Goal: Task Accomplishment & Management: Use online tool/utility

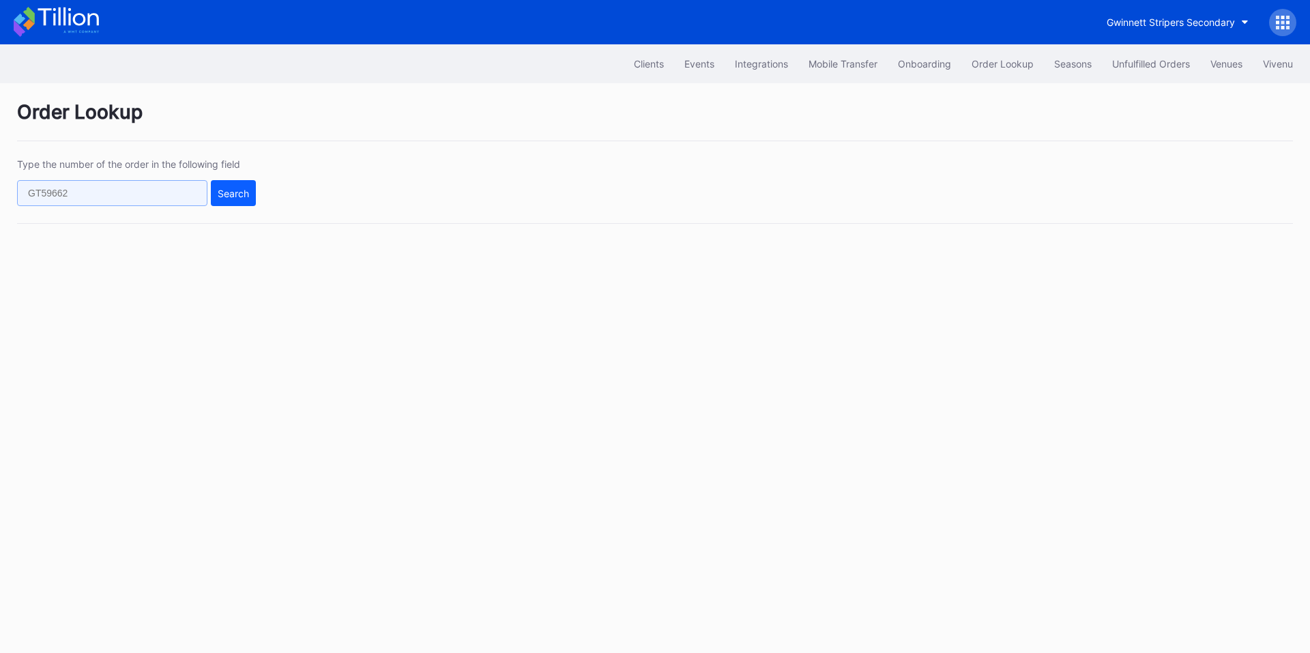
drag, startPoint x: 144, startPoint y: 193, endPoint x: 190, endPoint y: 193, distance: 46.4
click at [144, 193] on input "text" at bounding box center [112, 193] width 190 height 26
paste input "270359257"
type input "270359257"
click at [243, 195] on div "Search" at bounding box center [233, 194] width 31 height 12
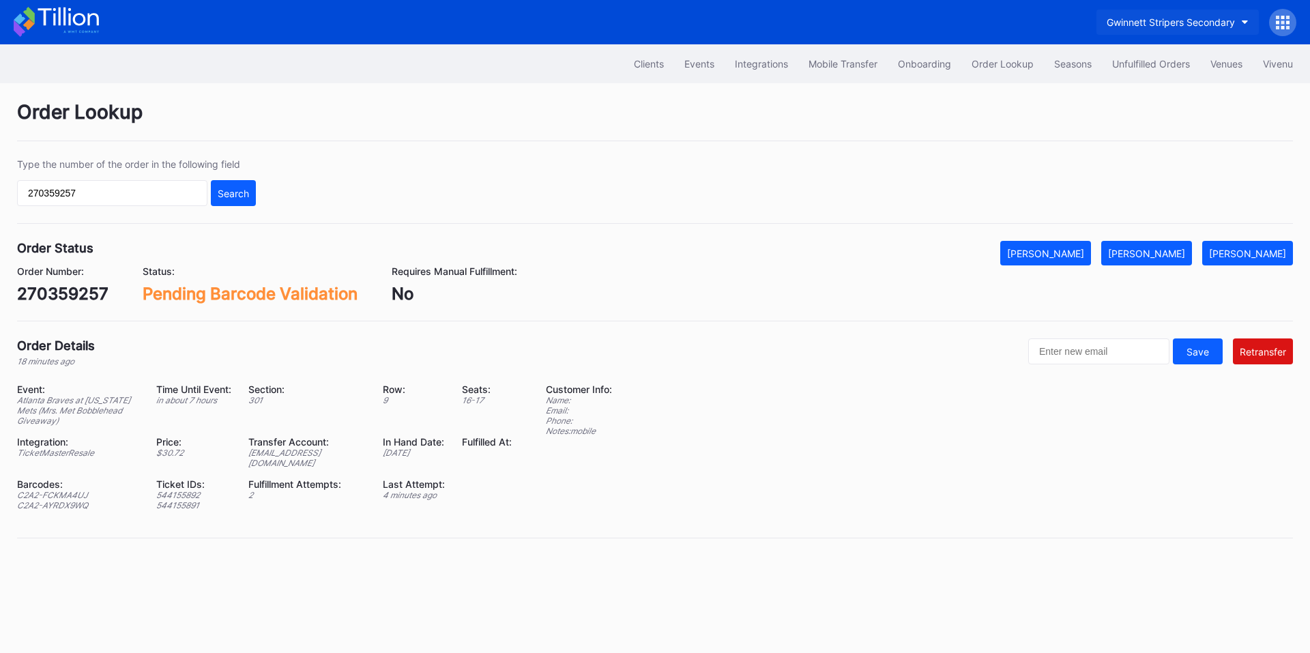
click at [1162, 32] on button "Gwinnett Stripers Secondary" at bounding box center [1177, 22] width 162 height 25
type input "drag"
click at [1147, 90] on div "Dayton Dragons Secondary" at bounding box center [1171, 86] width 123 height 12
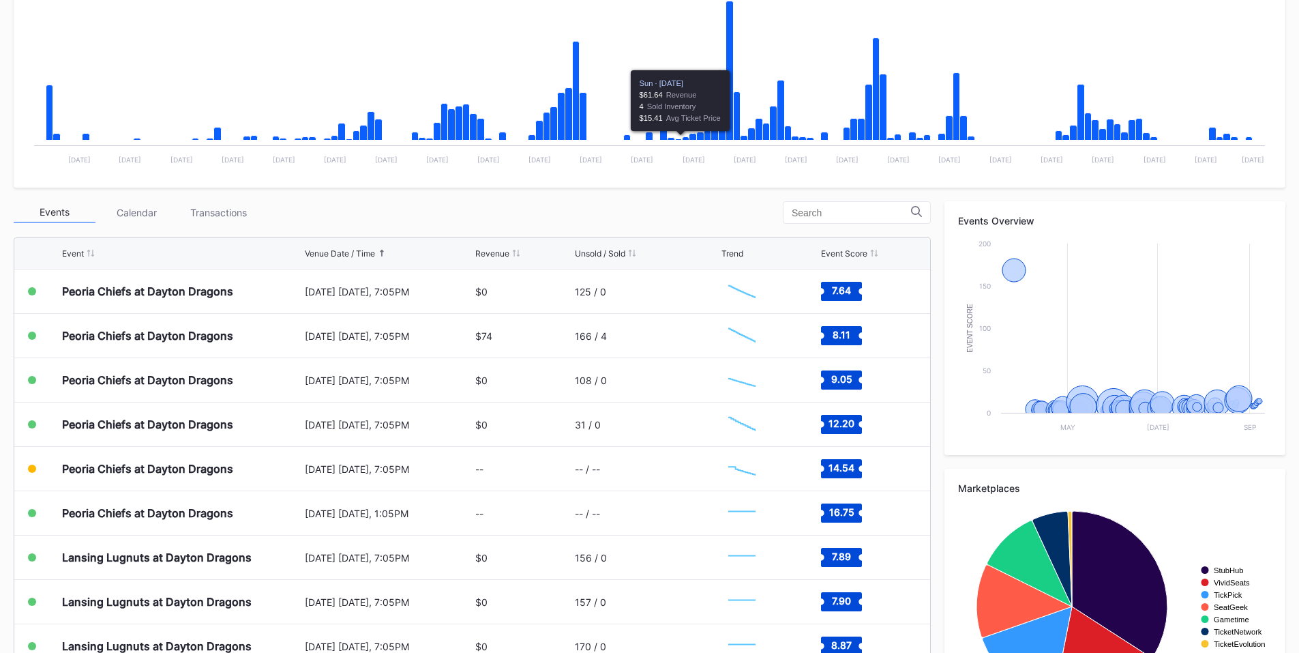
scroll to position [319, 0]
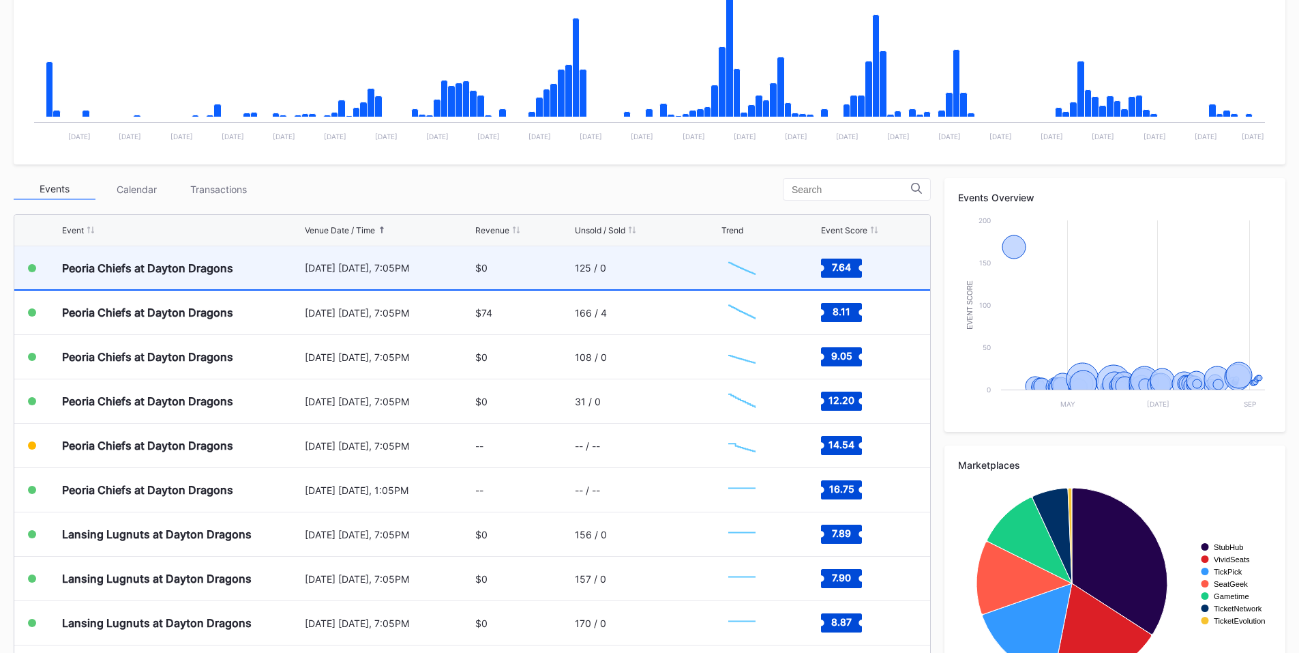
click at [454, 269] on div "August 19 Tuesday, 7:05PM" at bounding box center [389, 268] width 168 height 12
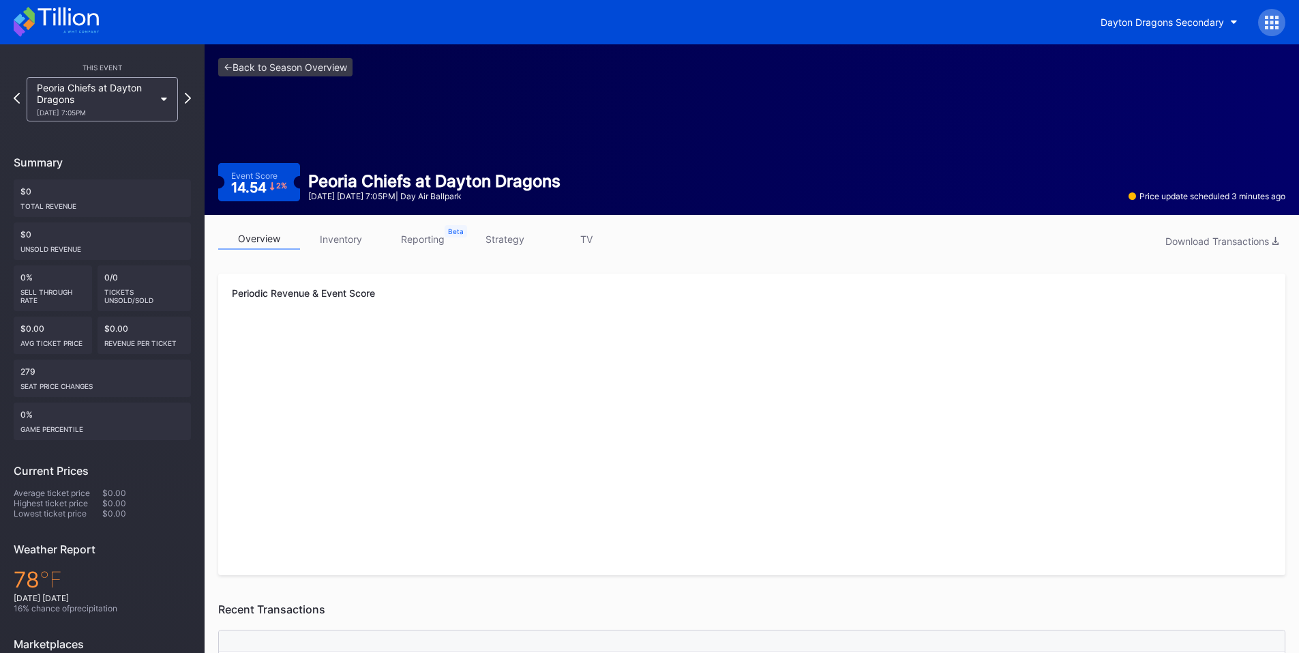
click at [1258, 20] on div "Dayton Dragons Secondary" at bounding box center [1188, 22] width 195 height 27
click at [1269, 23] on icon at bounding box center [1266, 21] width 3 height 3
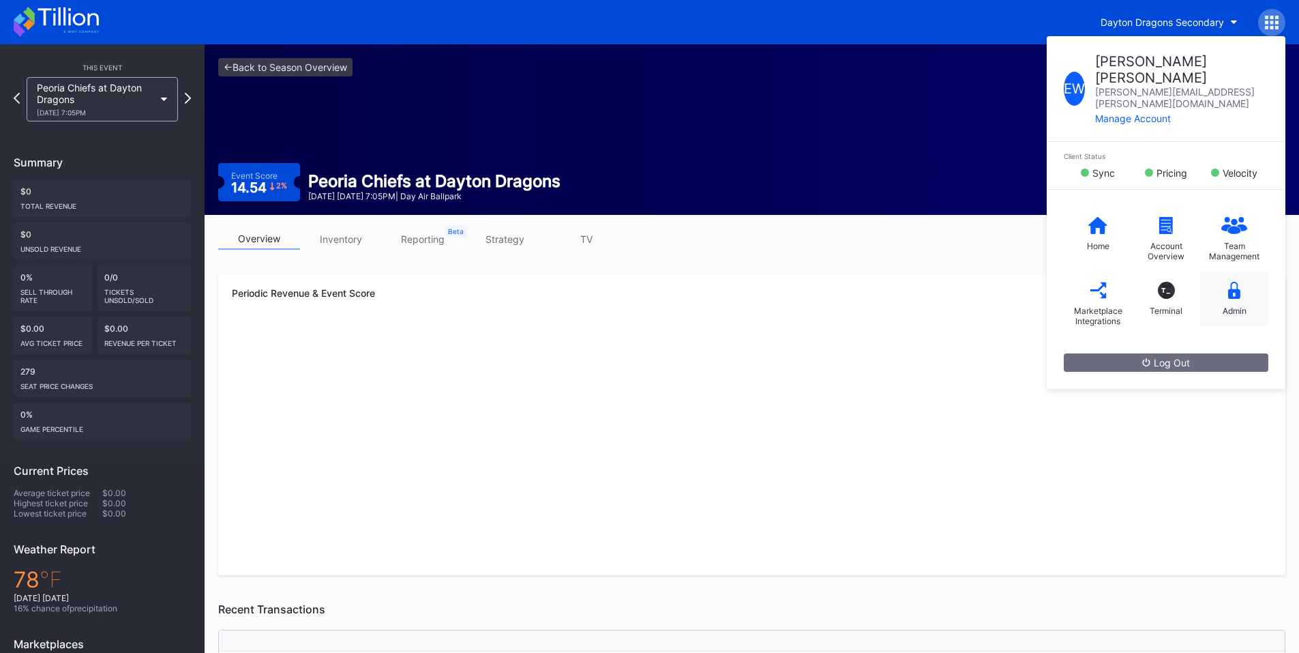
click at [1237, 306] on div "Admin" at bounding box center [1235, 311] width 24 height 10
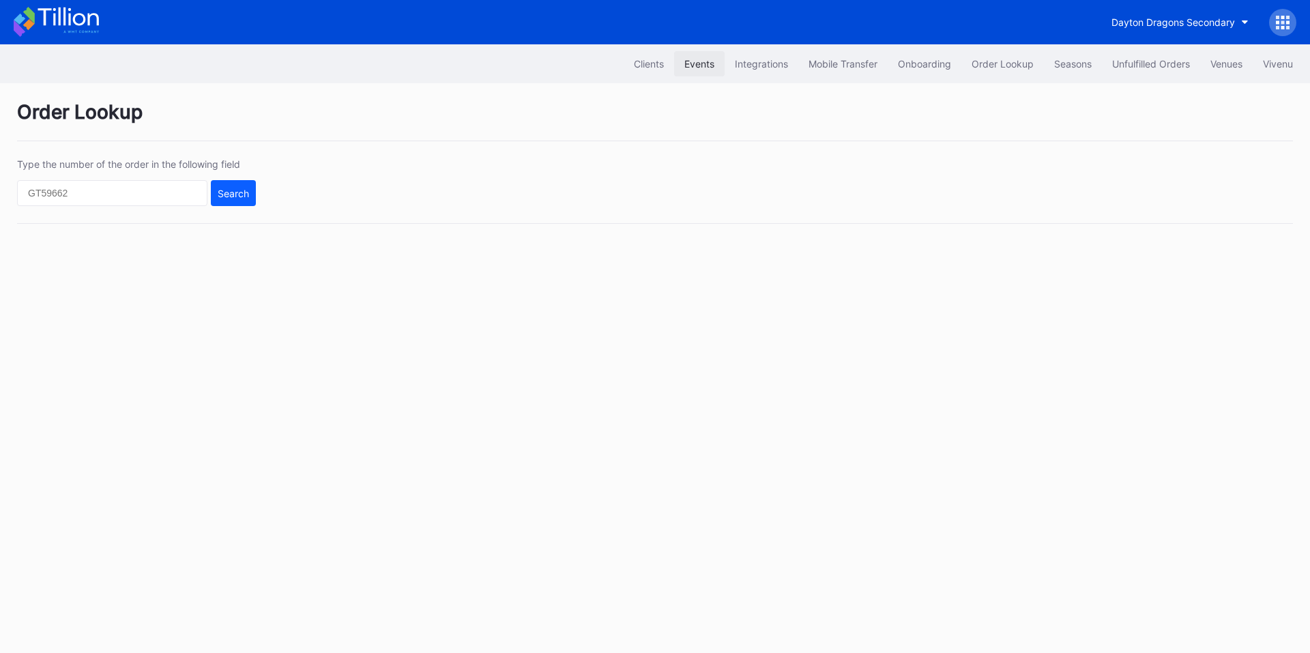
click at [688, 62] on div "Events" at bounding box center [699, 64] width 30 height 12
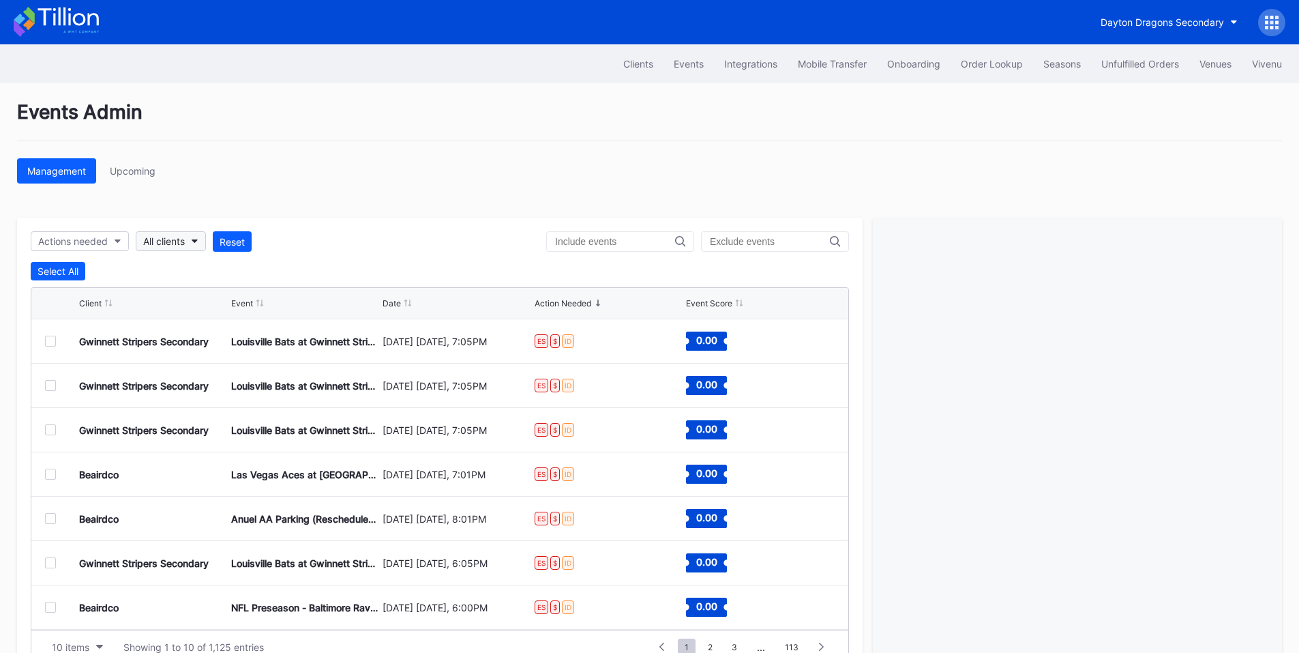
click at [177, 241] on div "All clients" at bounding box center [164, 241] width 42 height 12
type input "str"
click at [201, 304] on div "Gwinnett Stripers Secondary" at bounding box center [211, 303] width 128 height 12
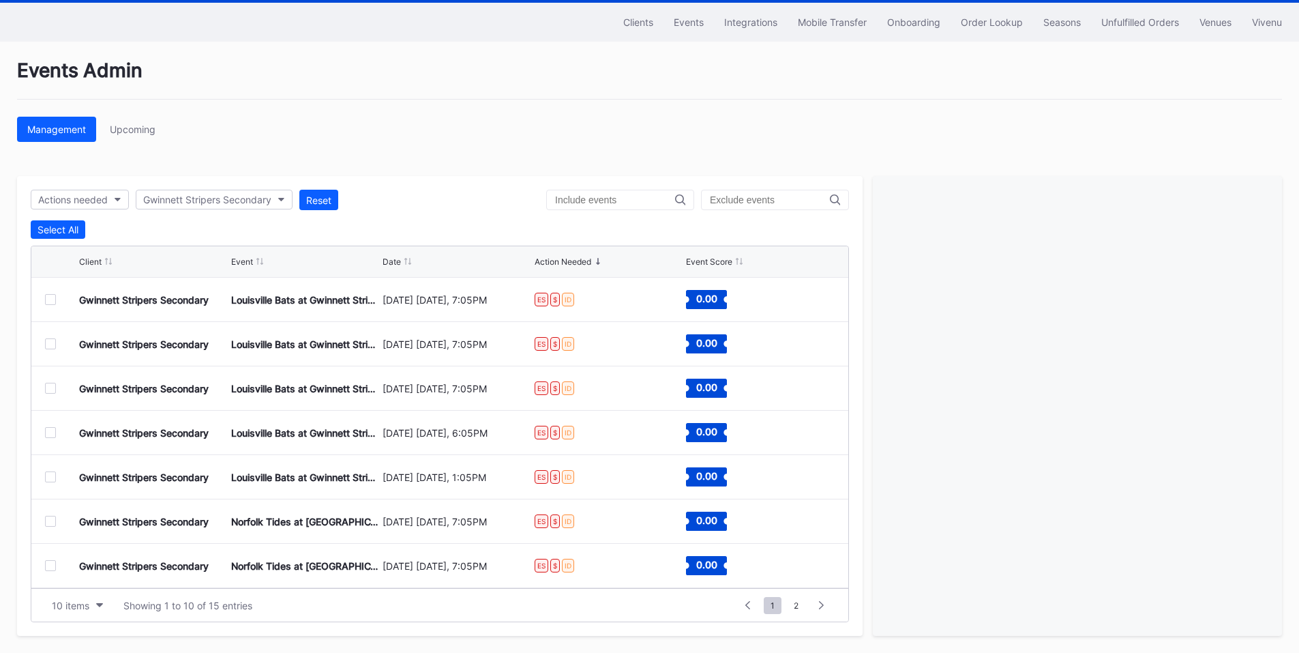
drag, startPoint x: 46, startPoint y: 297, endPoint x: 97, endPoint y: 289, distance: 51.1
click at [46, 297] on div at bounding box center [50, 299] width 11 height 11
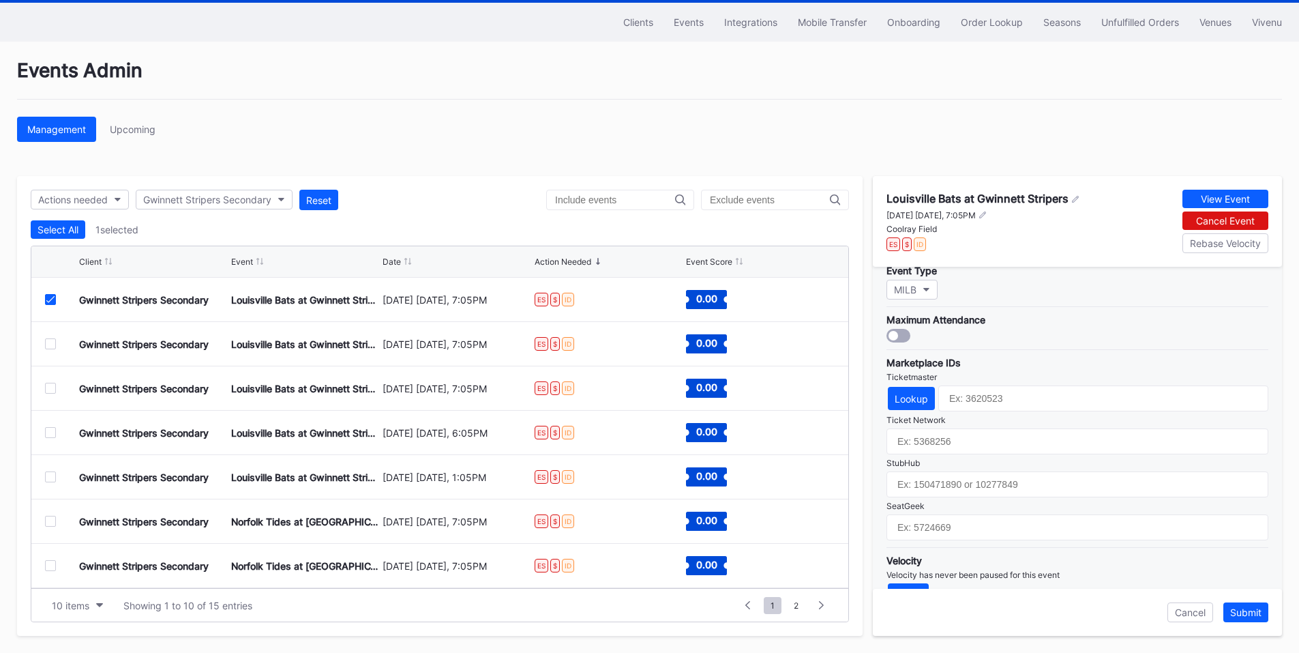
scroll to position [400, 0]
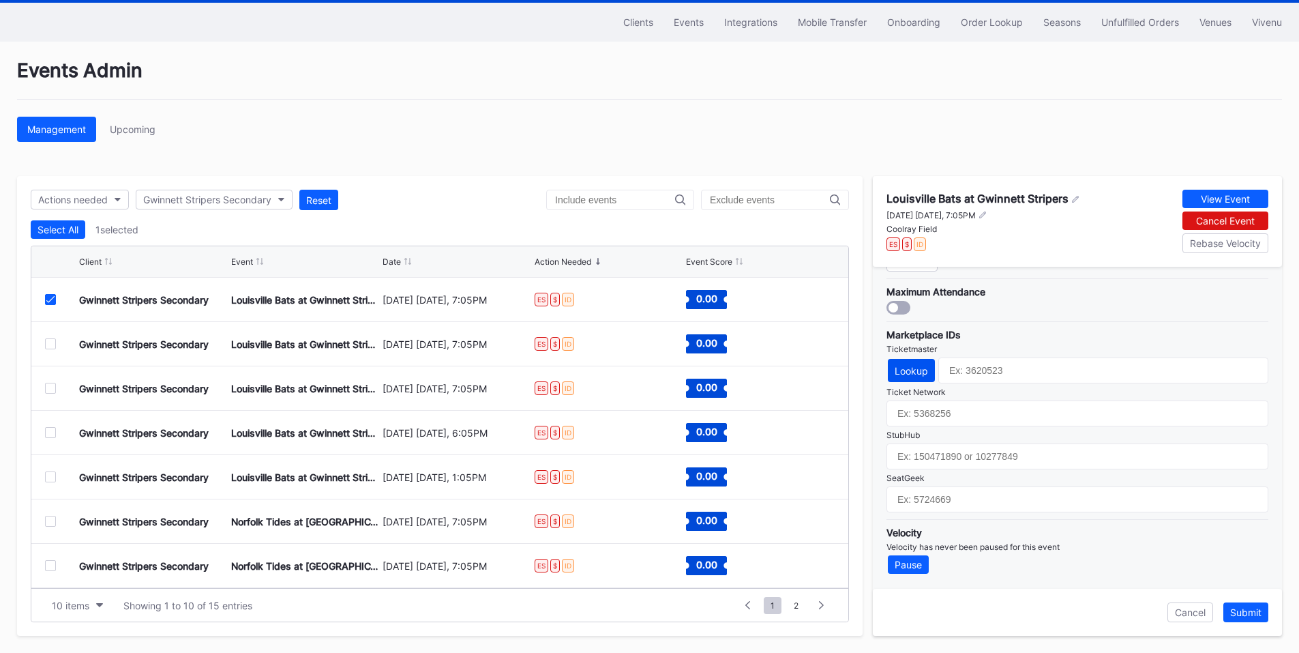
click at [912, 366] on div "Lookup" at bounding box center [911, 371] width 33 height 12
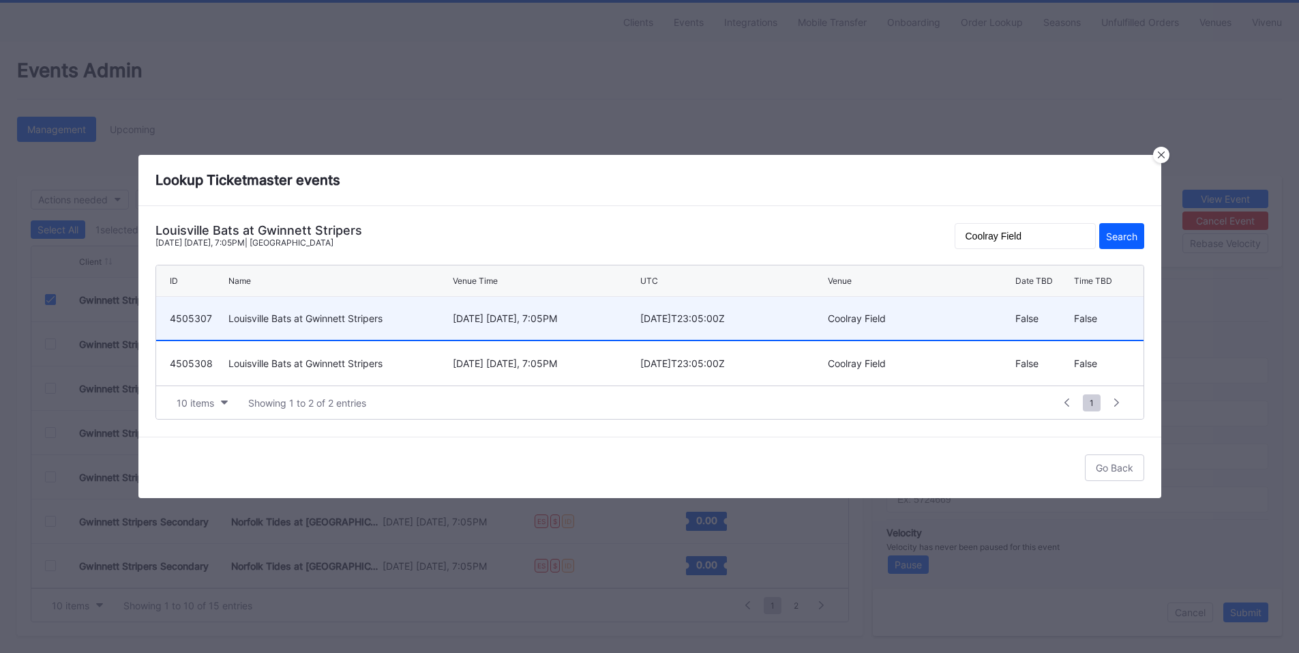
click at [530, 320] on div "[DATE] [DATE], 7:05PM" at bounding box center [545, 318] width 184 height 12
type input "4505307"
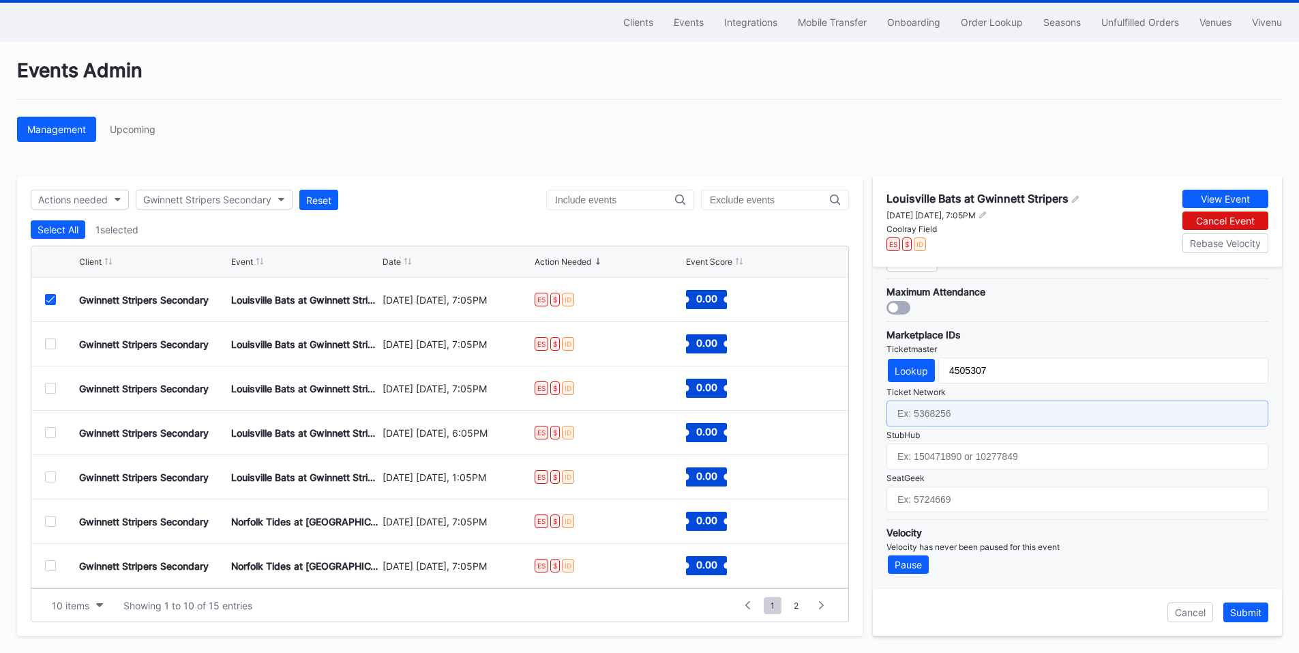
click at [986, 420] on input "text" at bounding box center [1078, 413] width 382 height 26
paste input "6605113"
type input "6605113"
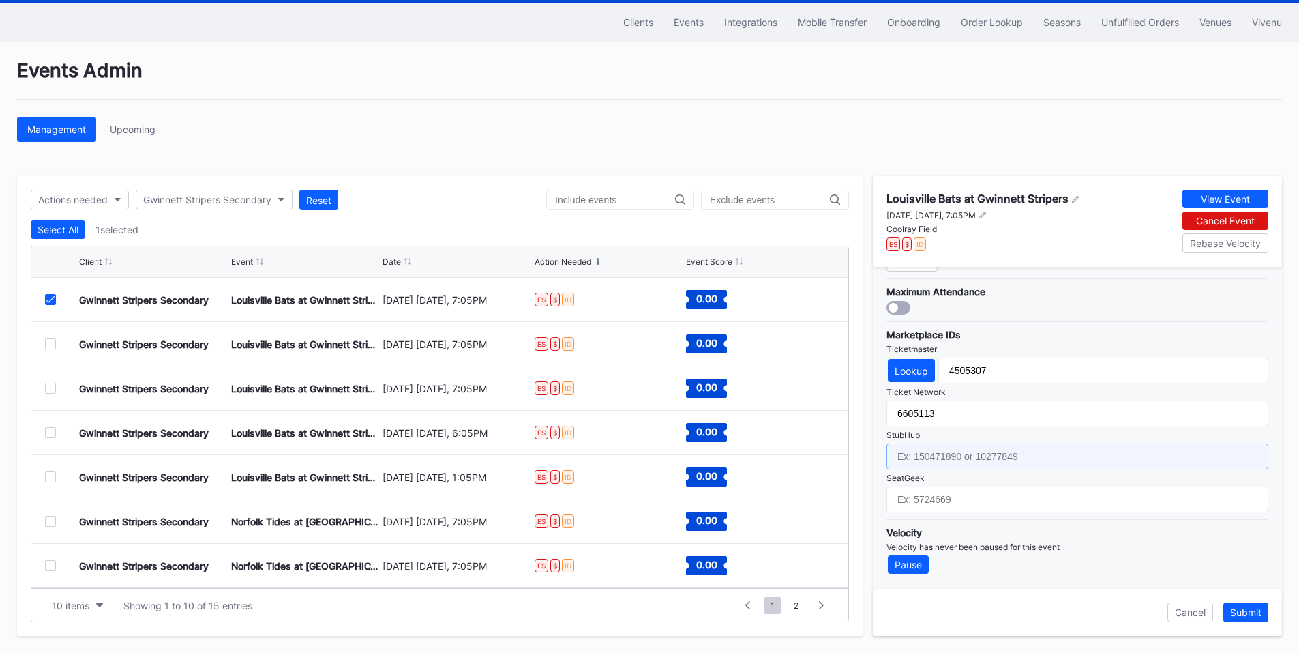
drag, startPoint x: 955, startPoint y: 457, endPoint x: 955, endPoint y: 449, distance: 8.2
click at [955, 457] on input "text" at bounding box center [1078, 456] width 382 height 26
paste input "155232149"
type input "155232149"
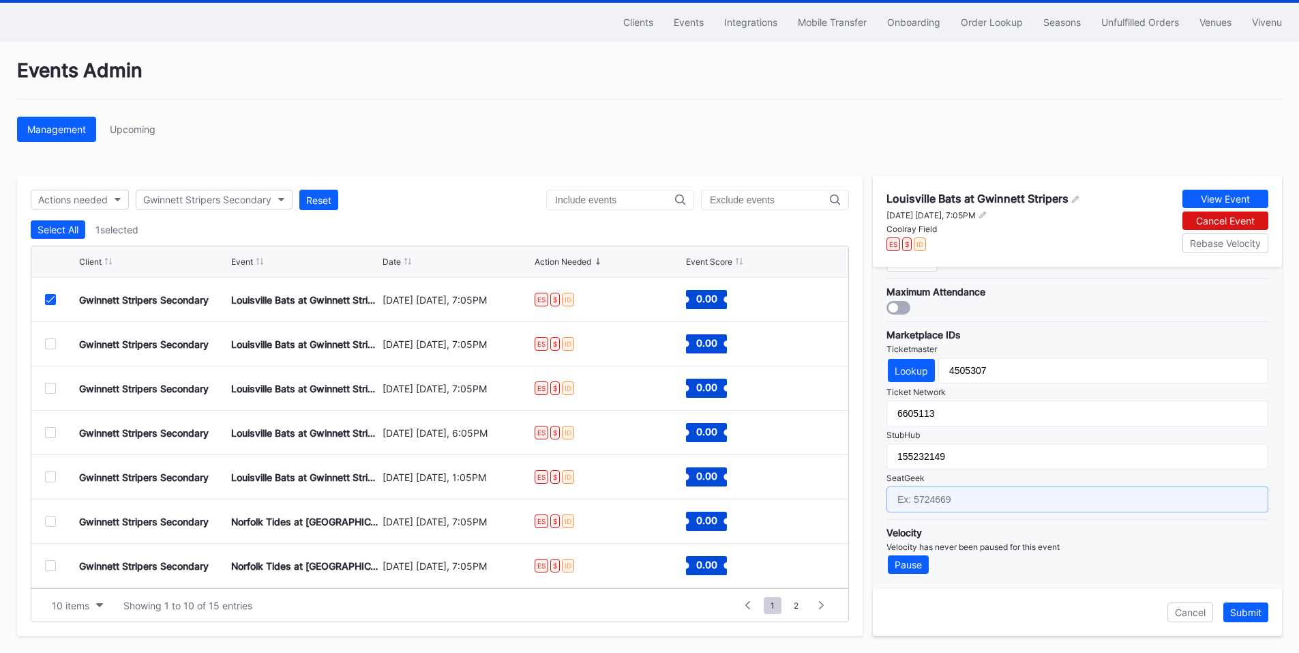
click at [953, 497] on input "text" at bounding box center [1078, 499] width 382 height 26
paste input "17181520"
type input "17181520"
click at [1243, 610] on div "Submit" at bounding box center [1245, 612] width 31 height 12
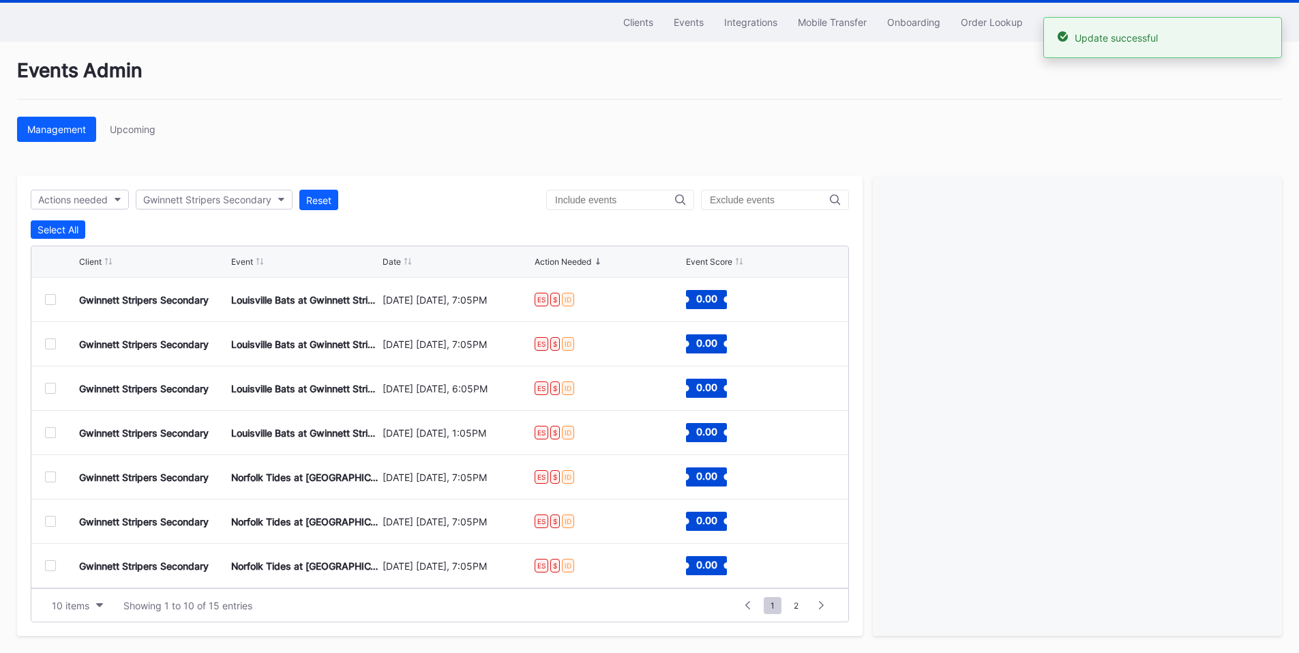
click at [44, 299] on div "Gwinnett Stripers Secondary Louisville Bats at Gwinnett Stripers [DATE] [DATE],…" at bounding box center [439, 300] width 817 height 44
click at [50, 299] on div at bounding box center [50, 299] width 11 height 11
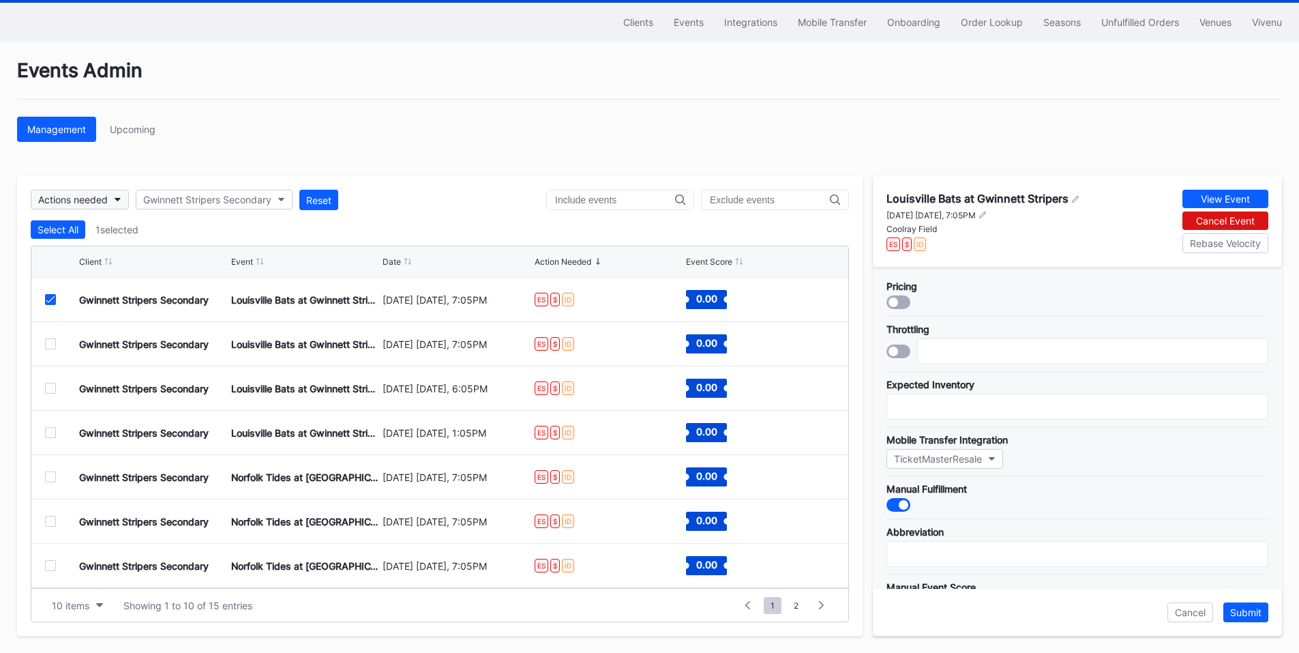
click at [104, 200] on div "Actions needed" at bounding box center [73, 200] width 70 height 12
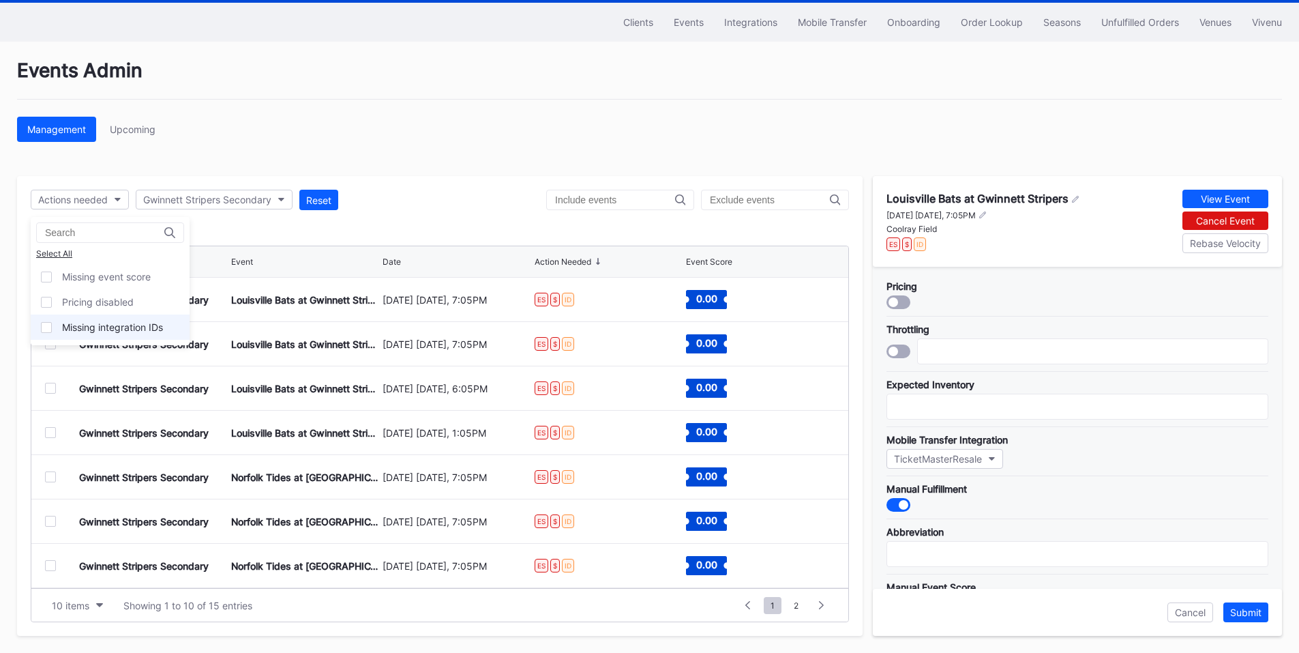
click at [120, 328] on div "Missing integration IDs" at bounding box center [112, 327] width 101 height 12
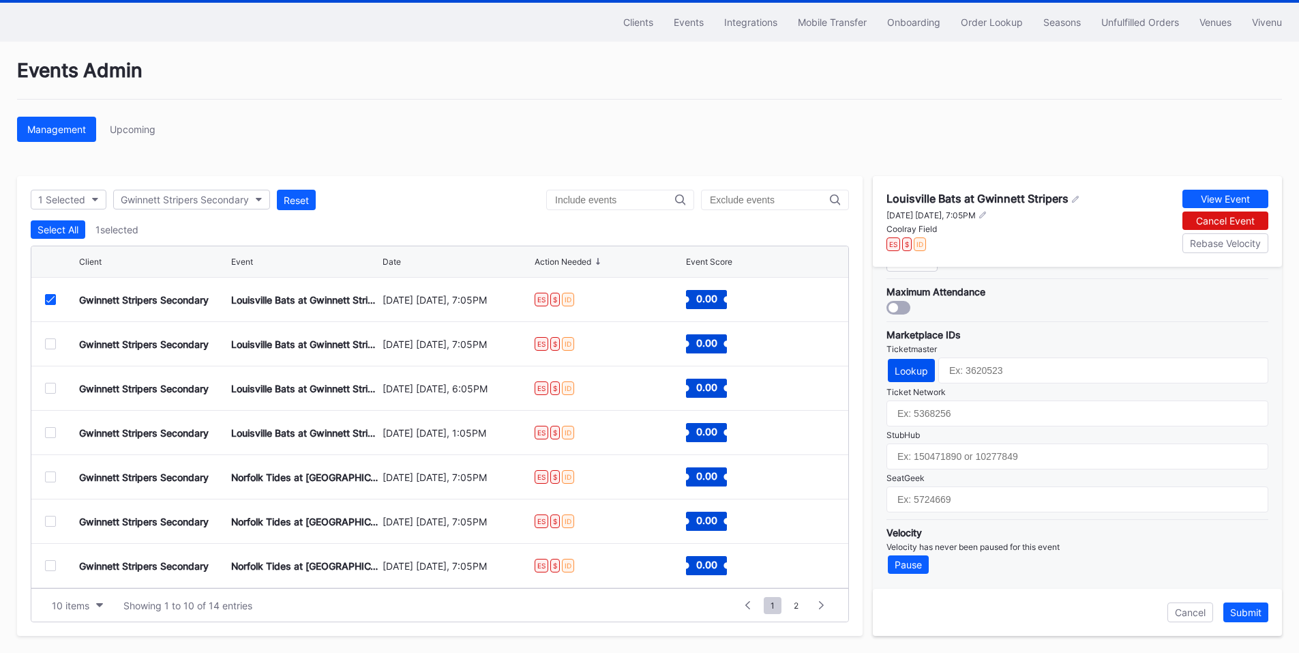
click at [920, 367] on div "Lookup" at bounding box center [911, 371] width 33 height 12
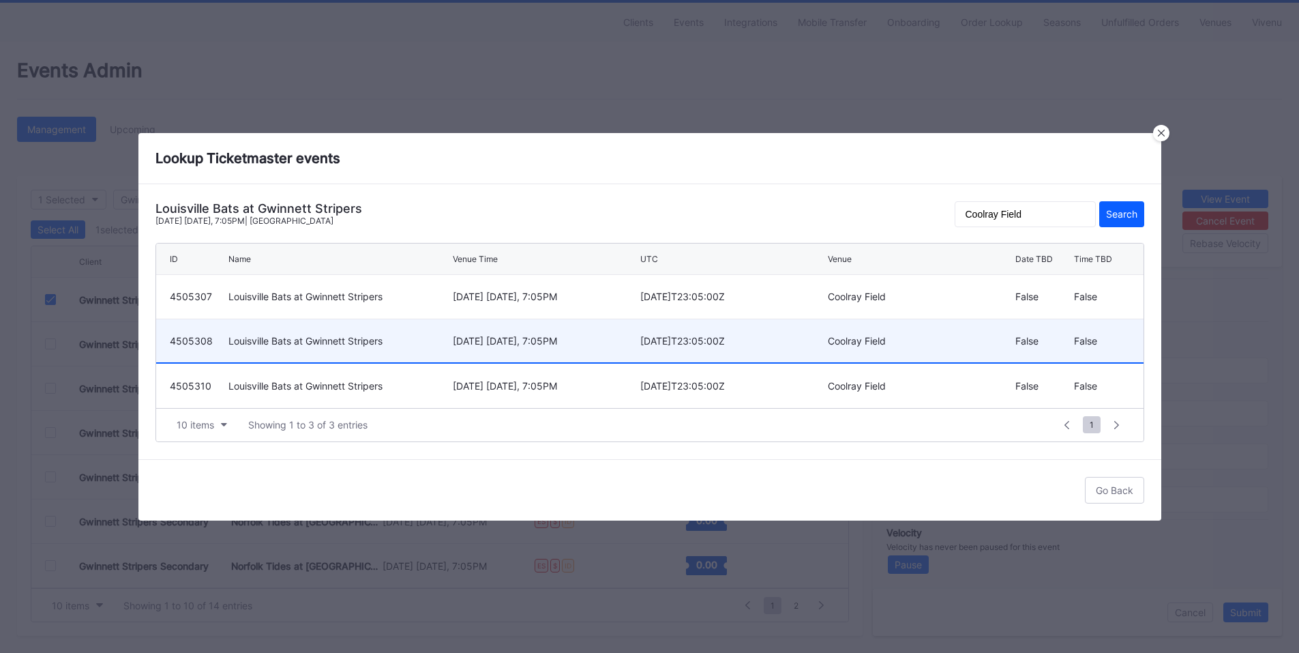
click at [531, 342] on div "[DATE] [DATE], 7:05PM" at bounding box center [545, 341] width 184 height 12
type input "4505308"
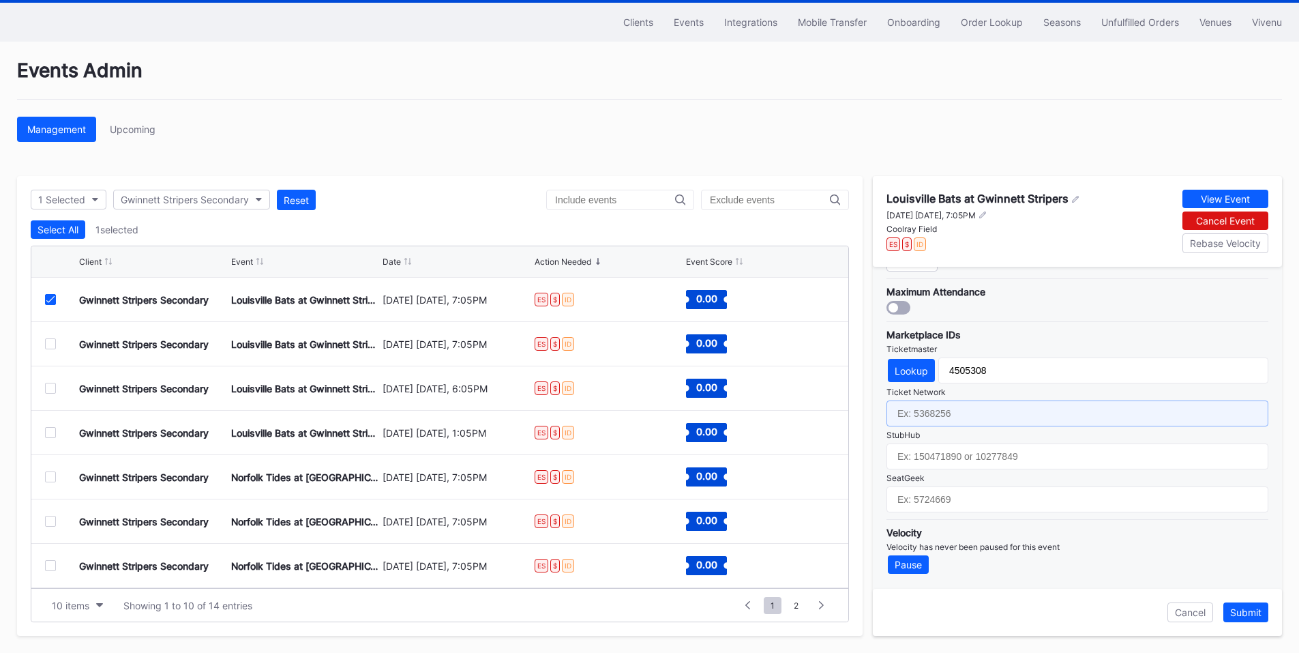
click at [957, 411] on input "text" at bounding box center [1078, 413] width 382 height 26
paste input "6605114"
type input "6605114"
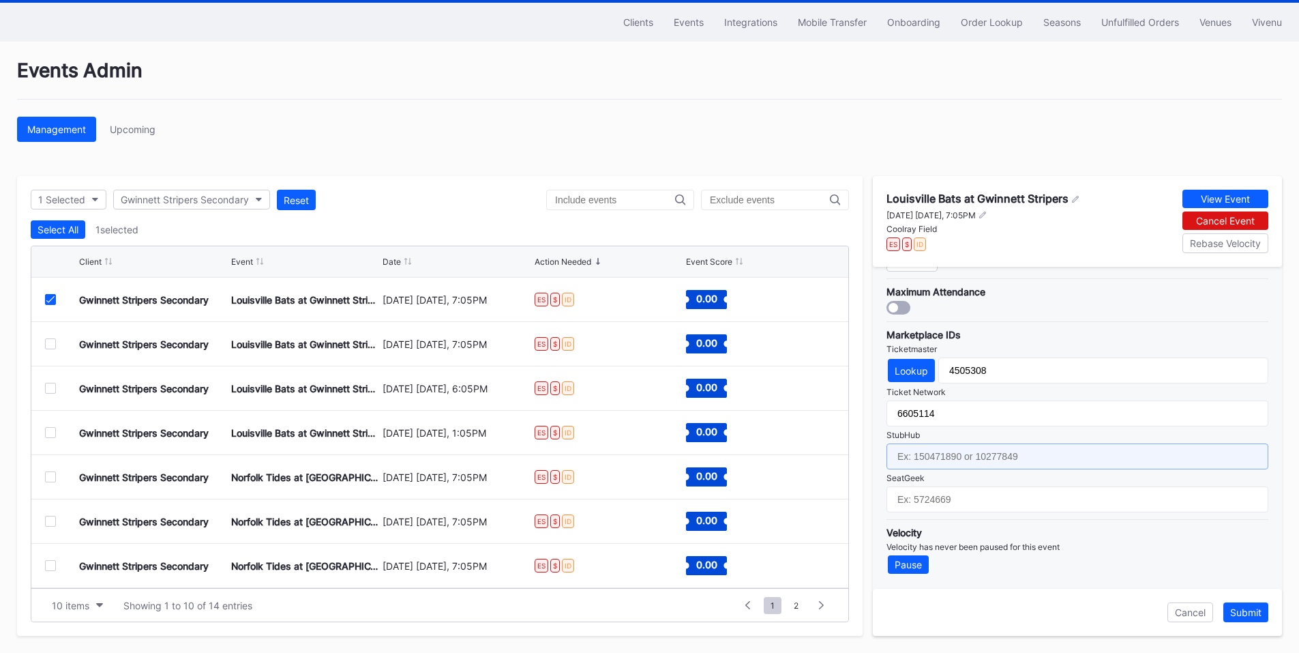
click at [939, 449] on input "text" at bounding box center [1078, 456] width 382 height 26
paste input "155232153"
type input "155232153"
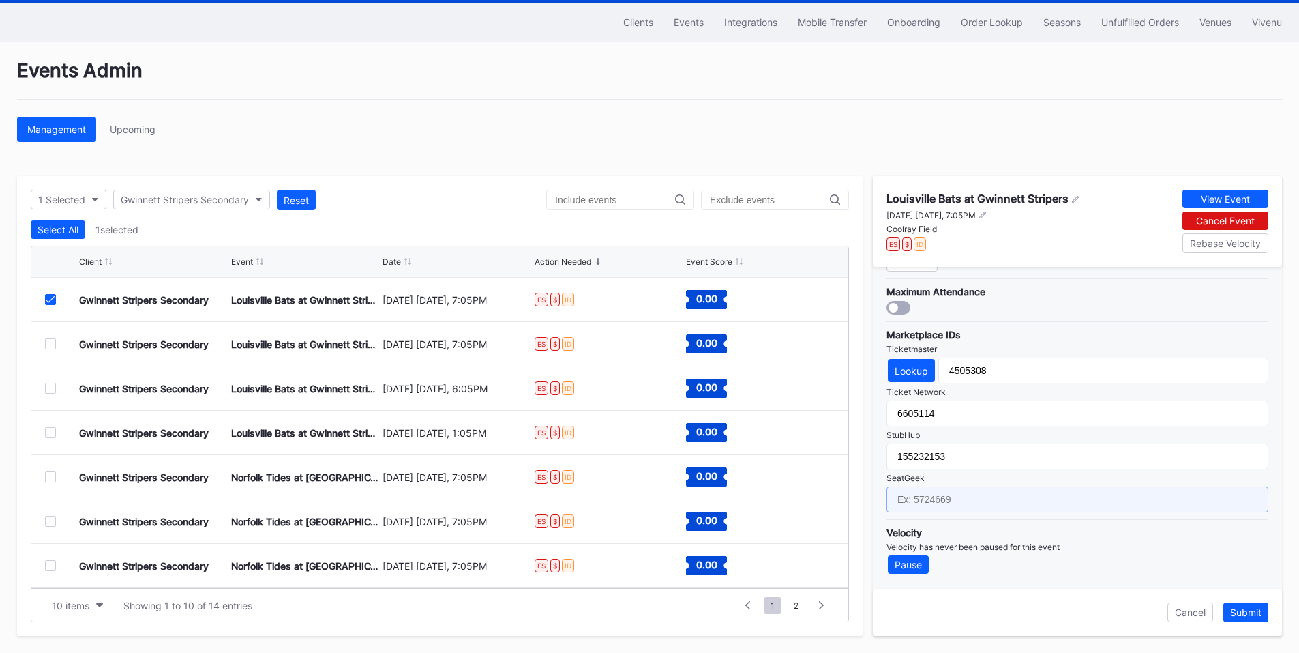
click at [942, 503] on input "text" at bounding box center [1078, 499] width 382 height 26
paste input "17181521"
type input "17181521"
click at [1252, 613] on div "Submit" at bounding box center [1245, 612] width 31 height 12
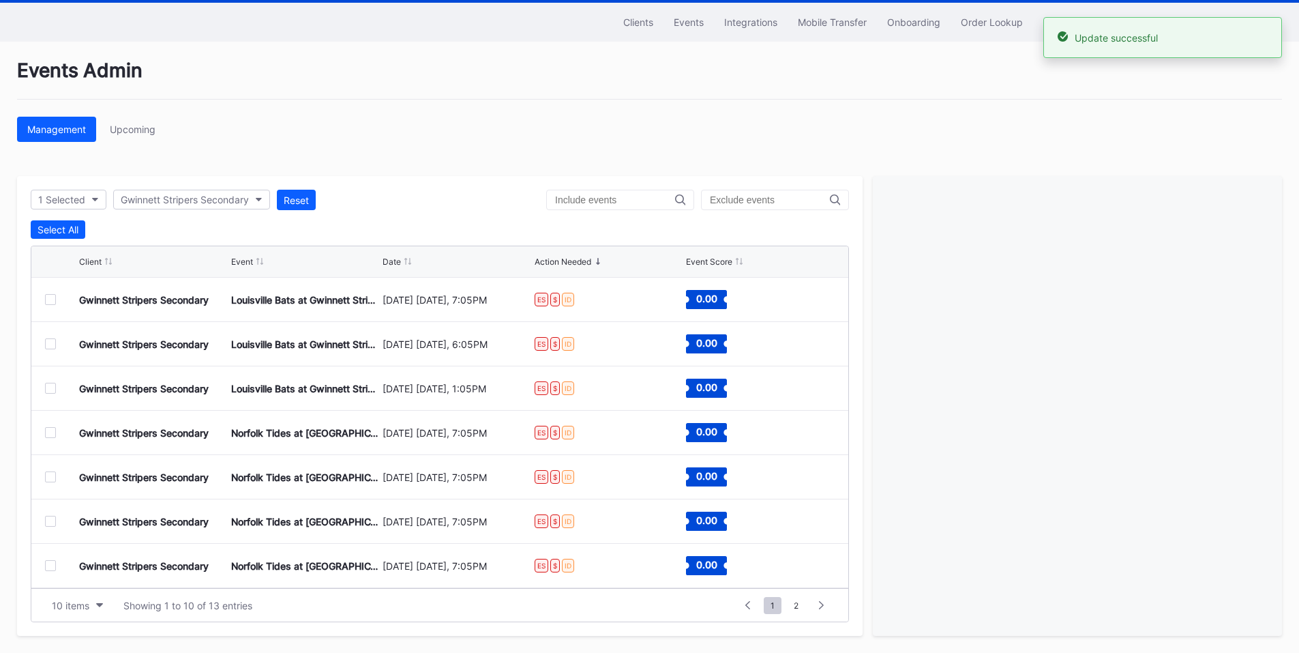
click at [55, 300] on div at bounding box center [50, 299] width 11 height 11
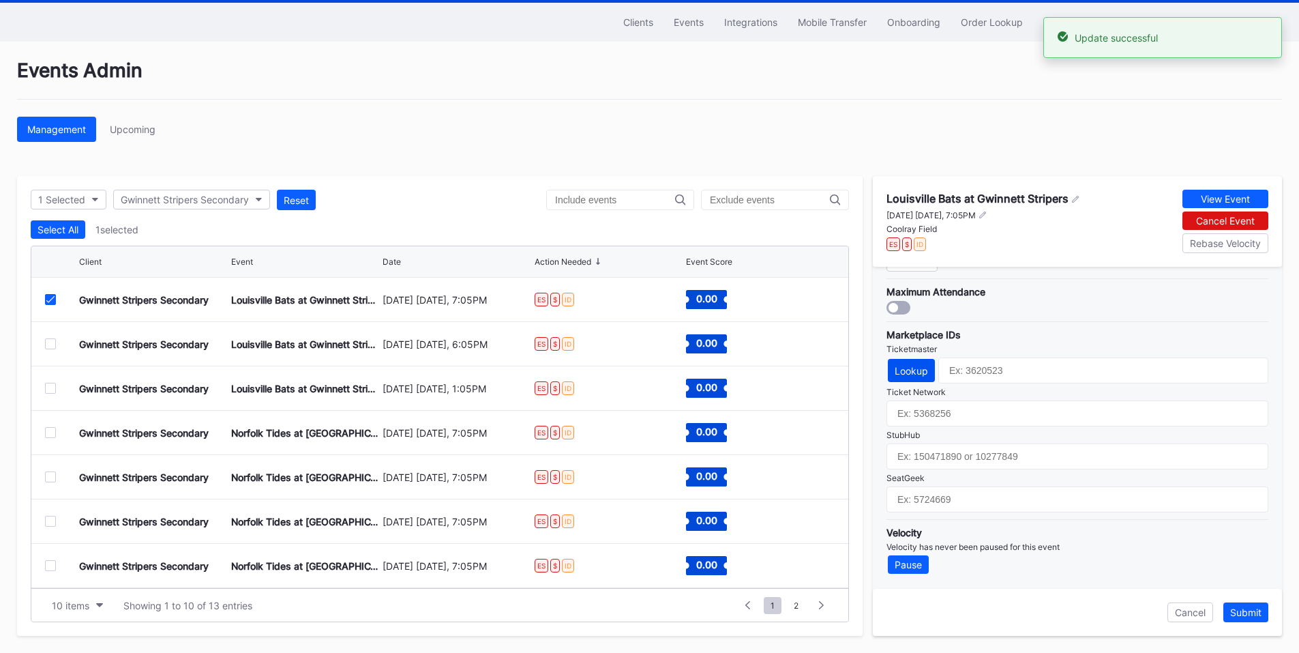
click at [915, 379] on button "Lookup" at bounding box center [911, 370] width 47 height 23
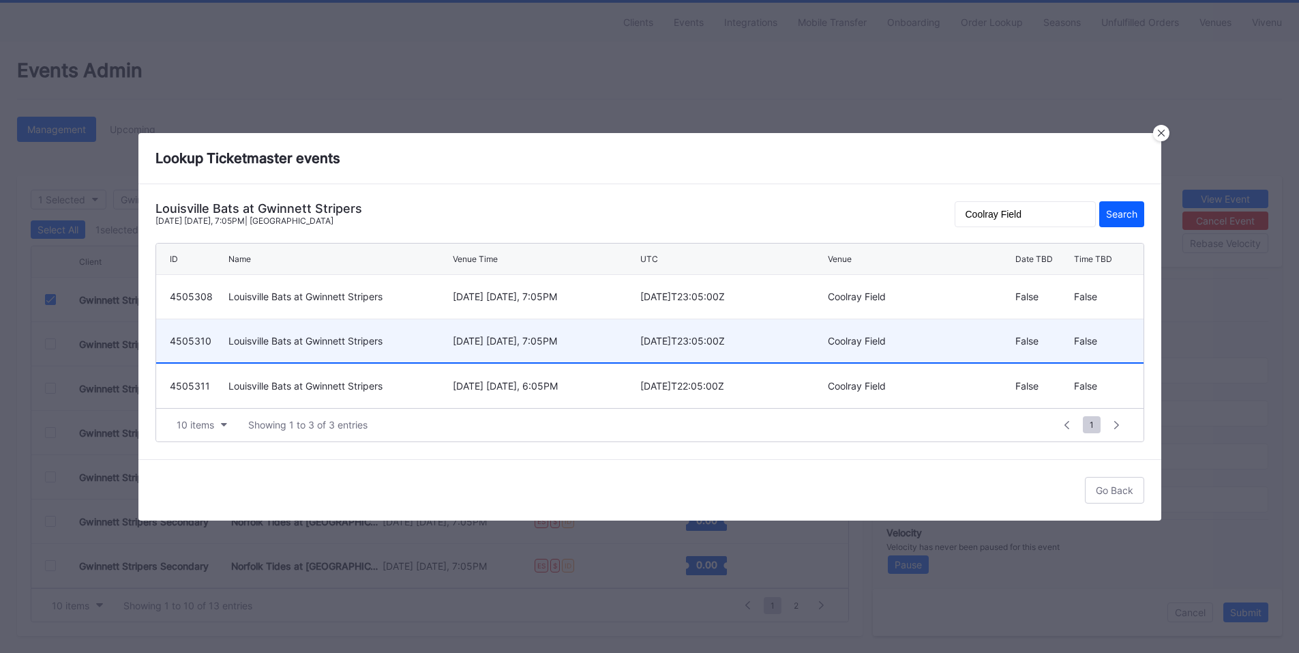
click at [574, 340] on div "[DATE] [DATE], 7:05PM" at bounding box center [545, 341] width 184 height 12
type input "4505310"
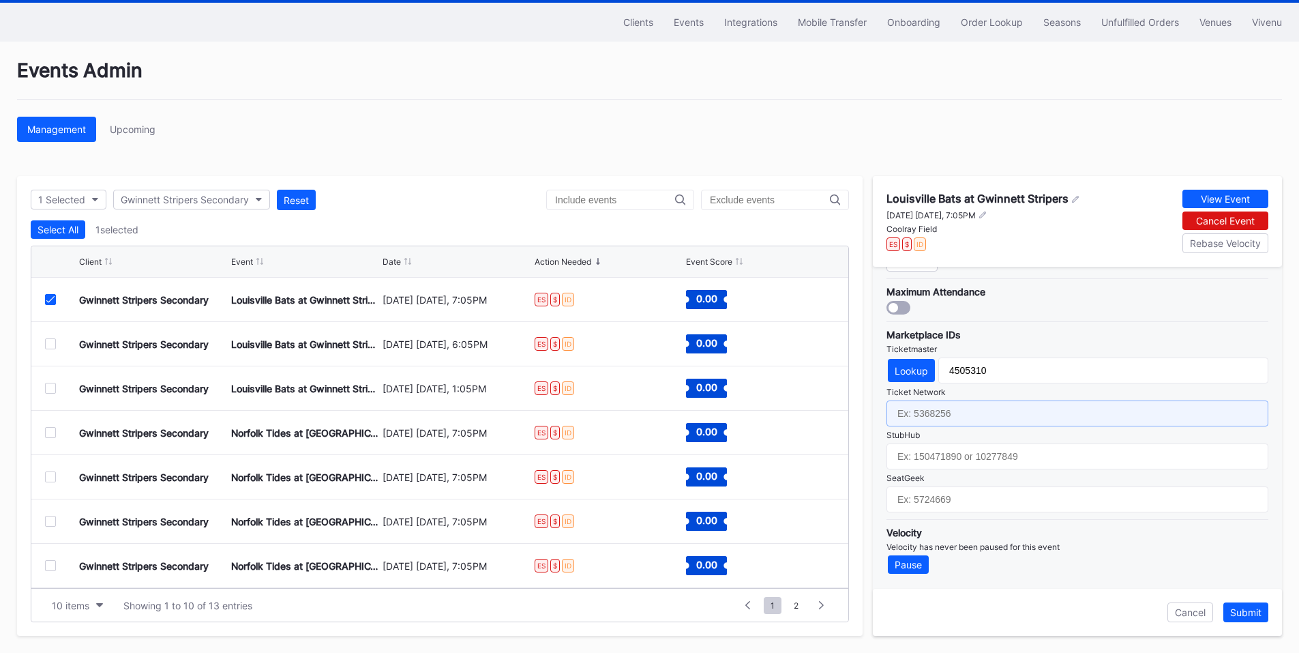
click at [957, 417] on input "text" at bounding box center [1078, 413] width 382 height 26
paste input "6605115"
type input "6605115"
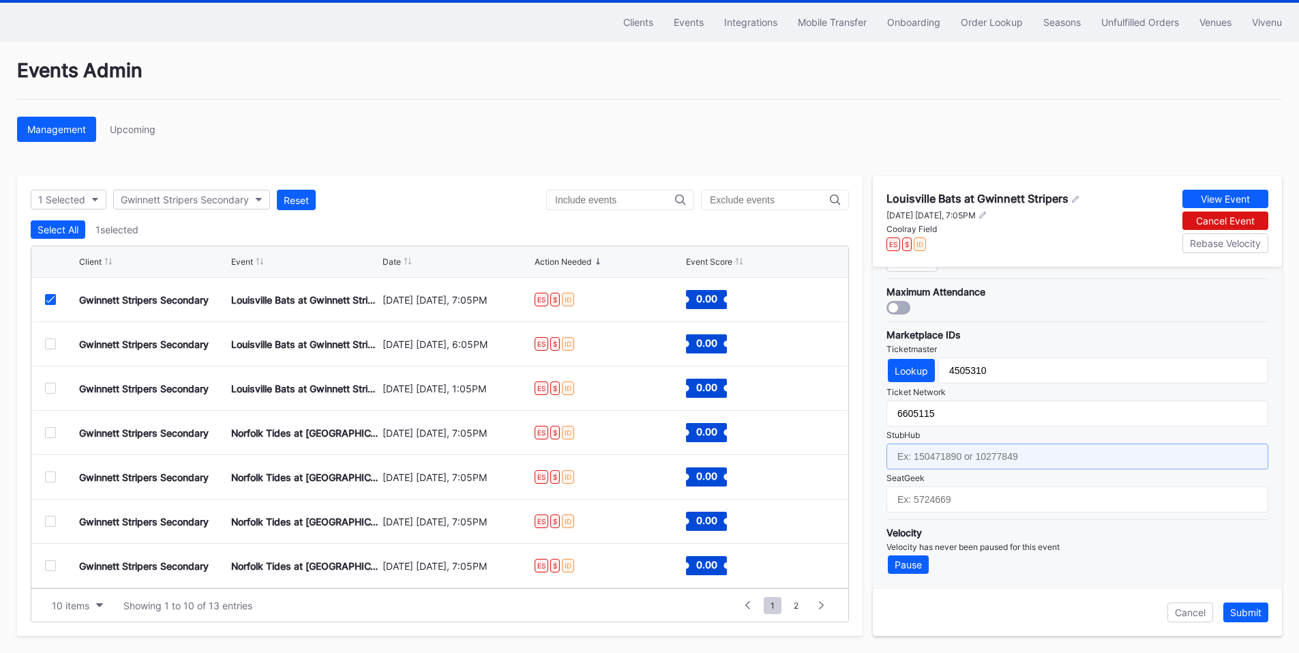
click at [960, 452] on input "text" at bounding box center [1078, 456] width 382 height 26
paste input "155232154"
type input "155232154"
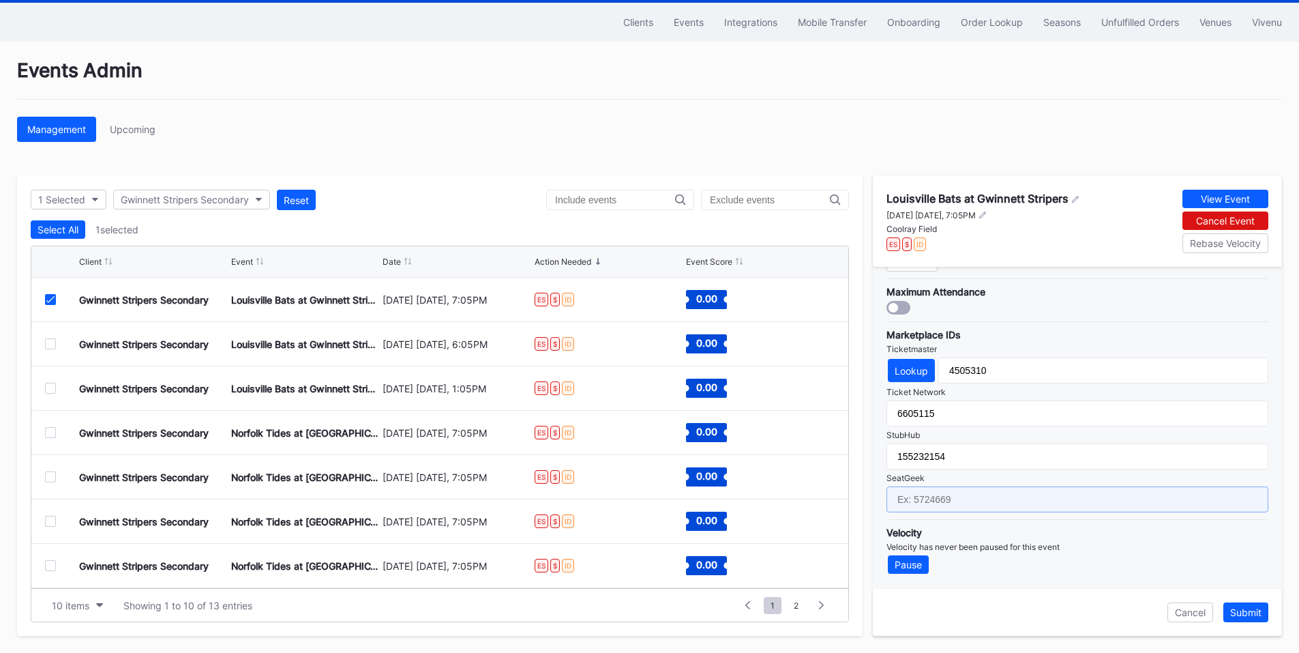
click at [943, 499] on input "text" at bounding box center [1078, 499] width 382 height 26
paste input "17181524"
type input "17181524"
click at [1243, 610] on div "Submit" at bounding box center [1245, 612] width 31 height 12
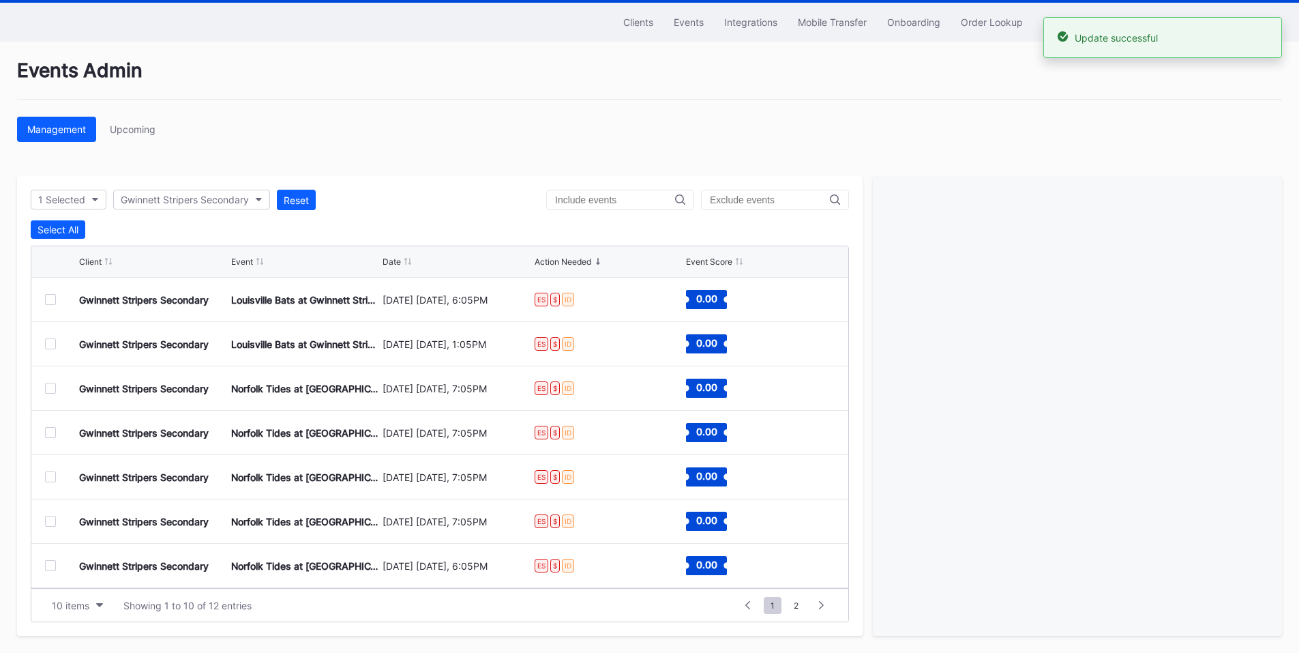
click at [48, 295] on div at bounding box center [50, 299] width 11 height 11
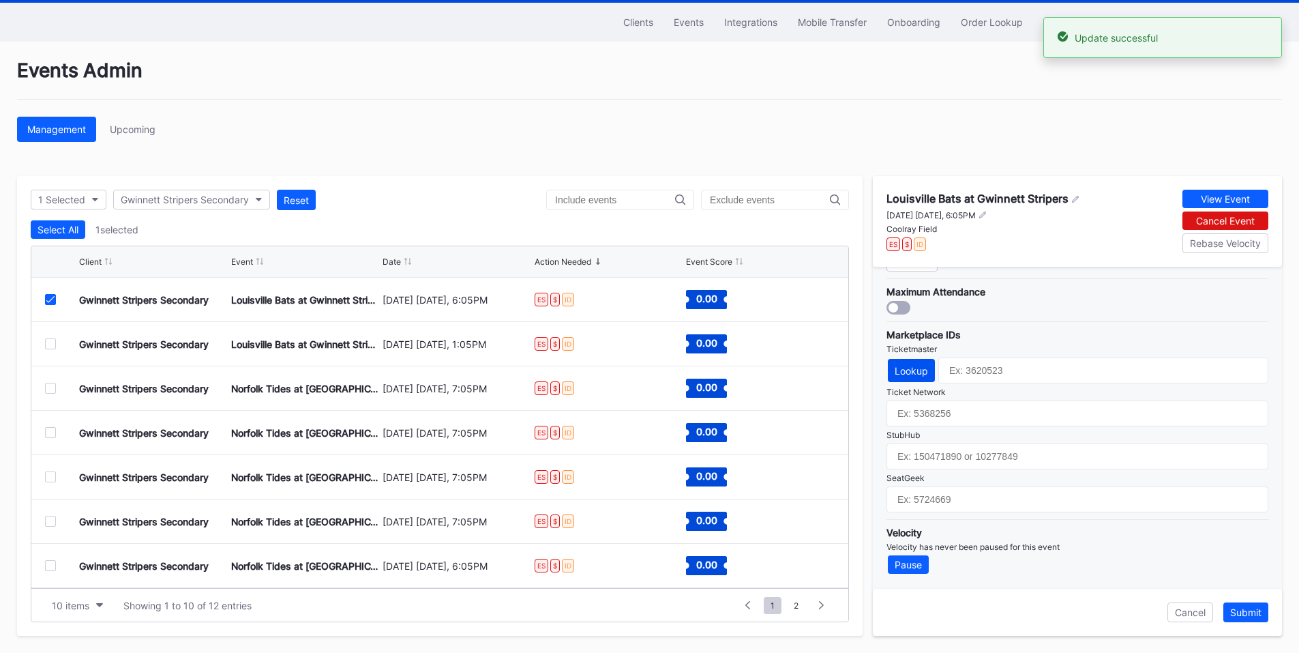
click at [913, 371] on div "Lookup" at bounding box center [911, 371] width 33 height 12
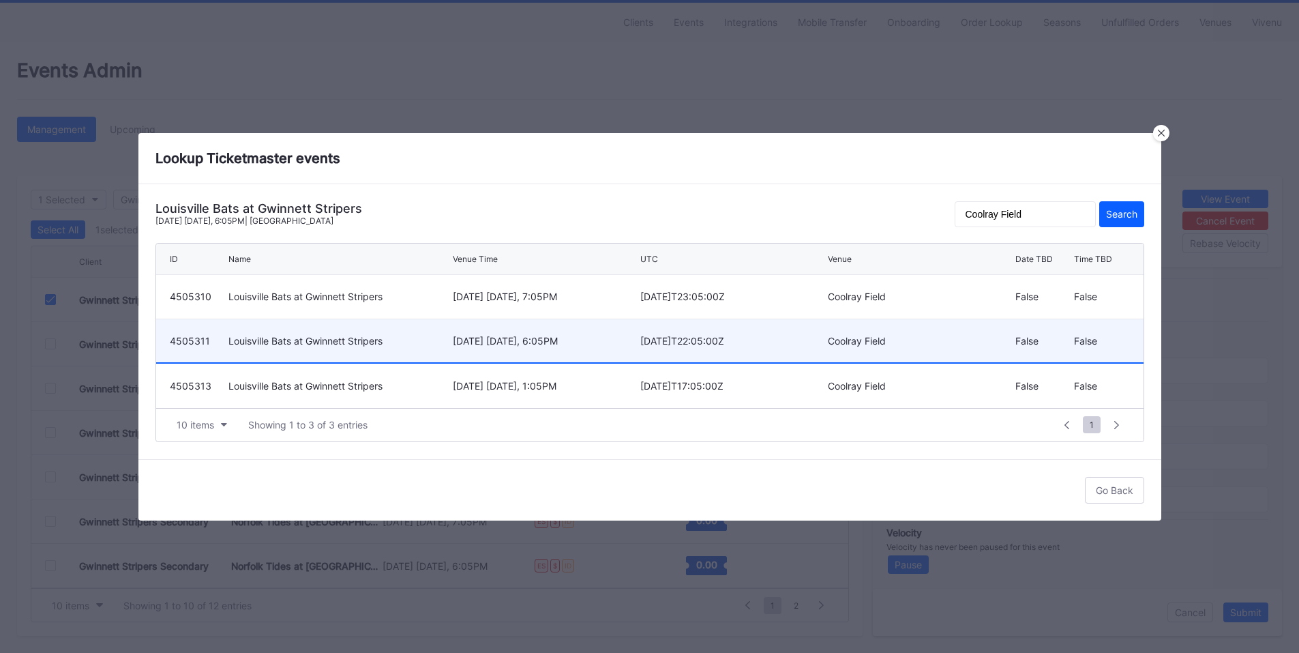
click at [531, 338] on div "[DATE] [DATE], 6:05PM" at bounding box center [545, 341] width 184 height 12
type input "4505311"
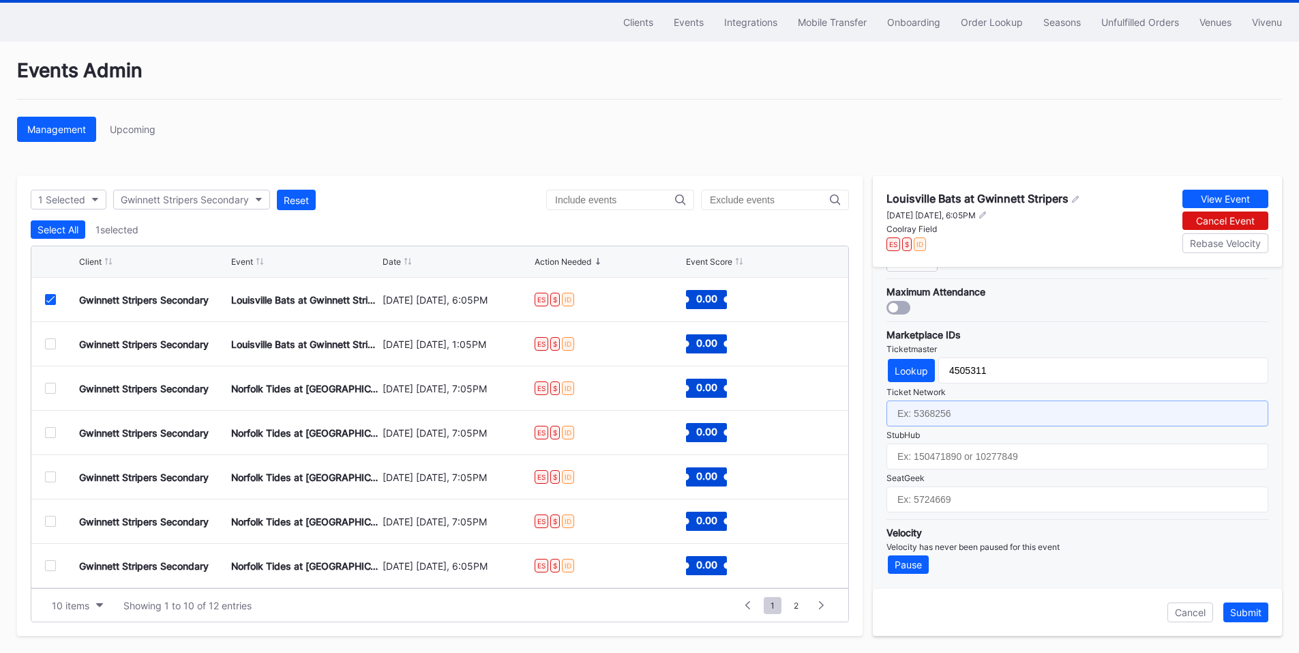
click at [947, 415] on input "text" at bounding box center [1078, 413] width 382 height 26
paste input "6605116"
type input "6605116"
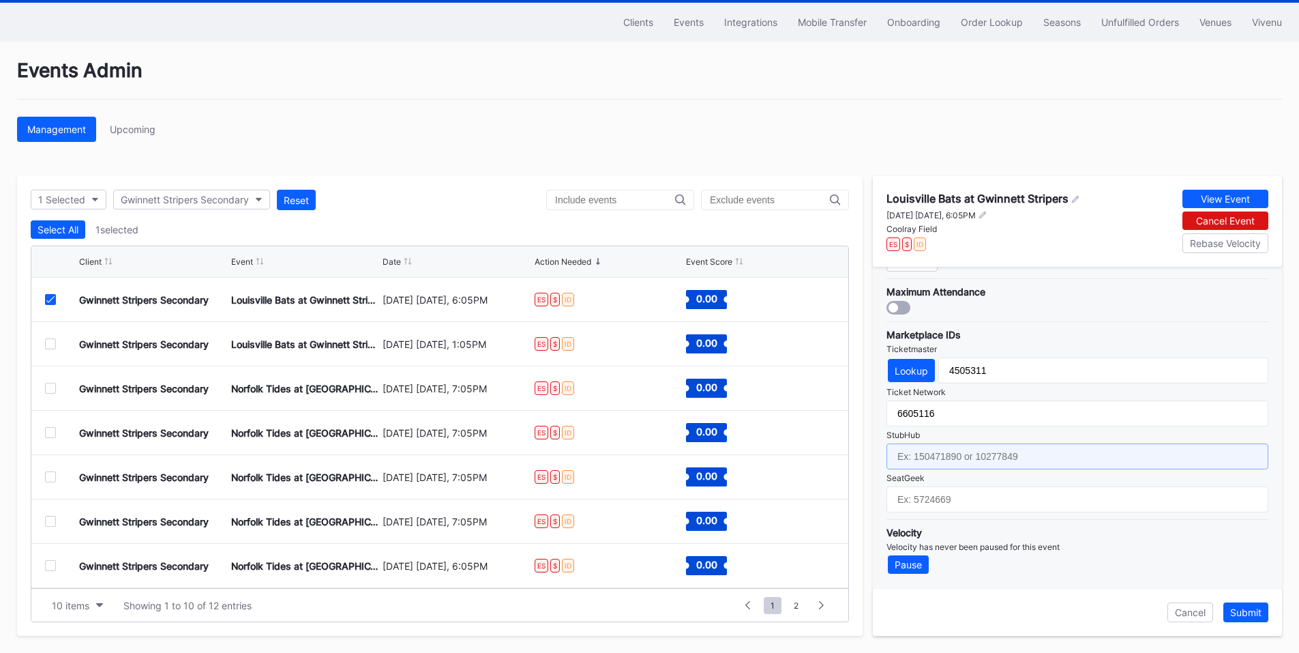
click at [980, 458] on input "text" at bounding box center [1078, 456] width 382 height 26
paste input "155232150"
type input "155232150"
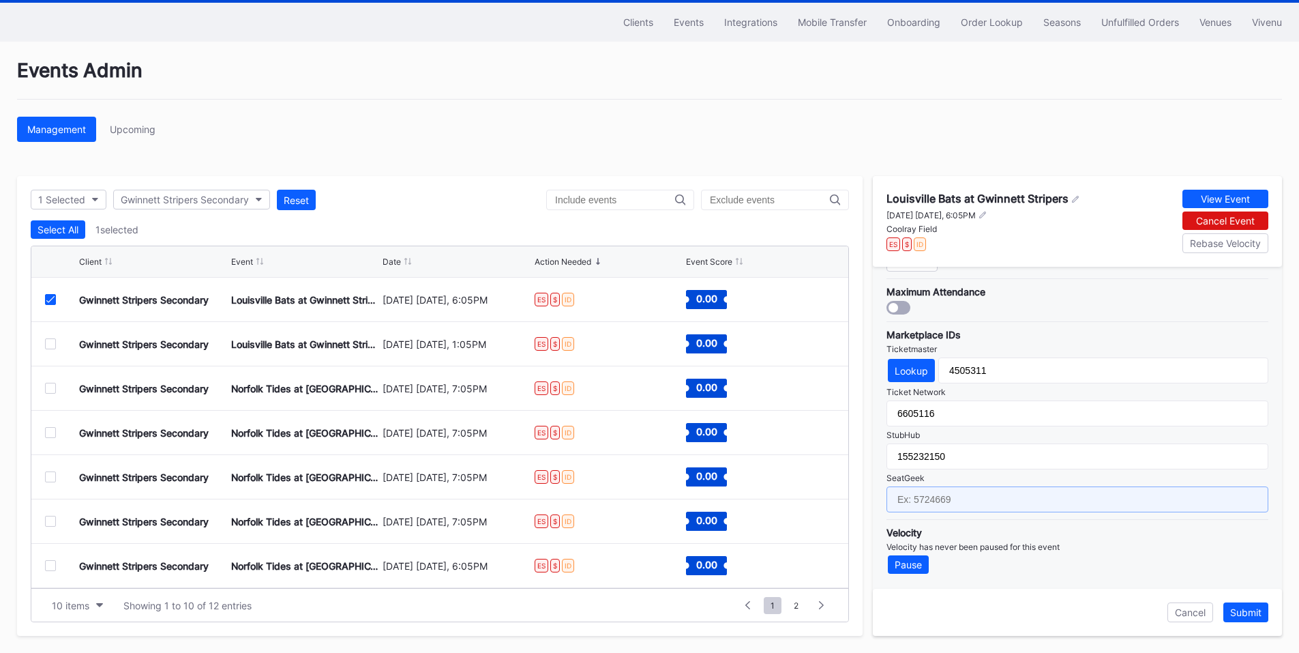
click at [958, 498] on input "text" at bounding box center [1078, 499] width 382 height 26
paste input "17181525"
type input "17181525"
click at [1258, 610] on div "Submit" at bounding box center [1245, 612] width 31 height 12
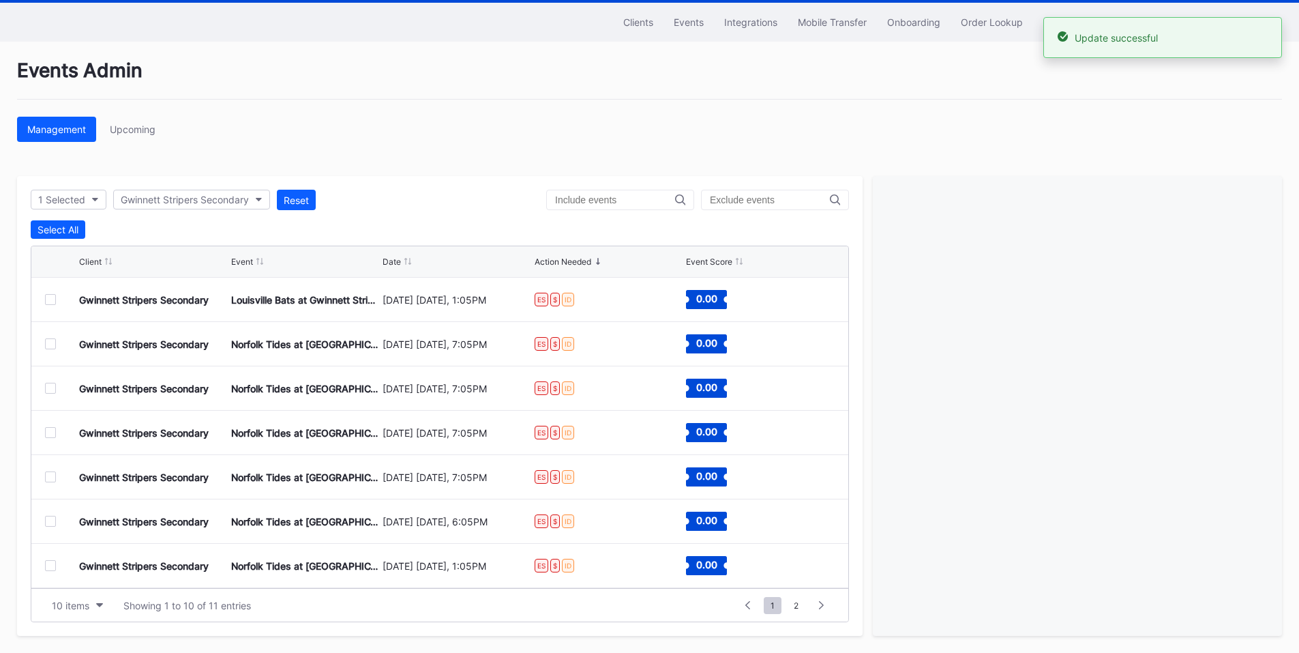
click at [46, 299] on div at bounding box center [50, 299] width 11 height 11
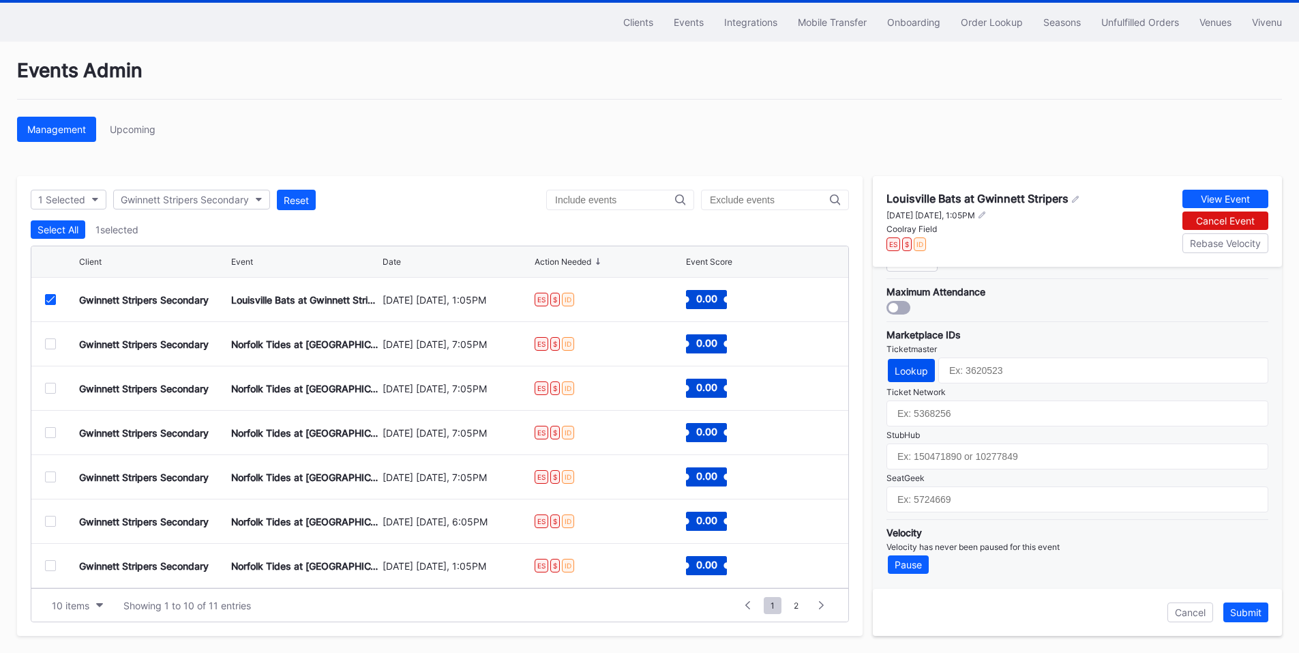
click at [904, 366] on div "Lookup" at bounding box center [911, 371] width 33 height 12
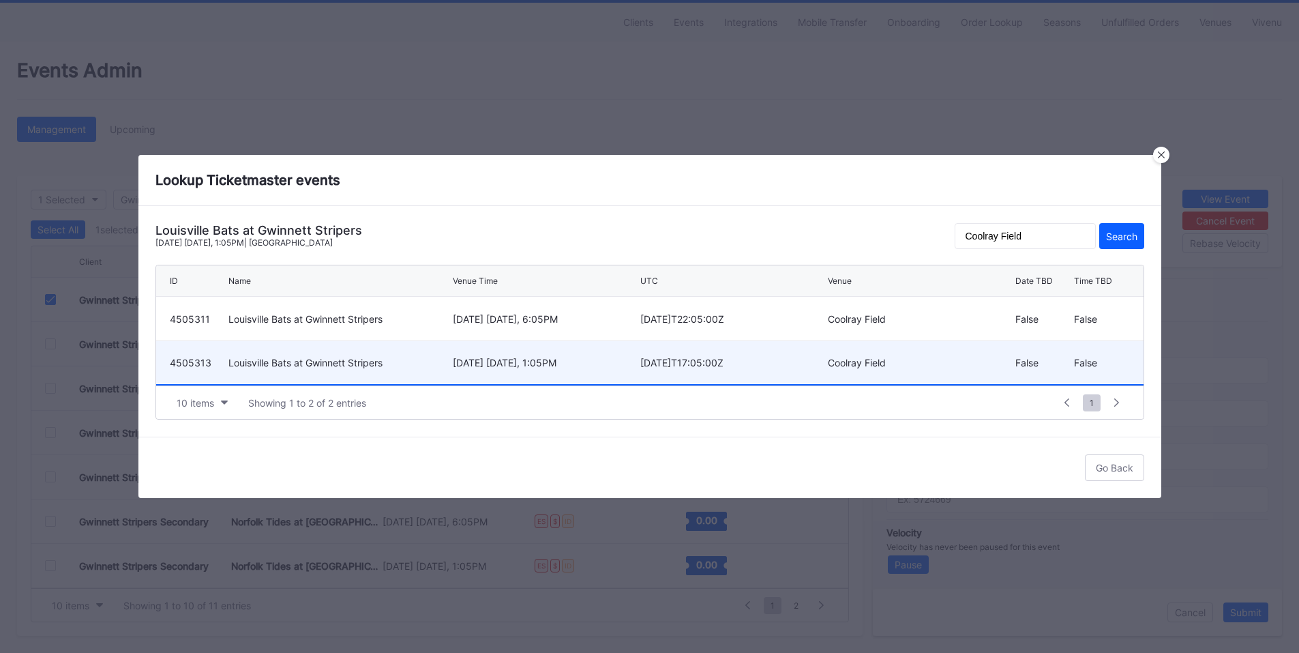
click at [524, 361] on div "[DATE] [DATE], 1:05PM" at bounding box center [545, 363] width 184 height 12
type input "4505313"
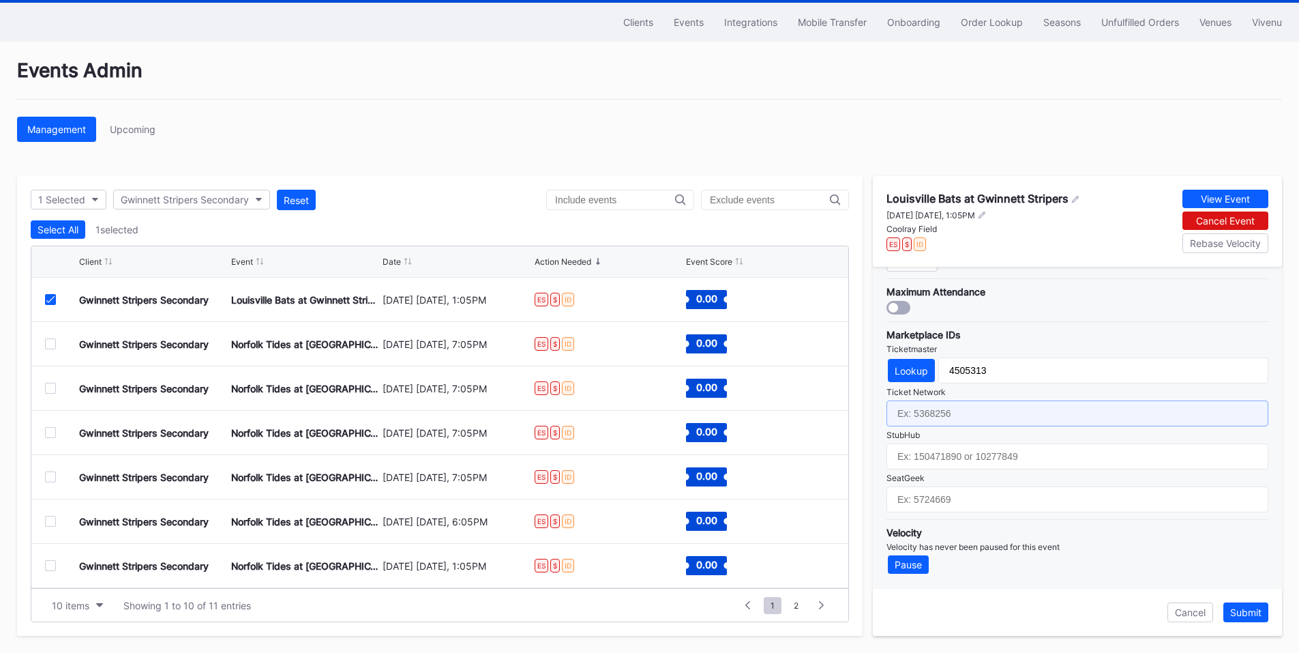
click at [971, 414] on input "text" at bounding box center [1078, 413] width 382 height 26
paste input "6605117"
type input "6605117"
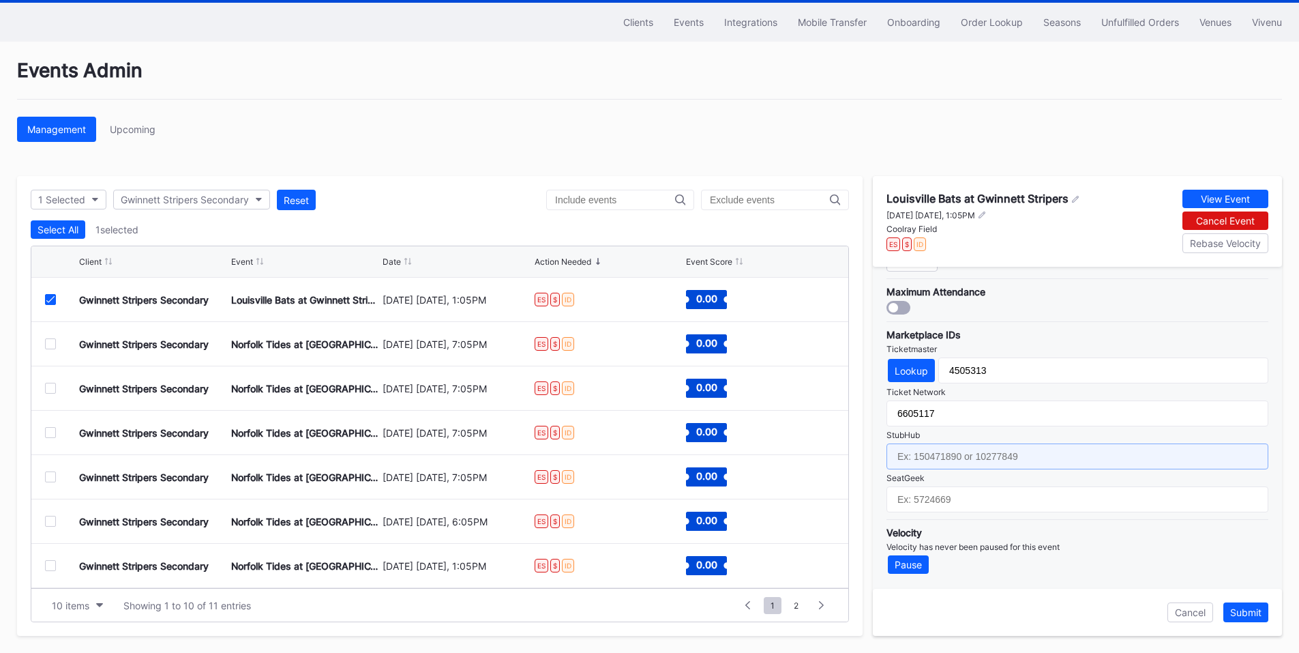
click at [984, 462] on input "text" at bounding box center [1078, 456] width 382 height 26
paste input "155232152"
type input "155232152"
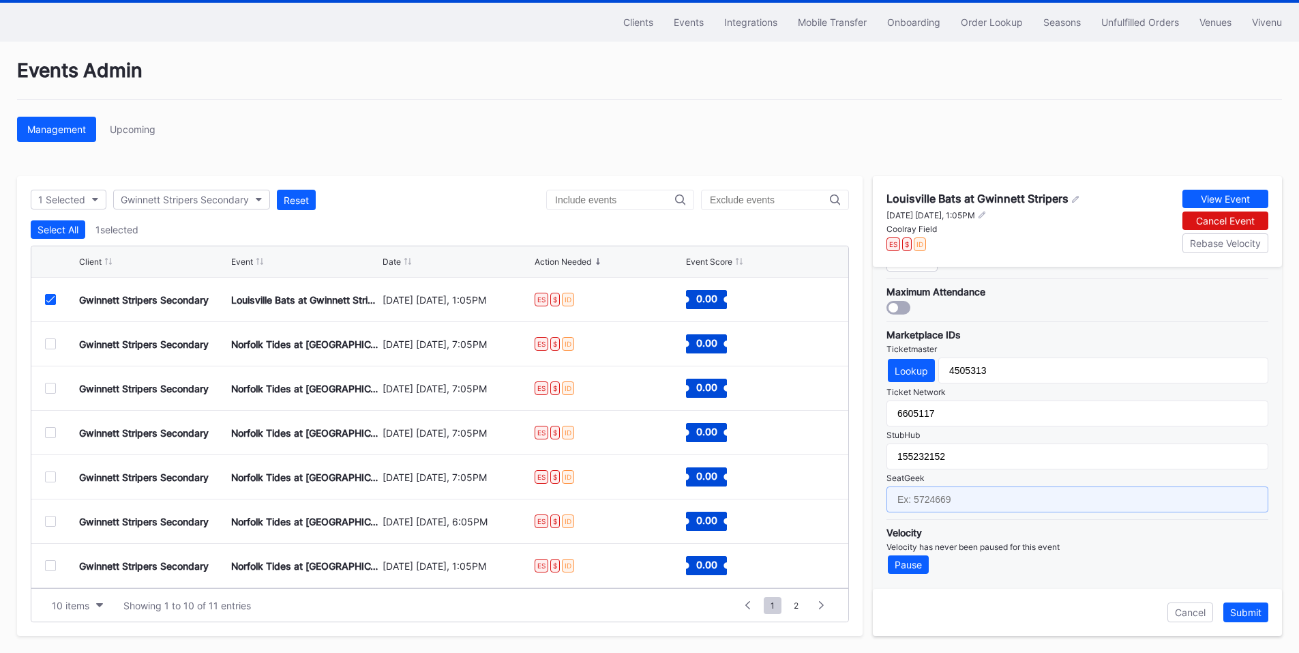
click at [946, 492] on input "text" at bounding box center [1078, 499] width 382 height 26
paste input "17181526"
type input "17181526"
click at [1239, 615] on div "Submit" at bounding box center [1245, 612] width 31 height 12
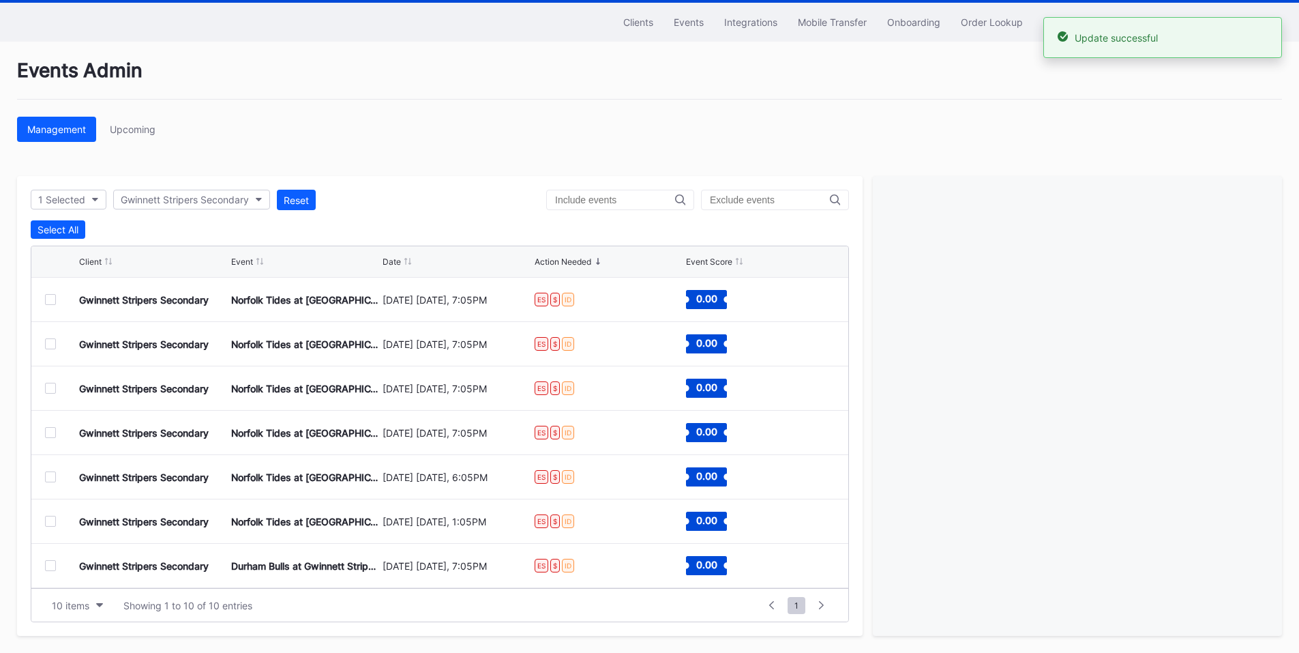
click at [51, 295] on div at bounding box center [50, 299] width 11 height 11
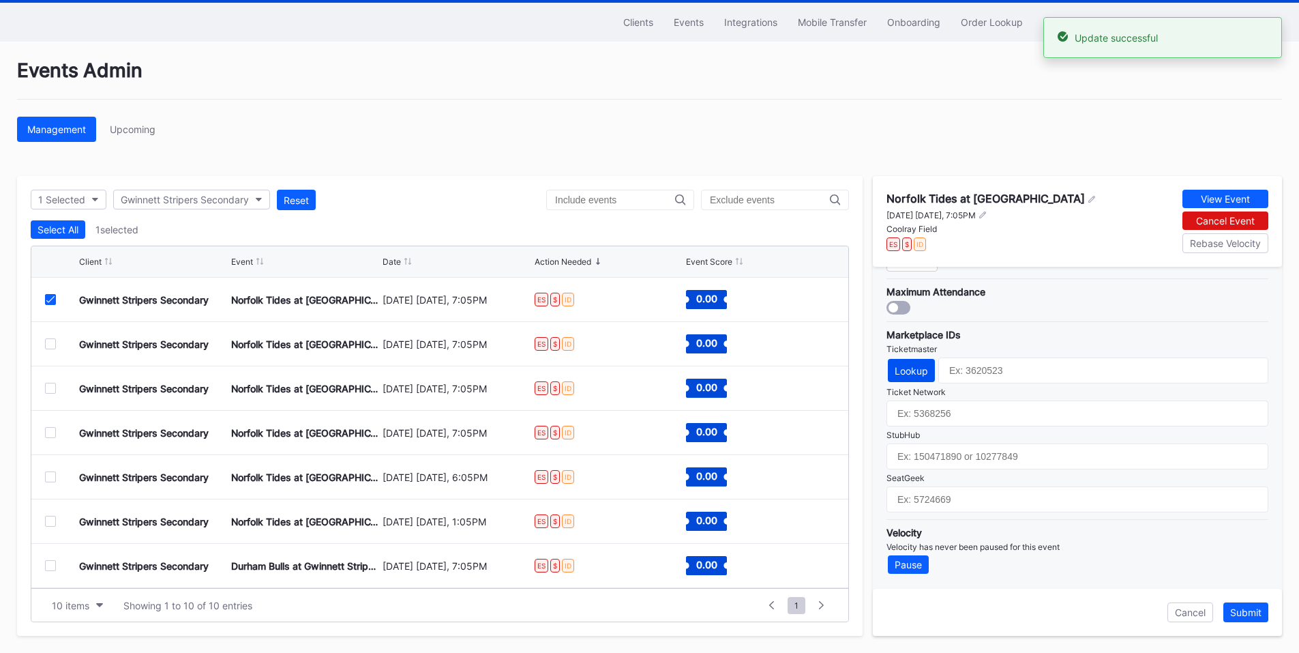
click at [928, 376] on button "Lookup" at bounding box center [911, 370] width 47 height 23
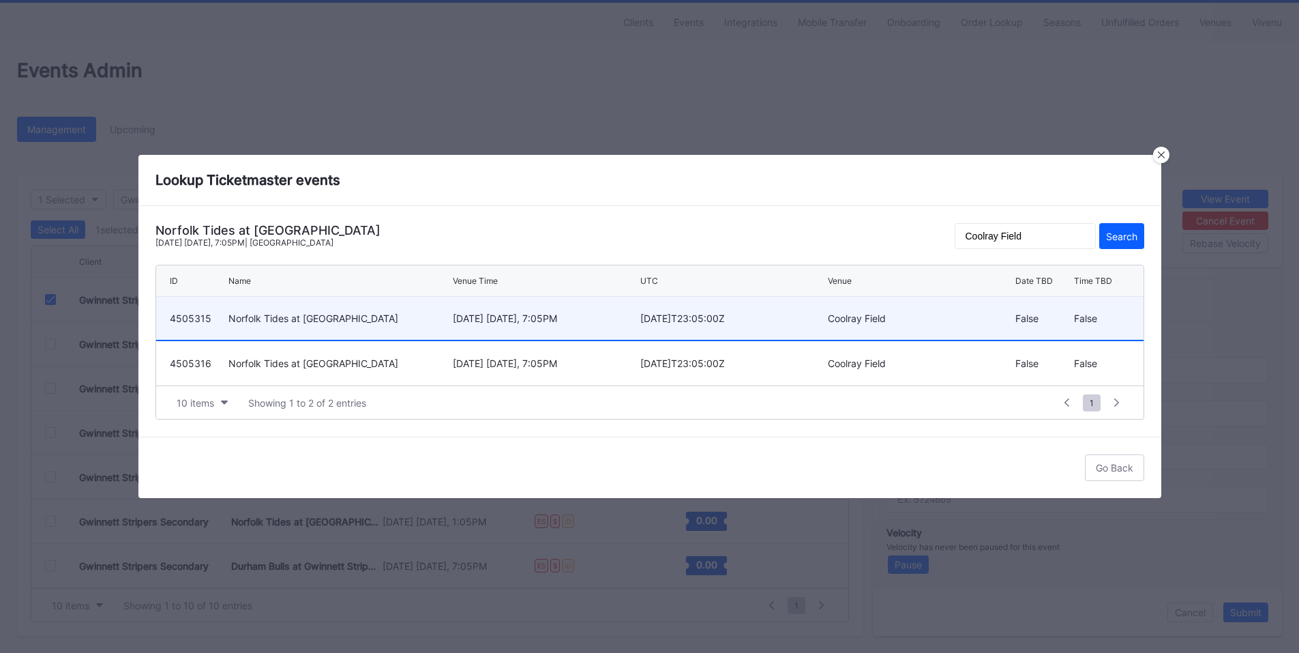
click at [528, 325] on div "[DATE] [DATE], 7:05PM" at bounding box center [545, 318] width 184 height 43
type input "4505315"
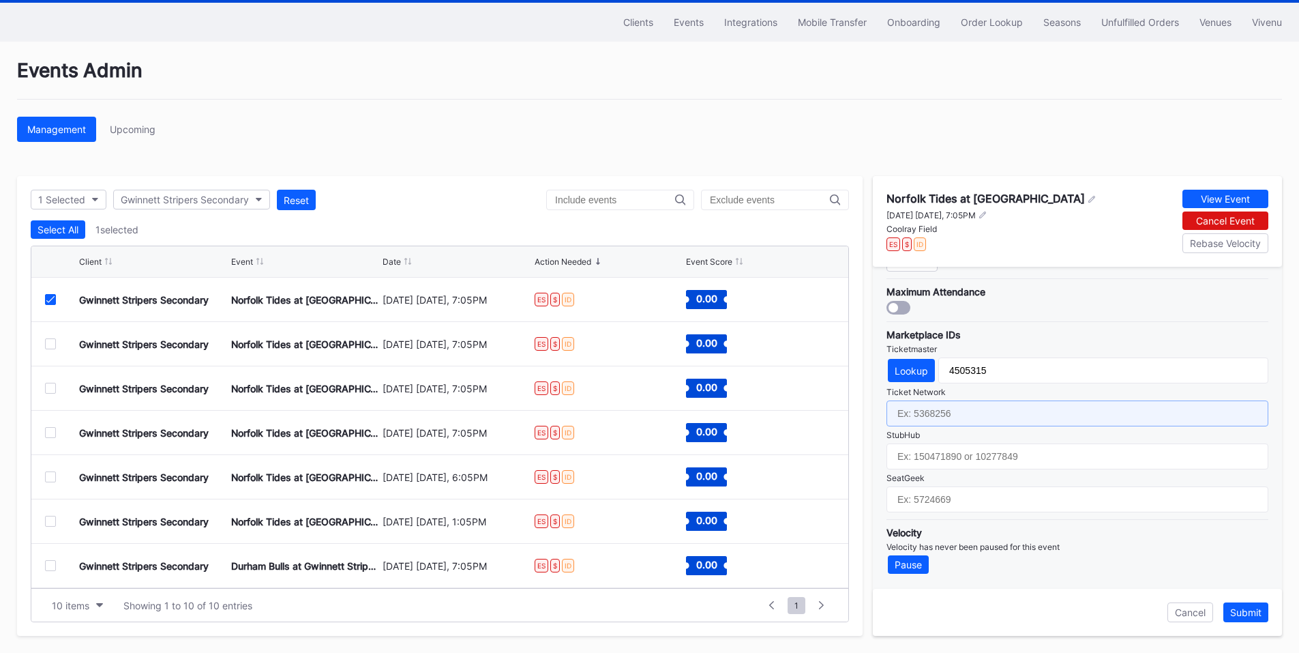
click at [987, 411] on input "text" at bounding box center [1078, 413] width 382 height 26
paste input "6605118"
type input "6605118"
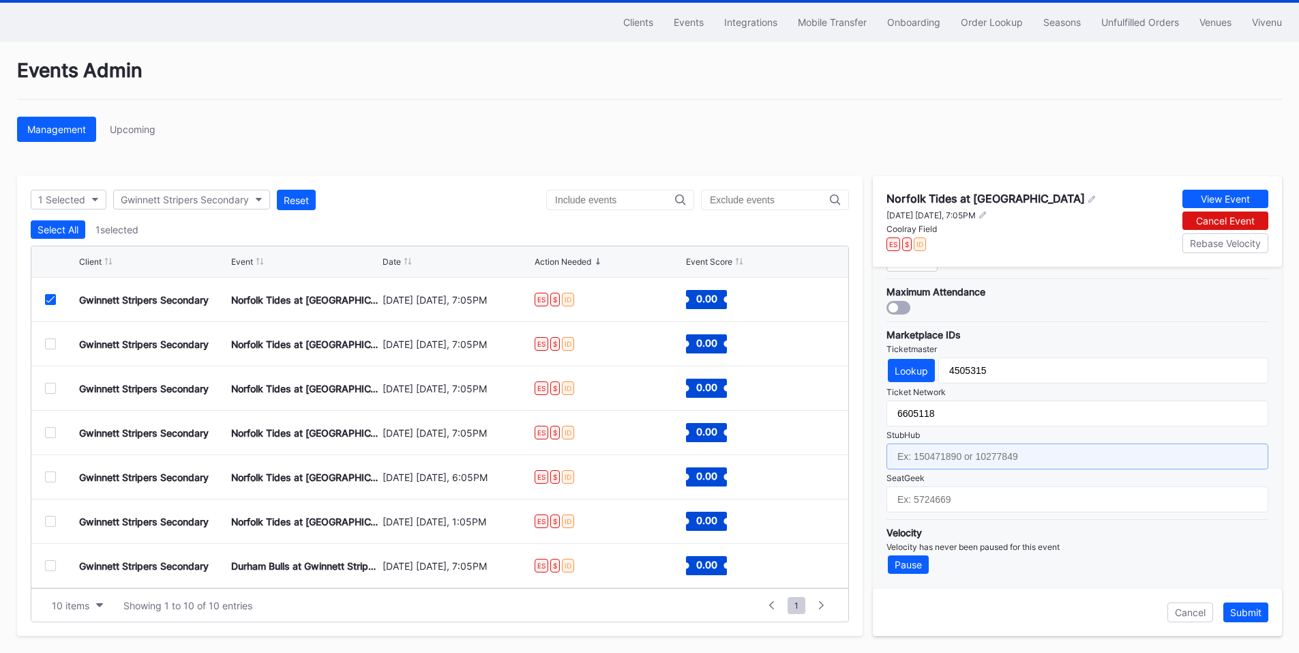
drag, startPoint x: 928, startPoint y: 443, endPoint x: 955, endPoint y: 428, distance: 31.5
click at [928, 443] on input "text" at bounding box center [1078, 456] width 382 height 26
paste input "155232172"
type input "155232172"
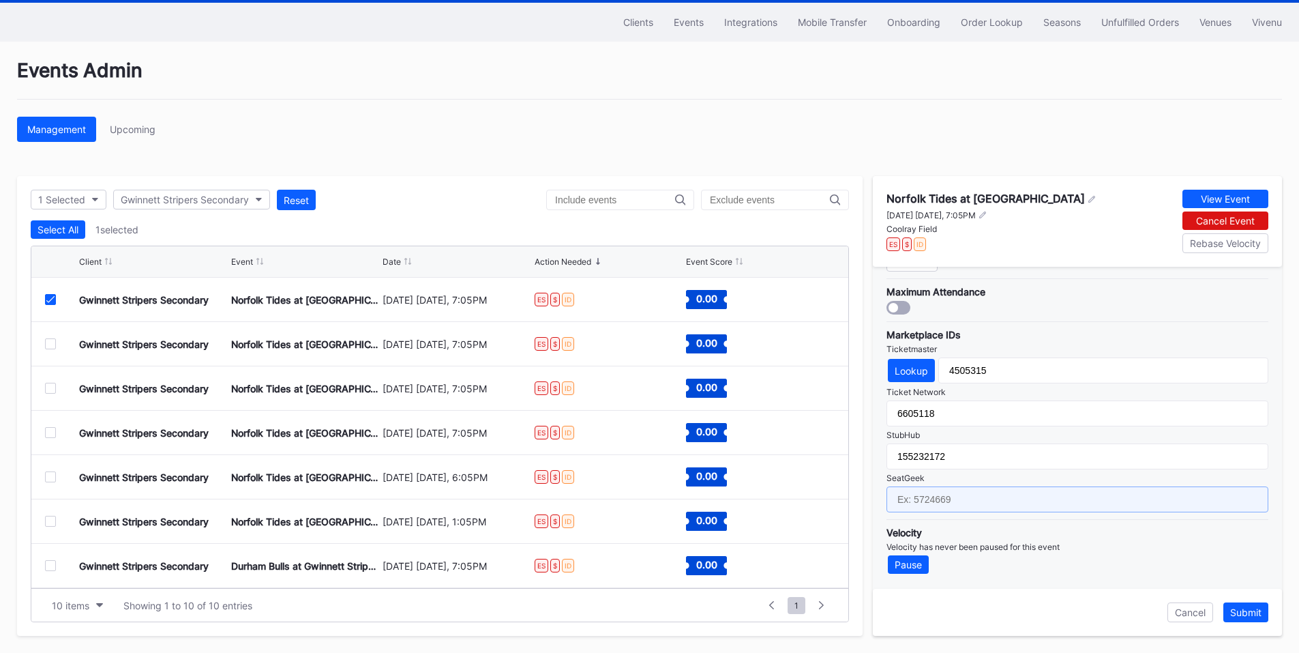
drag, startPoint x: 931, startPoint y: 497, endPoint x: 946, endPoint y: 496, distance: 15.0
click at [931, 497] on input "text" at bounding box center [1078, 499] width 382 height 26
paste input "17181528"
type input "17181528"
click at [1239, 606] on button "Submit" at bounding box center [1246, 612] width 45 height 20
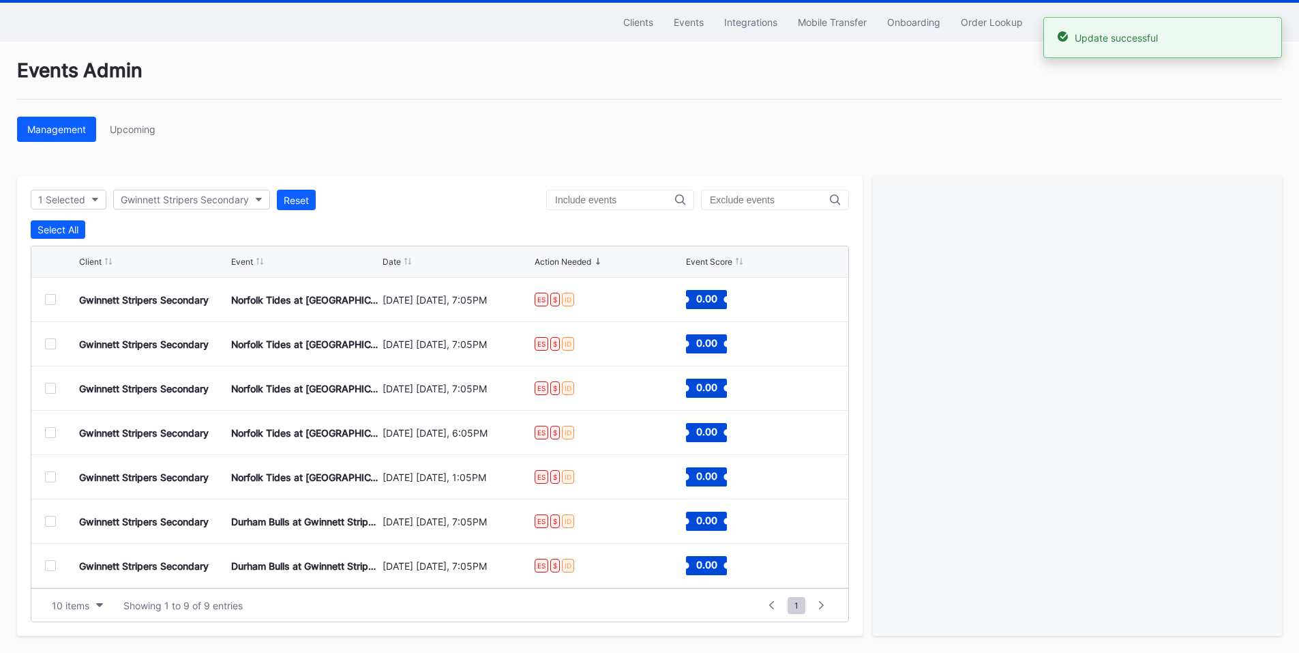
click at [48, 299] on div at bounding box center [50, 299] width 11 height 11
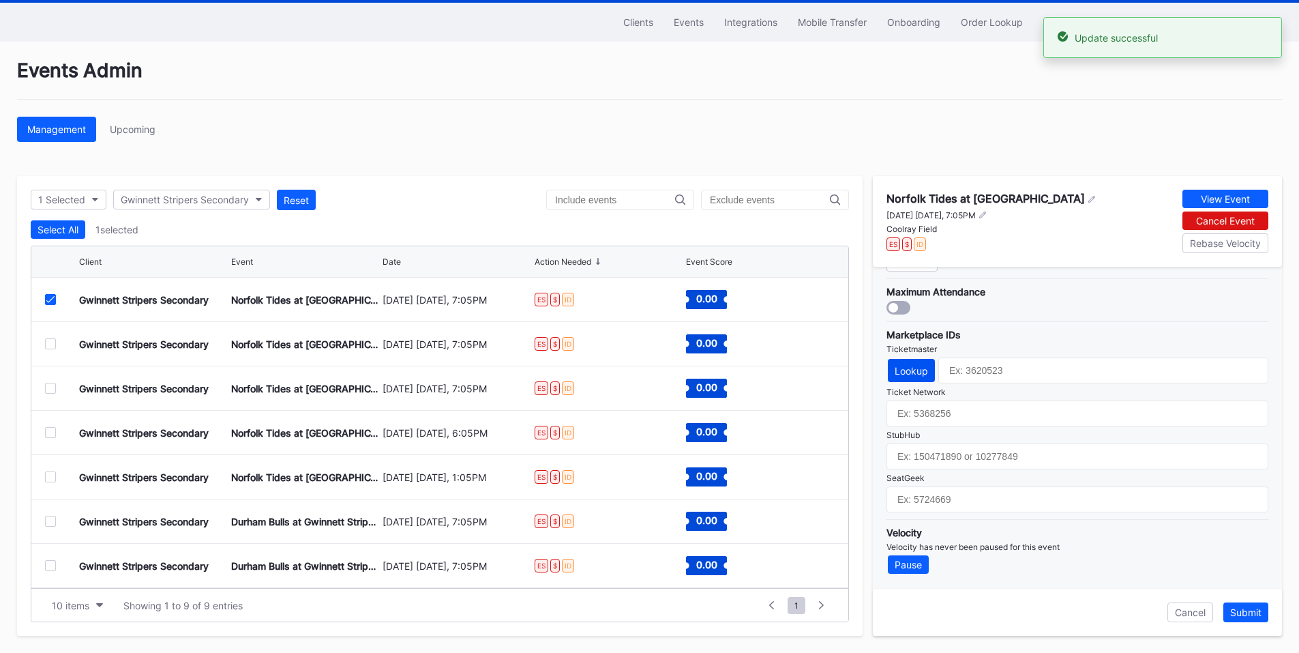
click at [911, 366] on div "Lookup" at bounding box center [911, 371] width 33 height 12
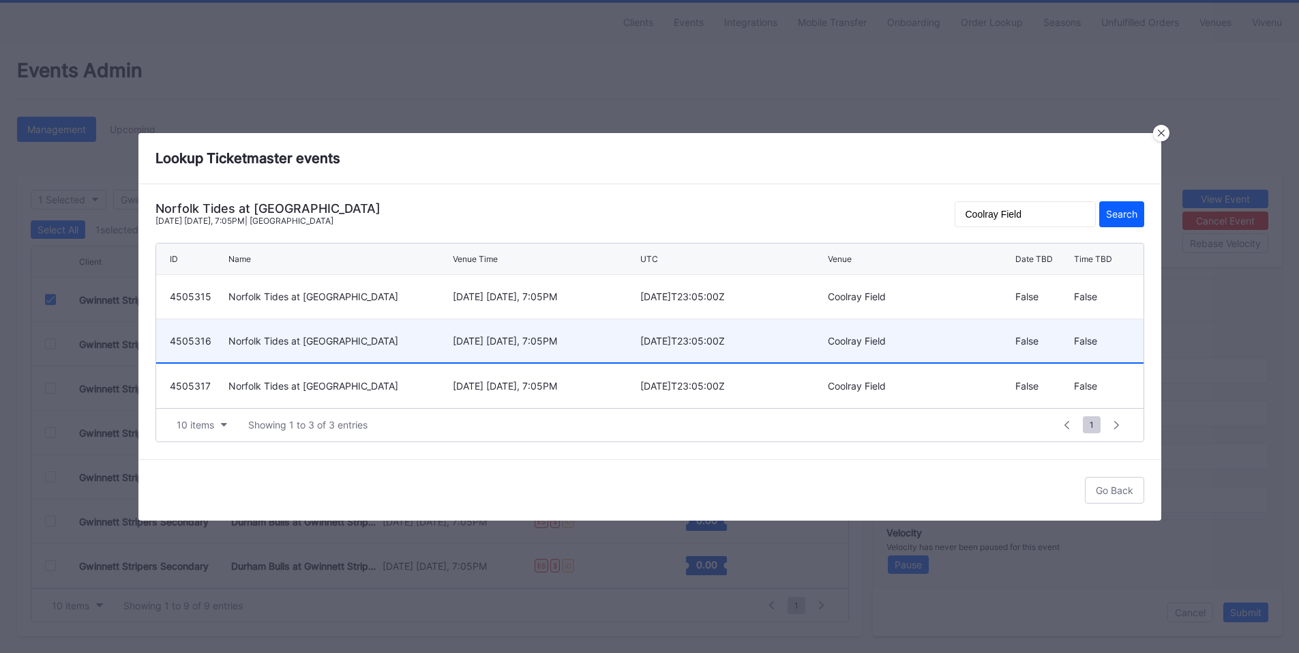
click at [670, 342] on div "[DATE]T23:05:00Z" at bounding box center [732, 341] width 184 height 12
type input "4505316"
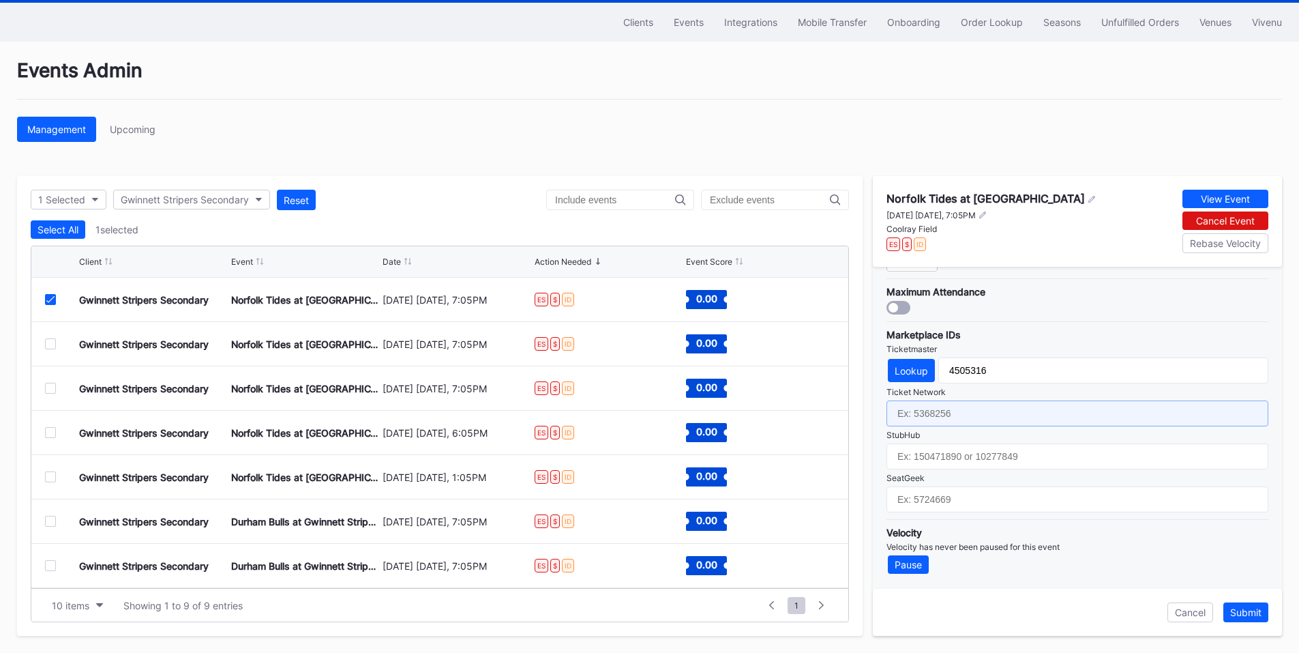
drag, startPoint x: 963, startPoint y: 413, endPoint x: 1052, endPoint y: 347, distance: 110.8
click at [963, 413] on input "text" at bounding box center [1078, 413] width 382 height 26
paste input "6605119"
type input "6605119"
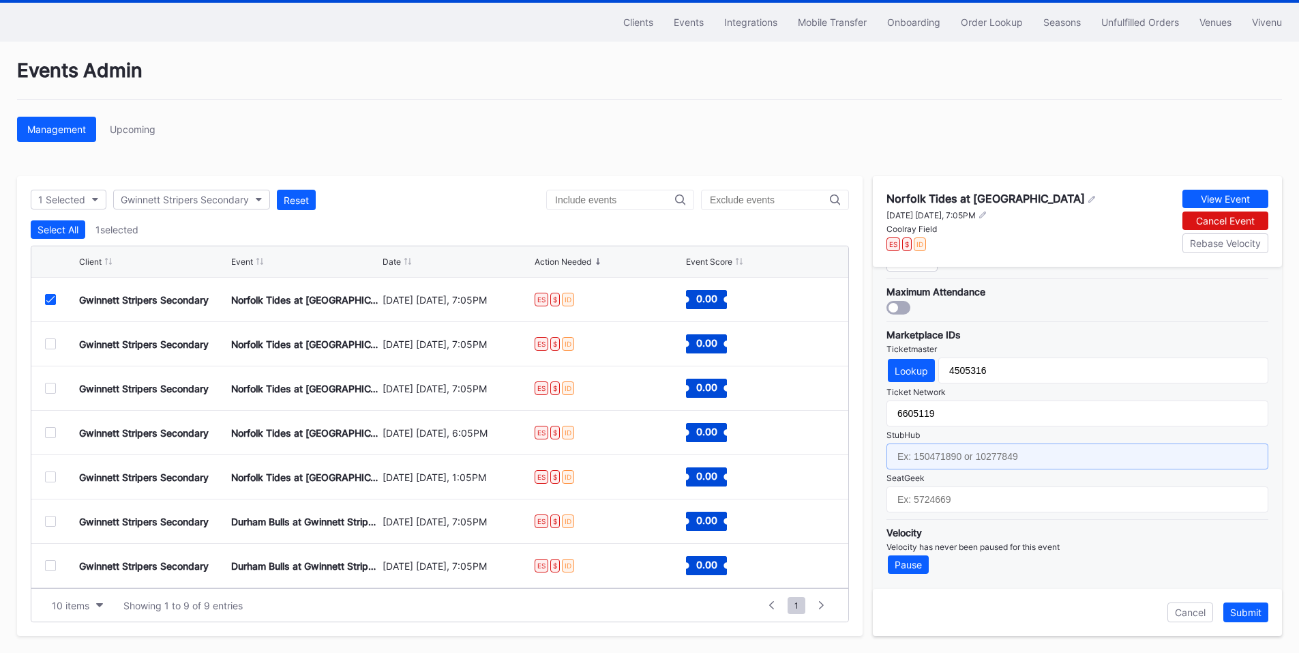
click at [950, 454] on input "text" at bounding box center [1078, 456] width 382 height 26
paste input "155232173"
type input "155232173"
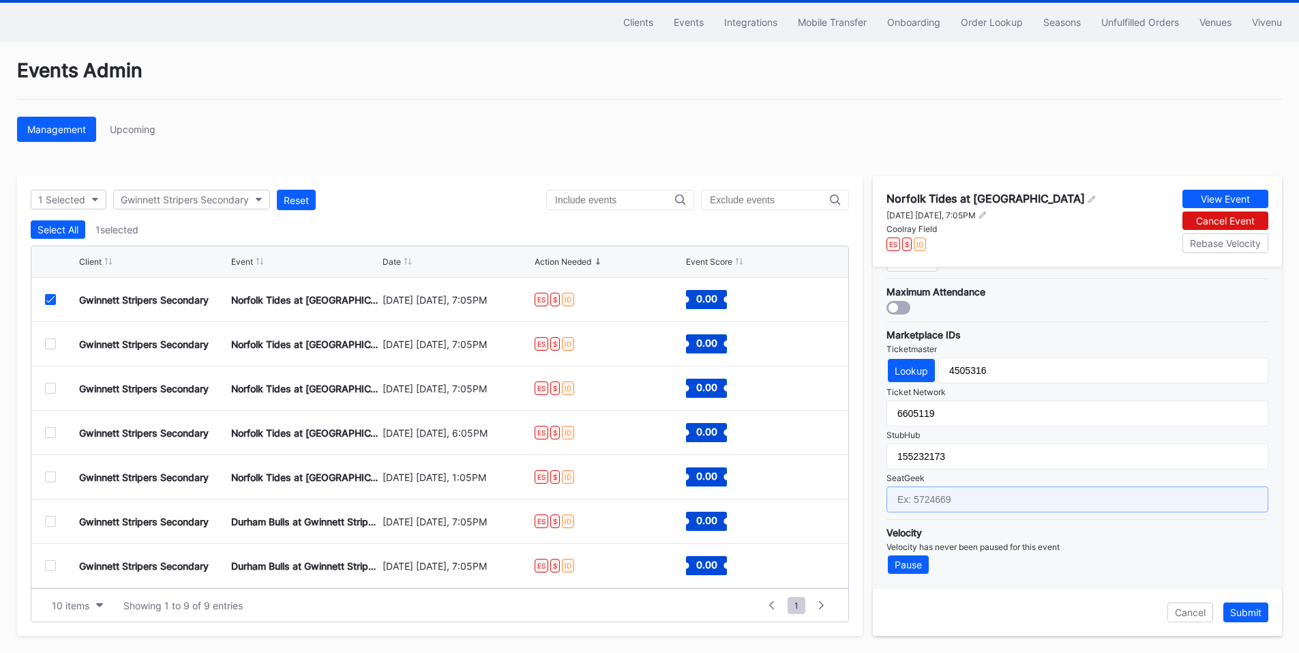
click at [936, 493] on input "text" at bounding box center [1078, 499] width 382 height 26
paste input "17181532"
type input "17181532"
click at [1249, 609] on div "Submit" at bounding box center [1245, 612] width 31 height 12
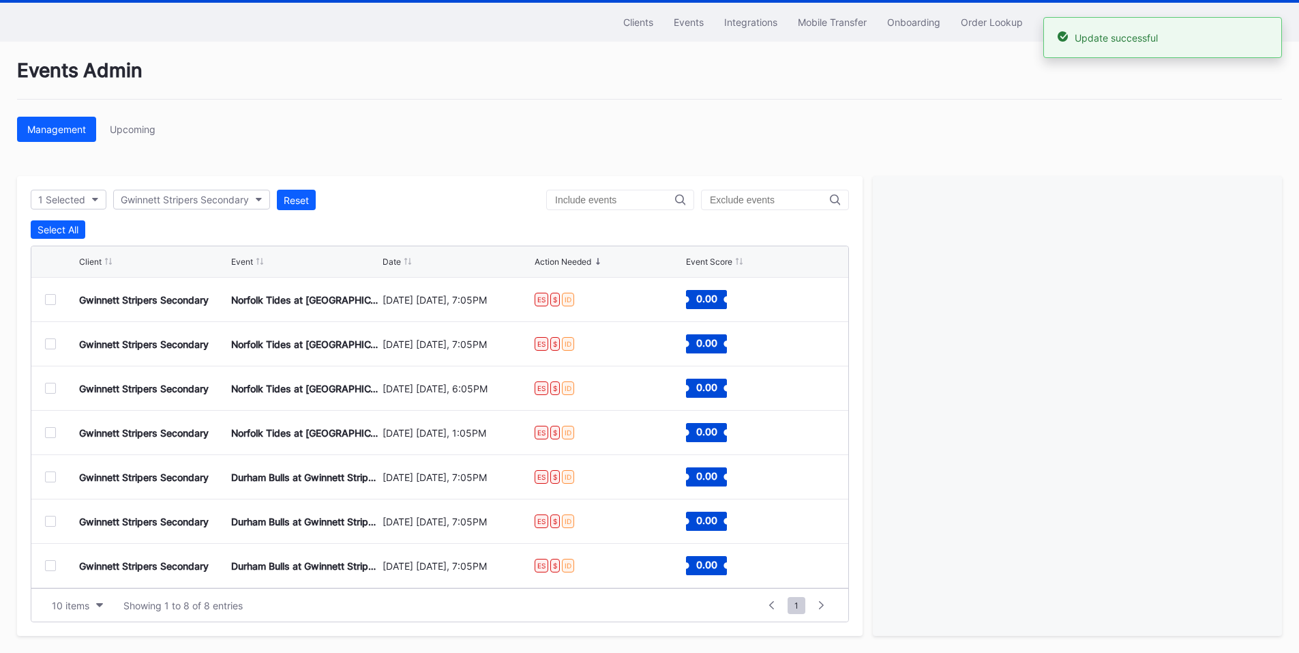
click at [49, 299] on div at bounding box center [50, 299] width 11 height 11
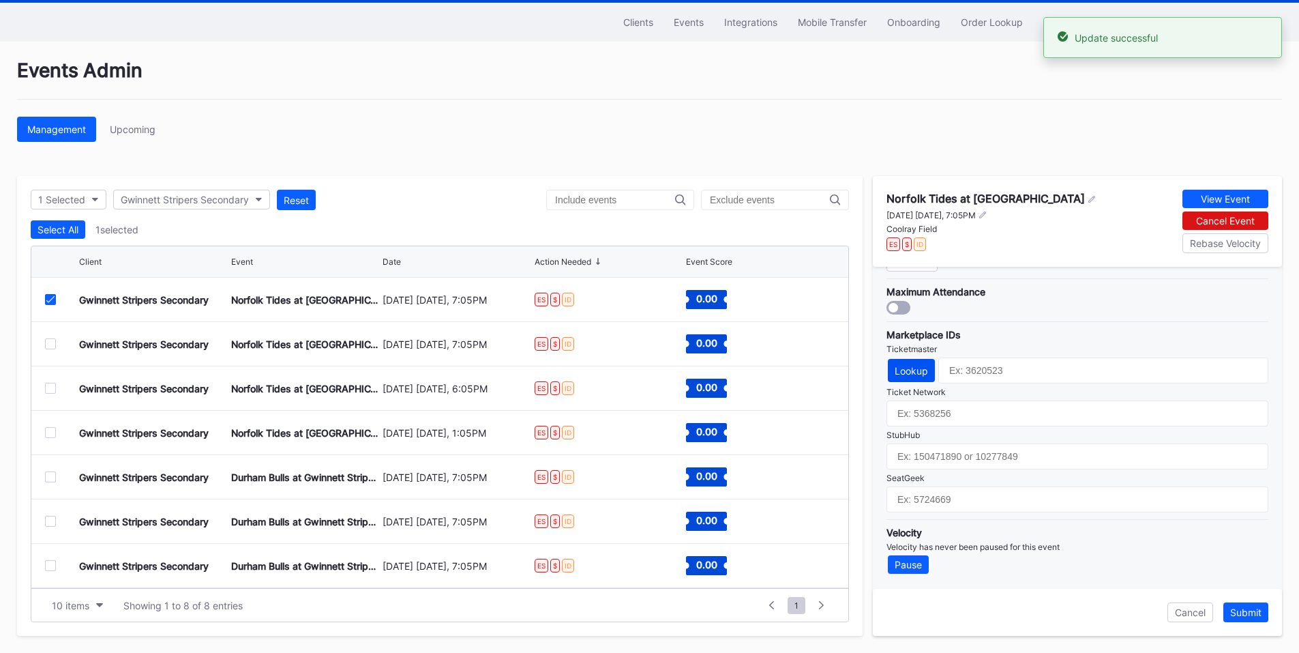
click at [913, 369] on div "Lookup" at bounding box center [911, 371] width 33 height 12
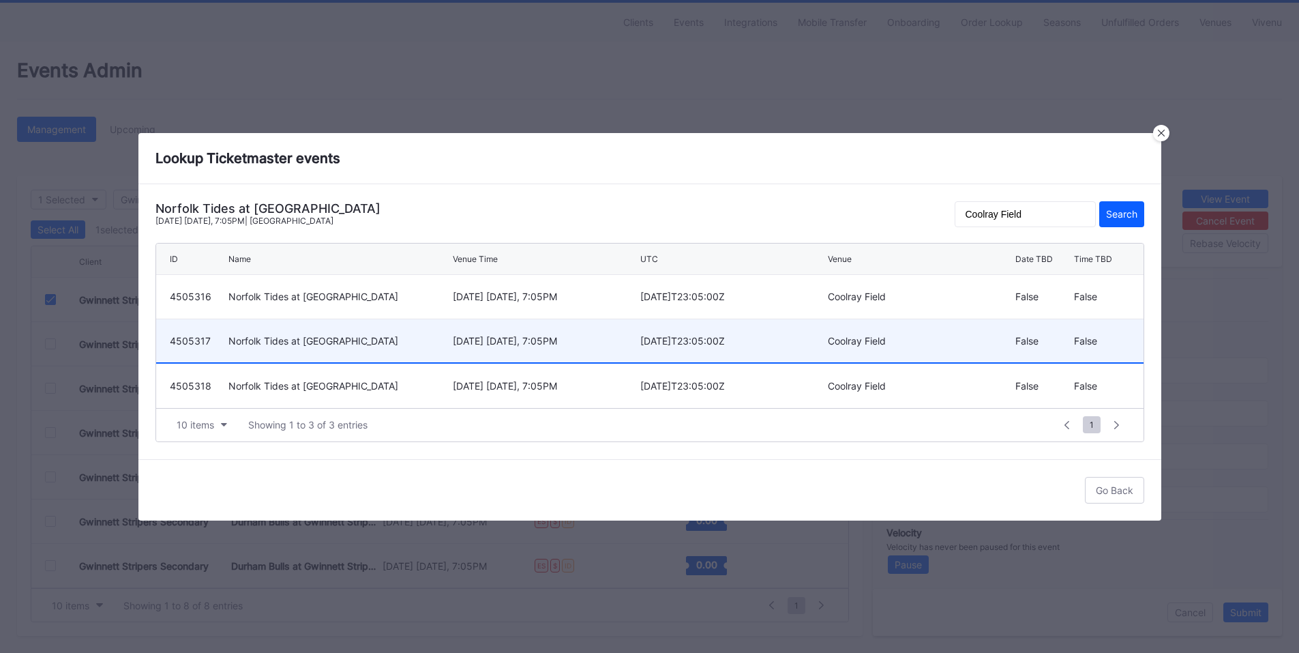
click at [570, 340] on div "[DATE] [DATE], 7:05PM" at bounding box center [545, 341] width 184 height 12
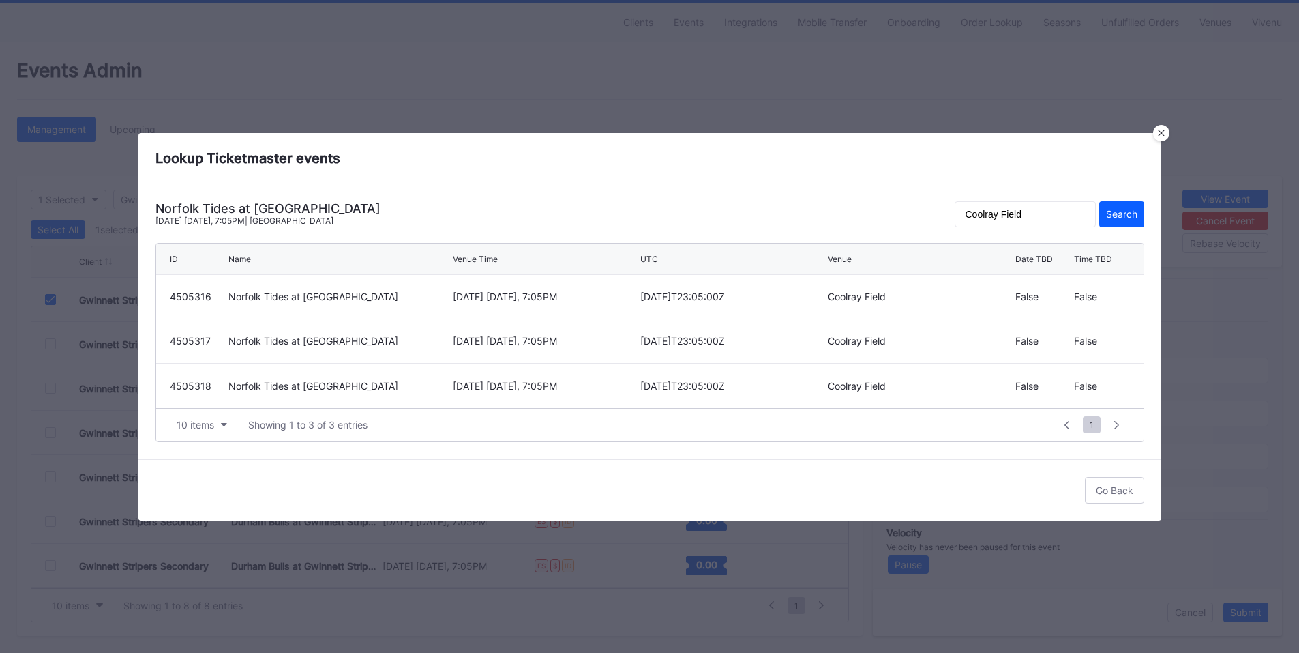
type input "4505317"
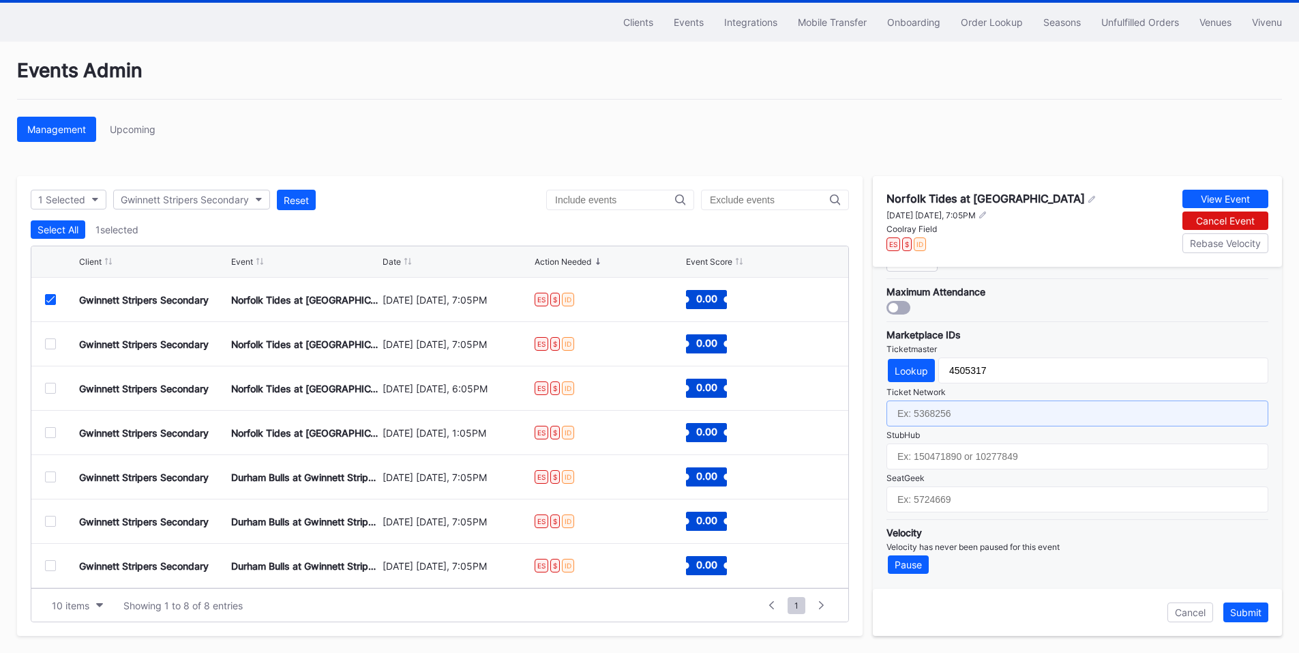
click at [987, 413] on input "text" at bounding box center [1078, 413] width 382 height 26
paste input "6605120"
type input "6605120"
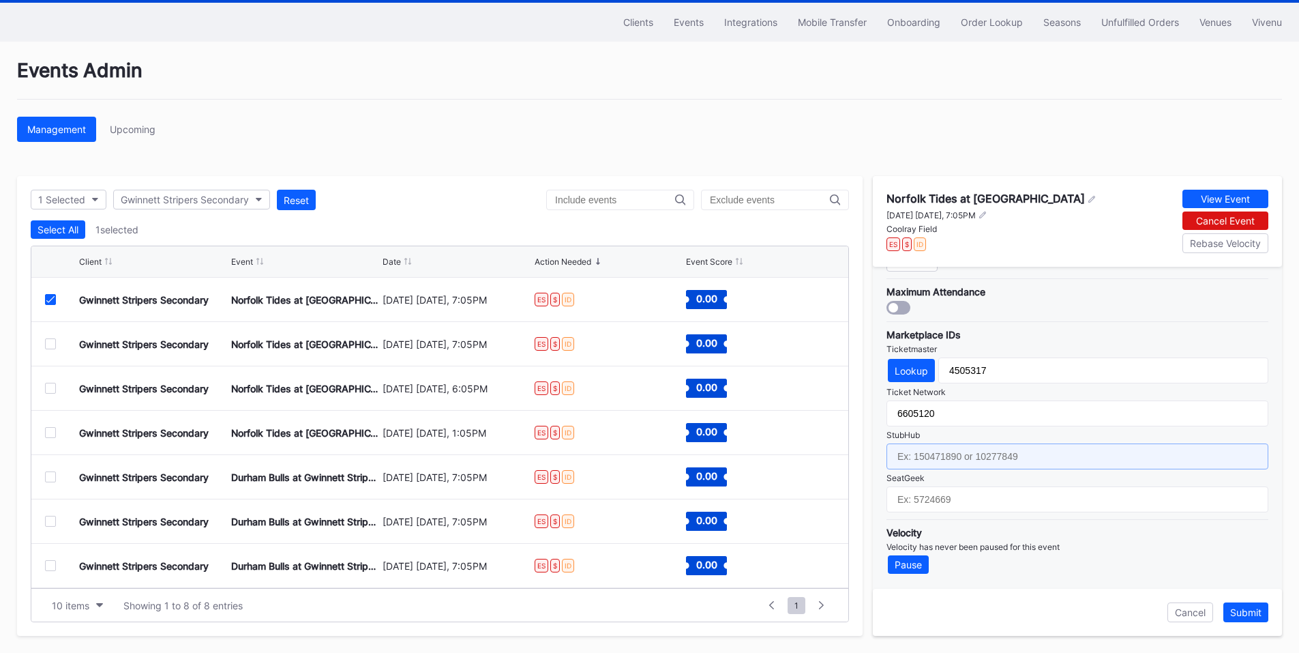
drag, startPoint x: 937, startPoint y: 461, endPoint x: 1059, endPoint y: 338, distance: 172.7
click at [937, 461] on input "text" at bounding box center [1078, 456] width 382 height 26
paste input "155232176"
type input "155232176"
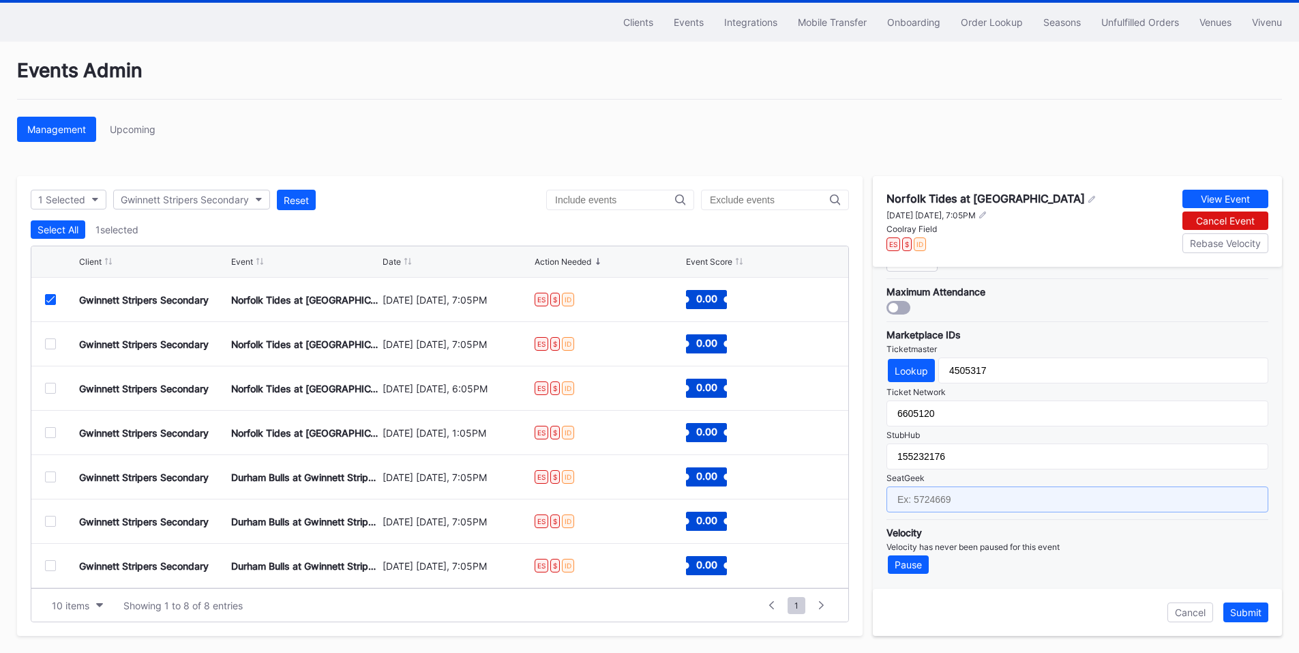
click at [973, 504] on input "text" at bounding box center [1078, 499] width 382 height 26
paste input "17181533"
type input "17181533"
click at [1253, 615] on div "Submit" at bounding box center [1245, 612] width 31 height 12
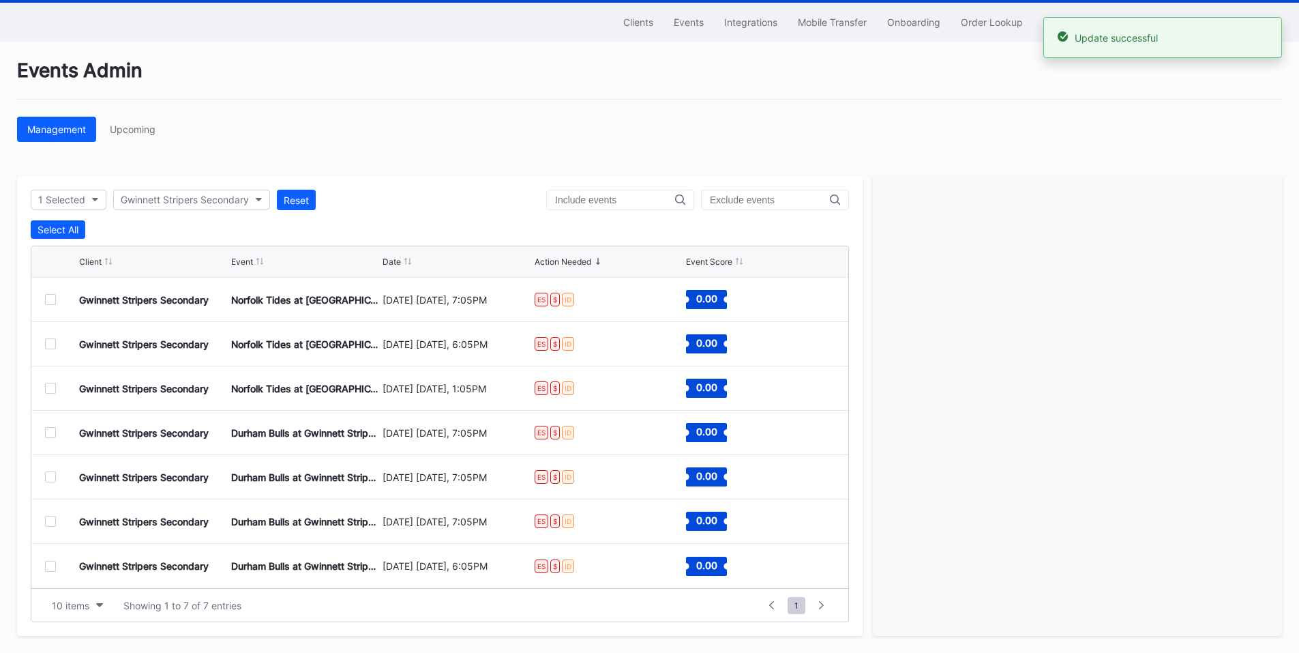
click at [49, 301] on div at bounding box center [50, 299] width 11 height 11
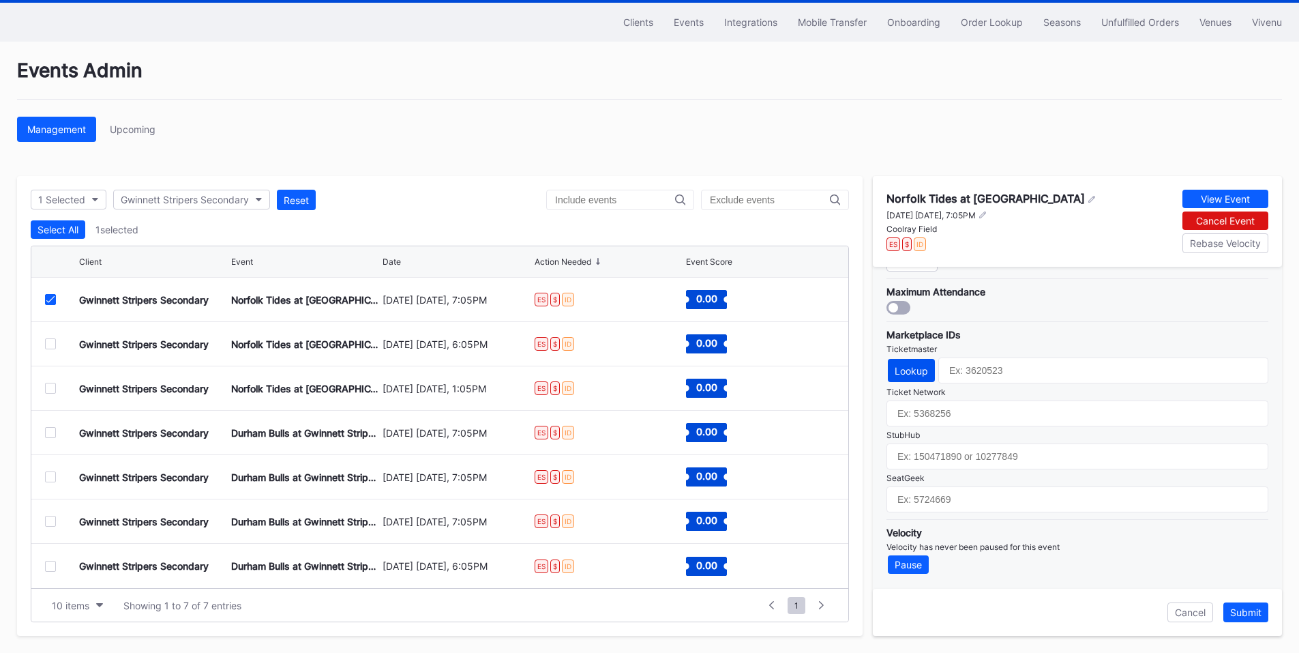
click at [911, 372] on div "Lookup" at bounding box center [911, 371] width 33 height 12
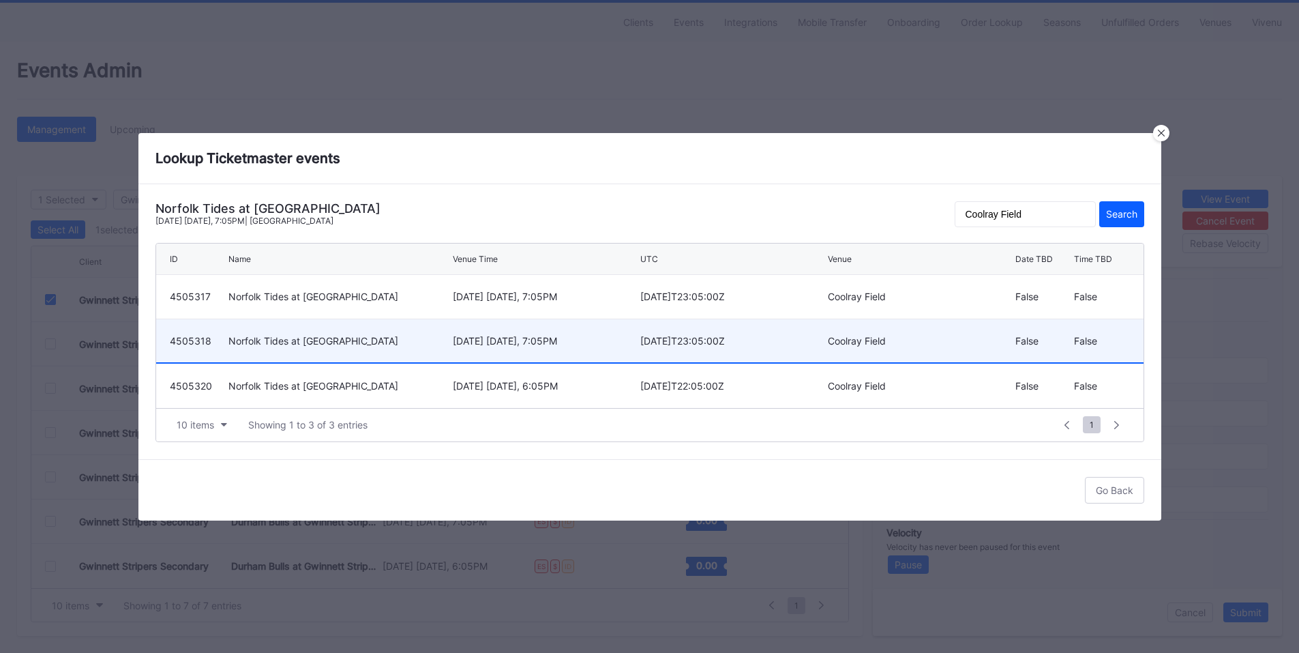
click at [587, 338] on div "[DATE] [DATE], 7:05PM" at bounding box center [545, 341] width 184 height 12
type input "4505318"
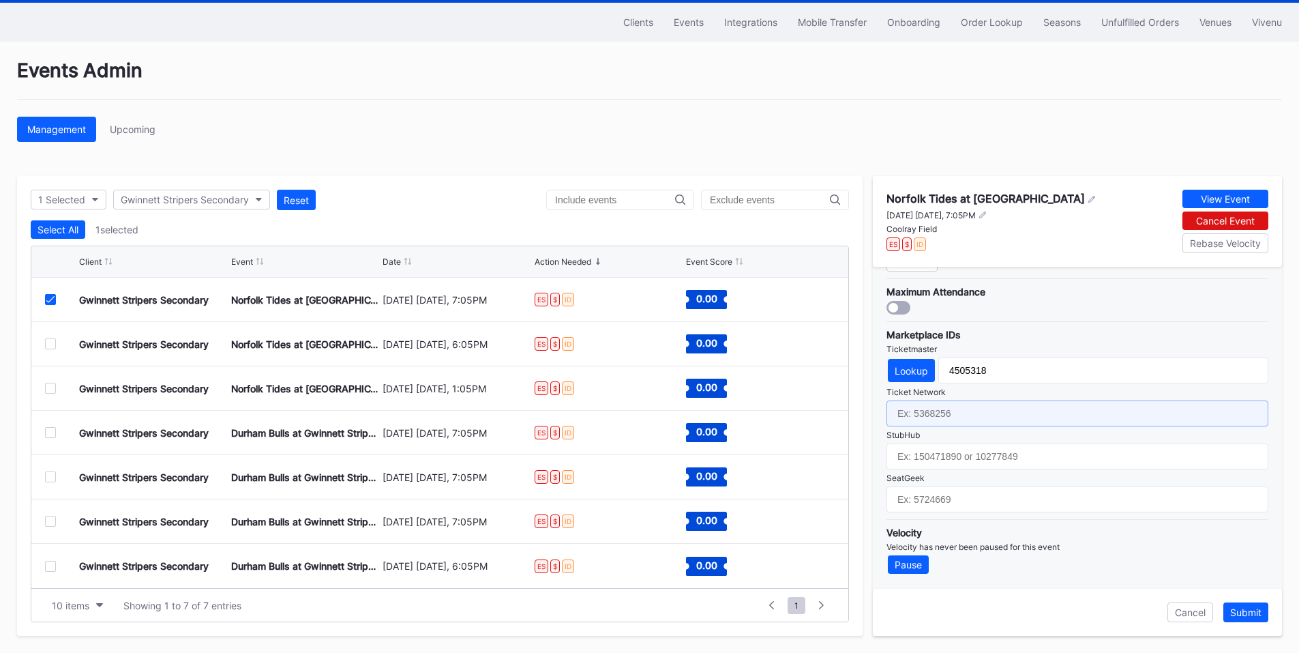
click at [955, 409] on input "text" at bounding box center [1078, 413] width 382 height 26
paste input "6605121"
type input "6605121"
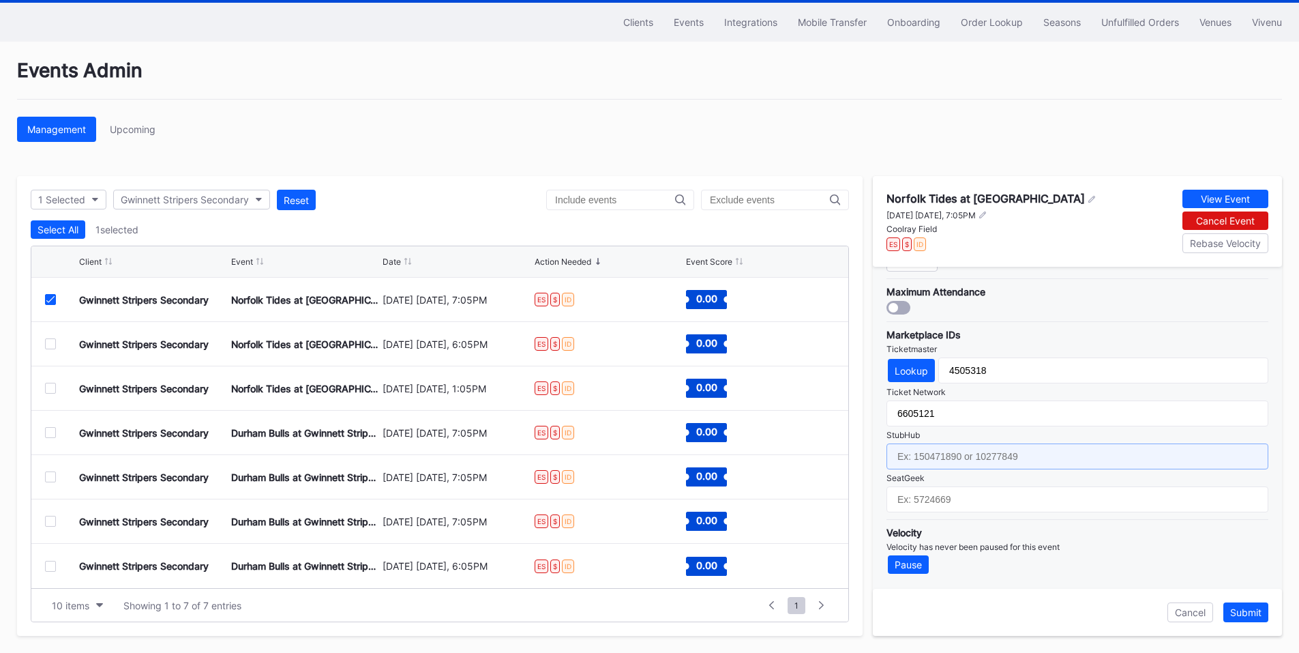
click at [943, 450] on input "text" at bounding box center [1078, 456] width 382 height 26
paste input "155232177"
type input "155232177"
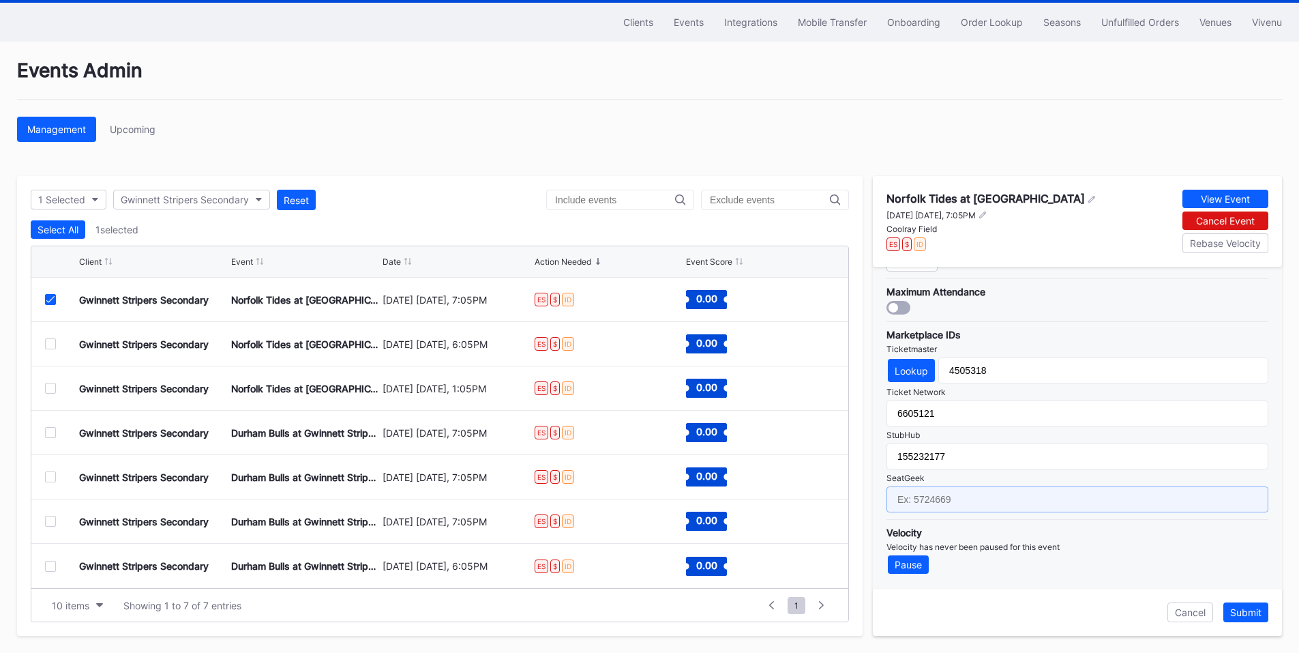
click at [921, 498] on input "text" at bounding box center [1078, 499] width 382 height 26
paste input "17181536"
type input "17181536"
click at [1245, 612] on div "Submit" at bounding box center [1245, 612] width 31 height 12
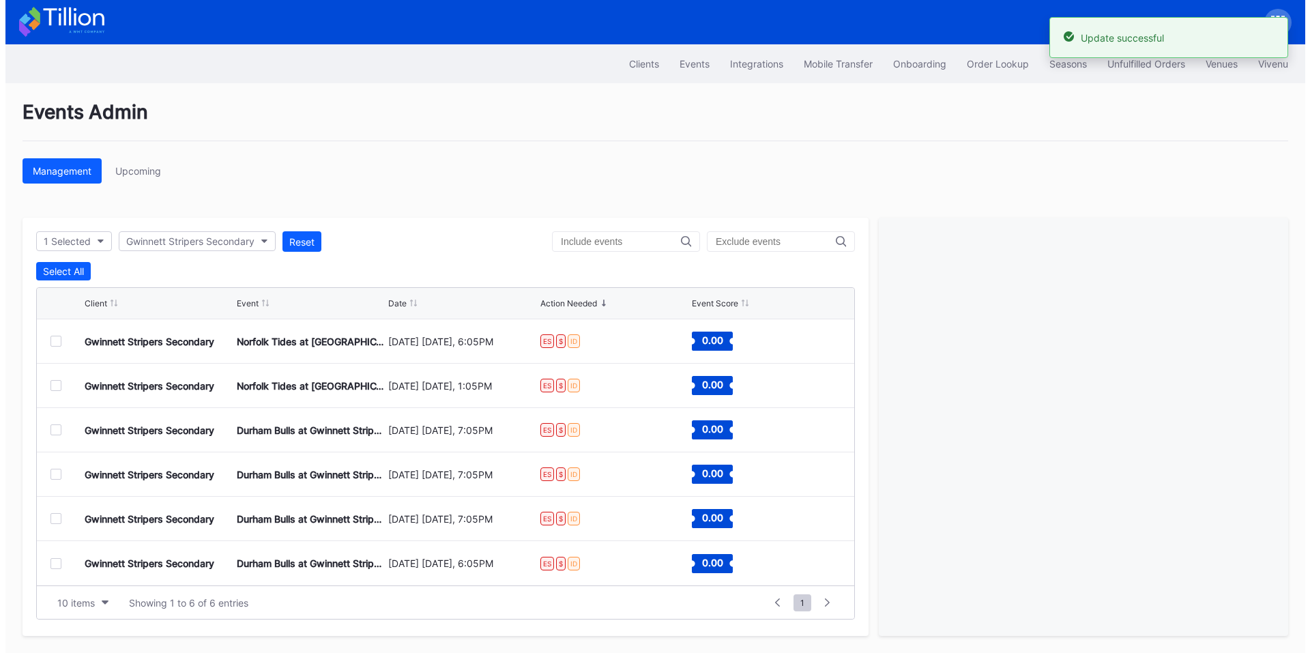
scroll to position [0, 0]
click at [50, 341] on div at bounding box center [50, 341] width 11 height 11
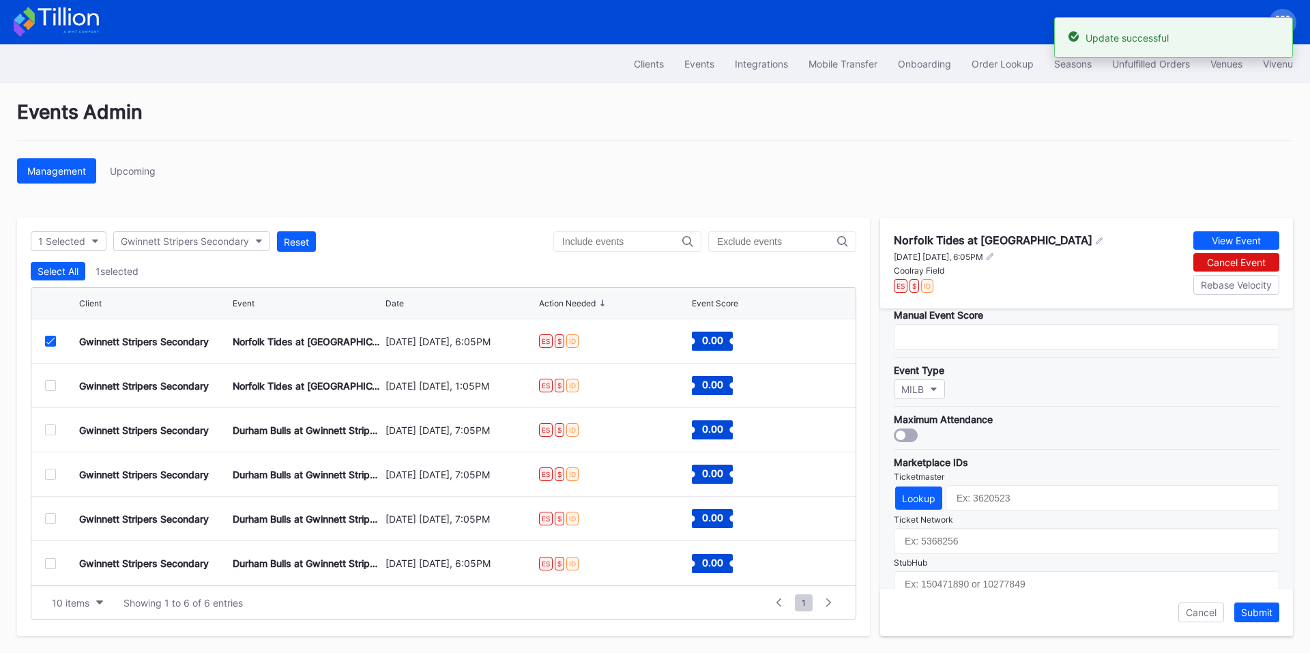
scroll to position [441, 0]
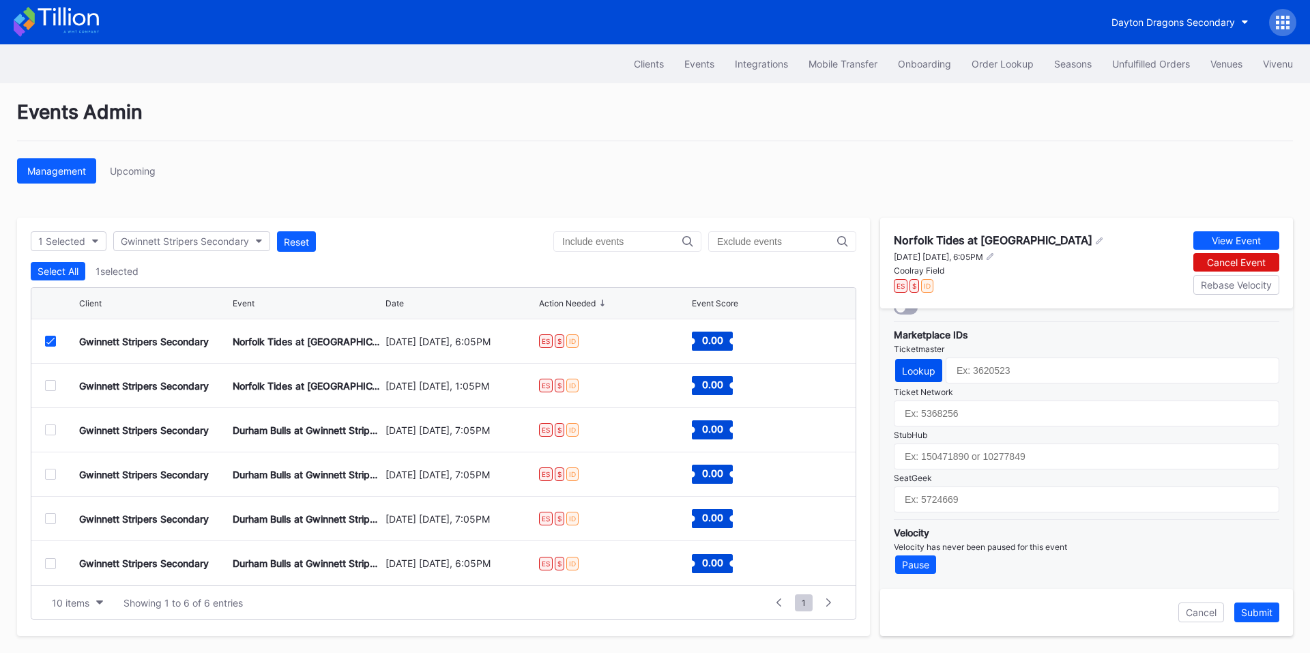
click at [915, 376] on div "Lookup" at bounding box center [918, 371] width 33 height 12
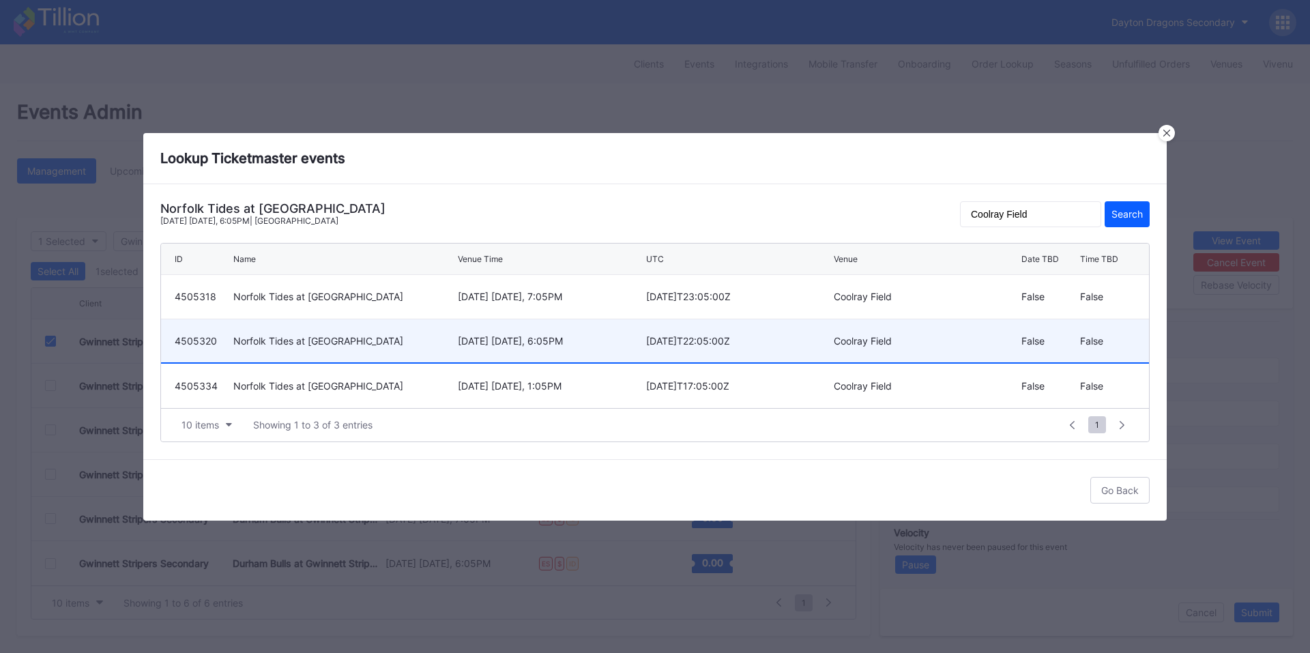
click at [608, 345] on div "[DATE] [DATE], 6:05PM" at bounding box center [550, 341] width 184 height 12
type input "4505320"
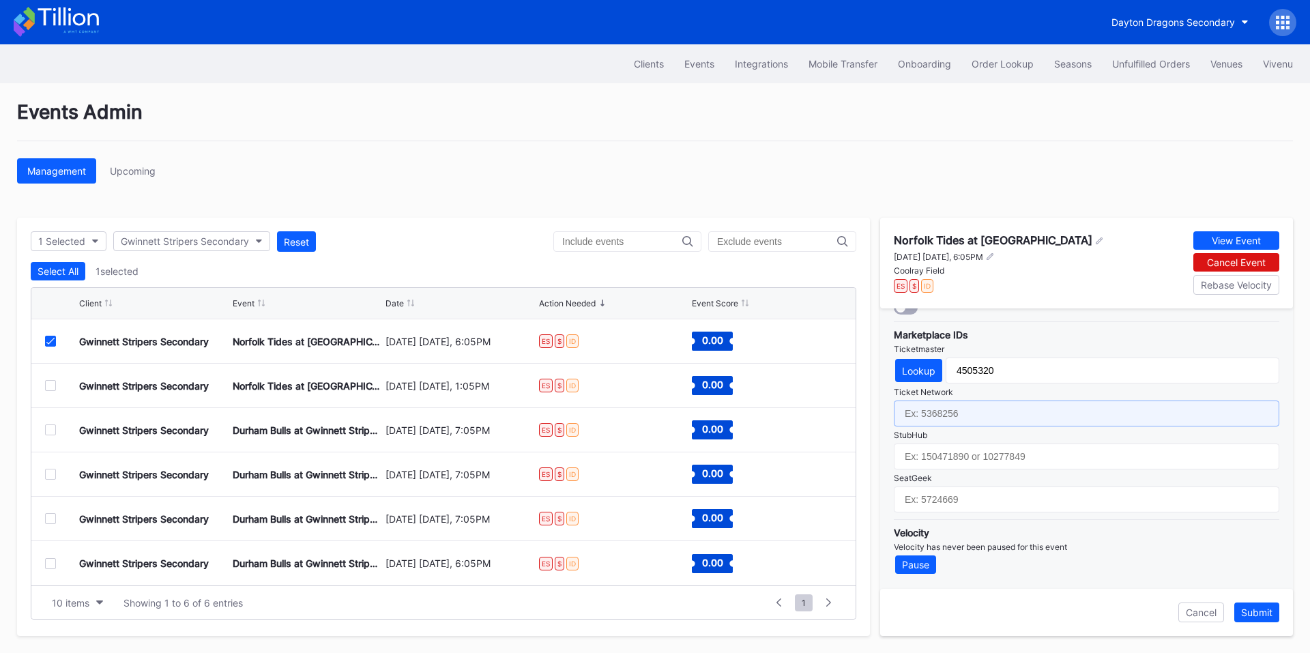
click at [976, 415] on input "text" at bounding box center [1085, 413] width 385 height 26
paste input "6605122"
type input "6605122"
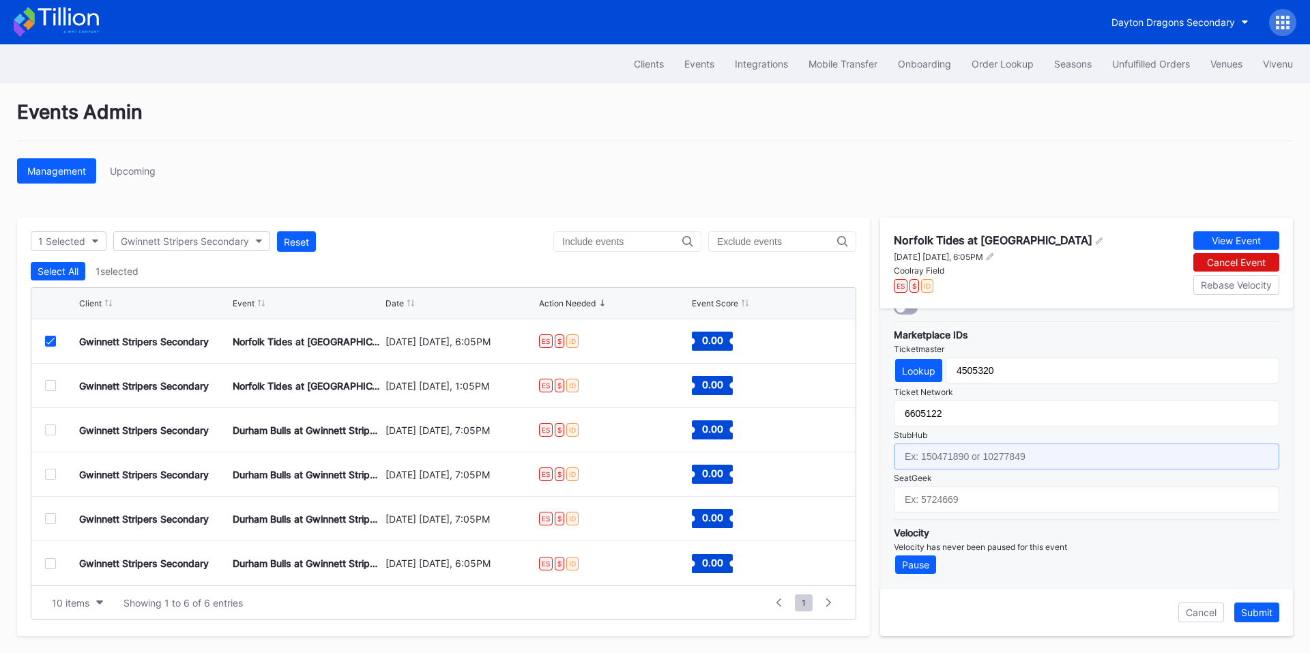
click at [966, 449] on input "text" at bounding box center [1085, 456] width 385 height 26
paste input "155232174"
type input "155232174"
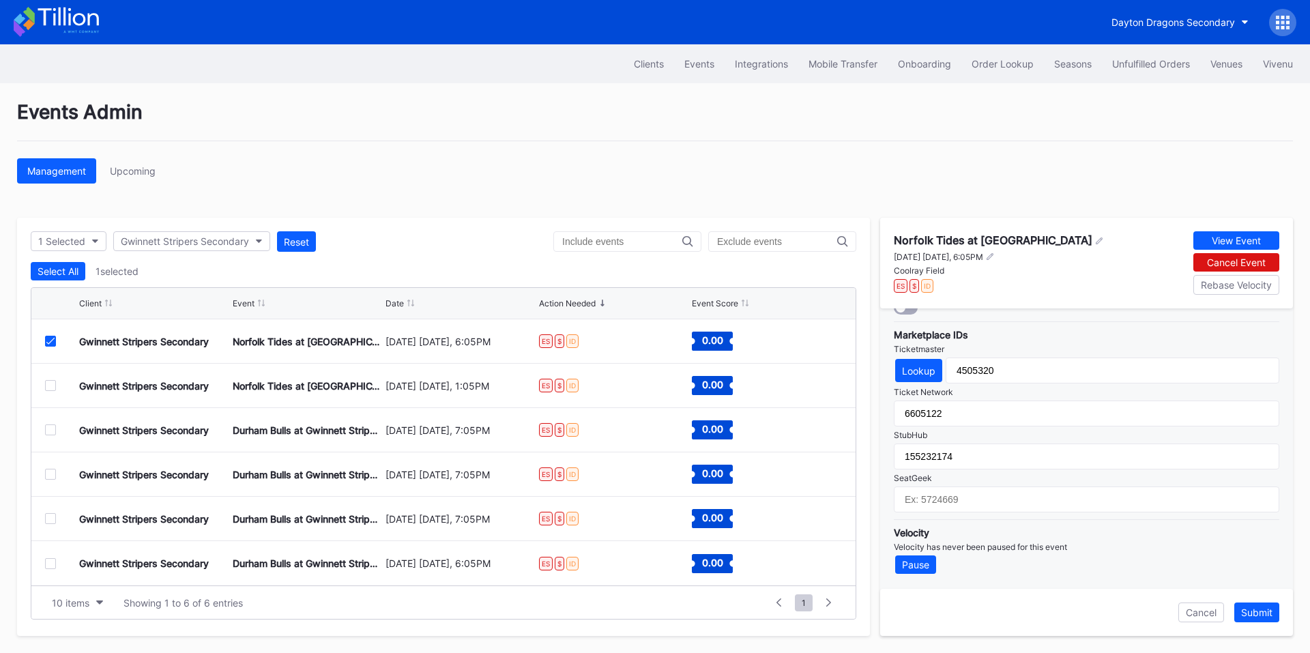
drag, startPoint x: 965, startPoint y: 515, endPoint x: 977, endPoint y: 504, distance: 15.9
click at [965, 515] on div "Pricing Throttling Expected Inventory Mobile Transfer Integration TicketMasterR…" at bounding box center [1086, 448] width 413 height 280
click at [977, 504] on input "text" at bounding box center [1085, 499] width 385 height 26
paste input "17181538"
type input "17181538"
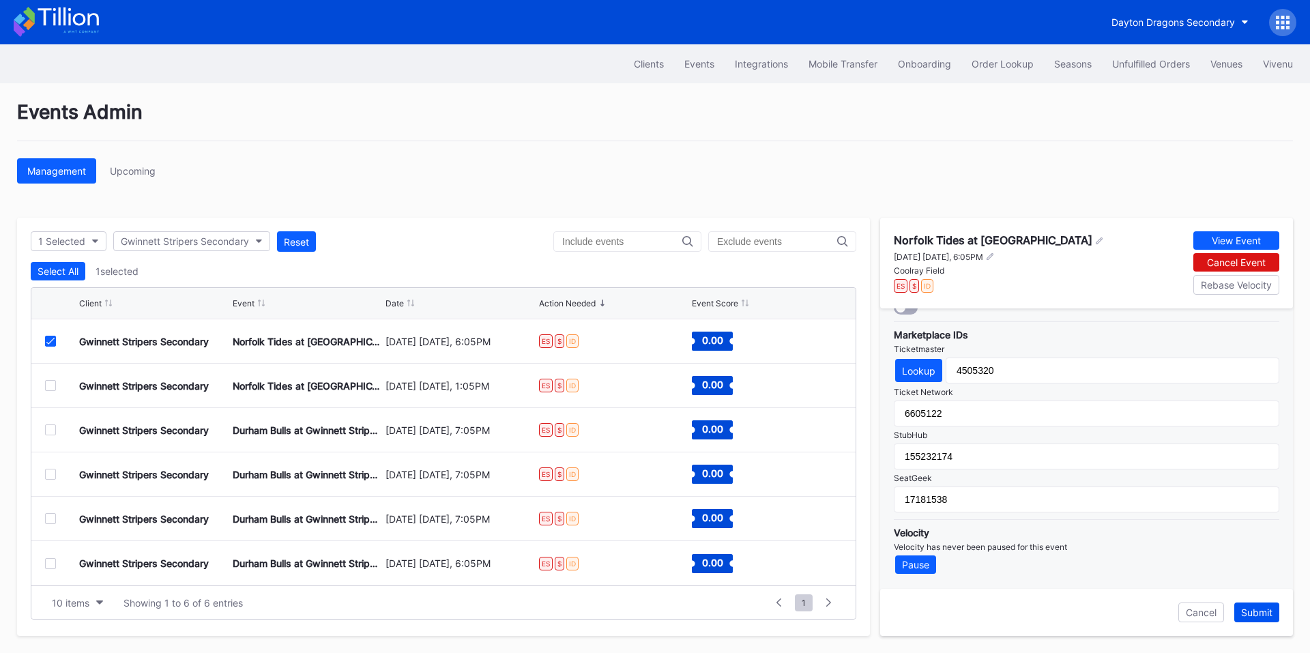
click at [1254, 612] on div "Submit" at bounding box center [1256, 612] width 31 height 12
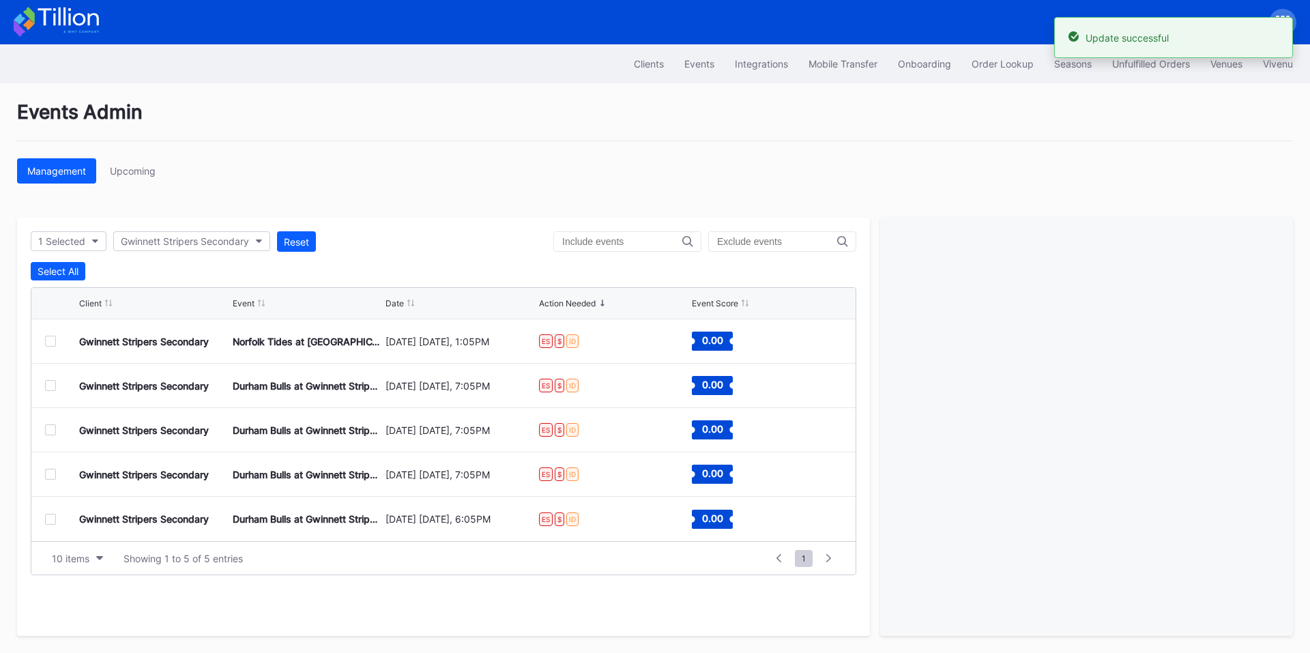
click at [50, 342] on div at bounding box center [50, 341] width 11 height 11
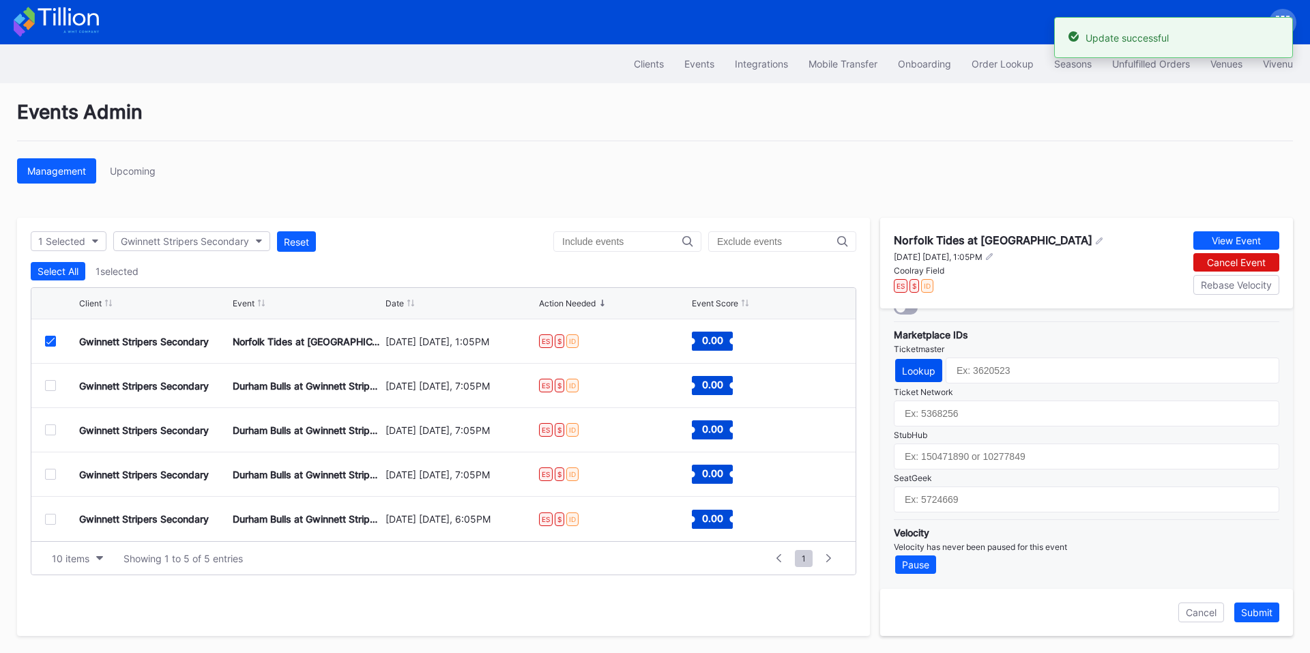
click at [917, 374] on div "Lookup" at bounding box center [918, 371] width 33 height 12
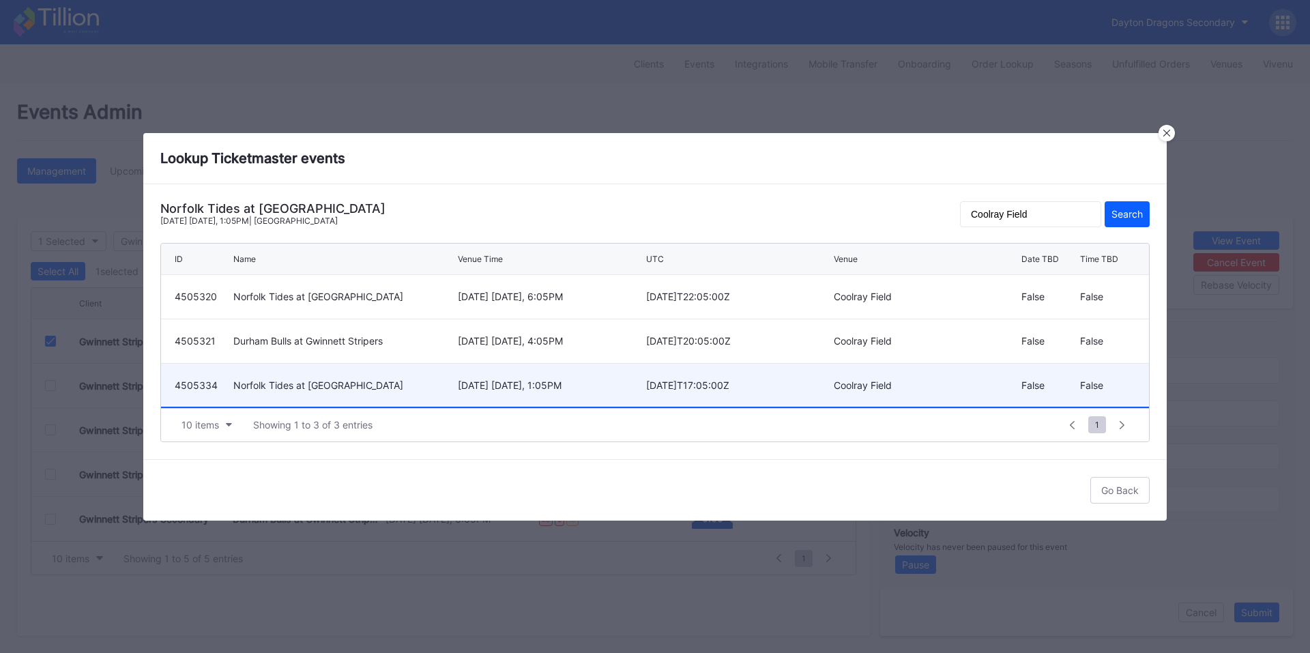
click at [582, 389] on div "[DATE] [DATE], 1:05PM" at bounding box center [550, 385] width 184 height 12
type input "4505334"
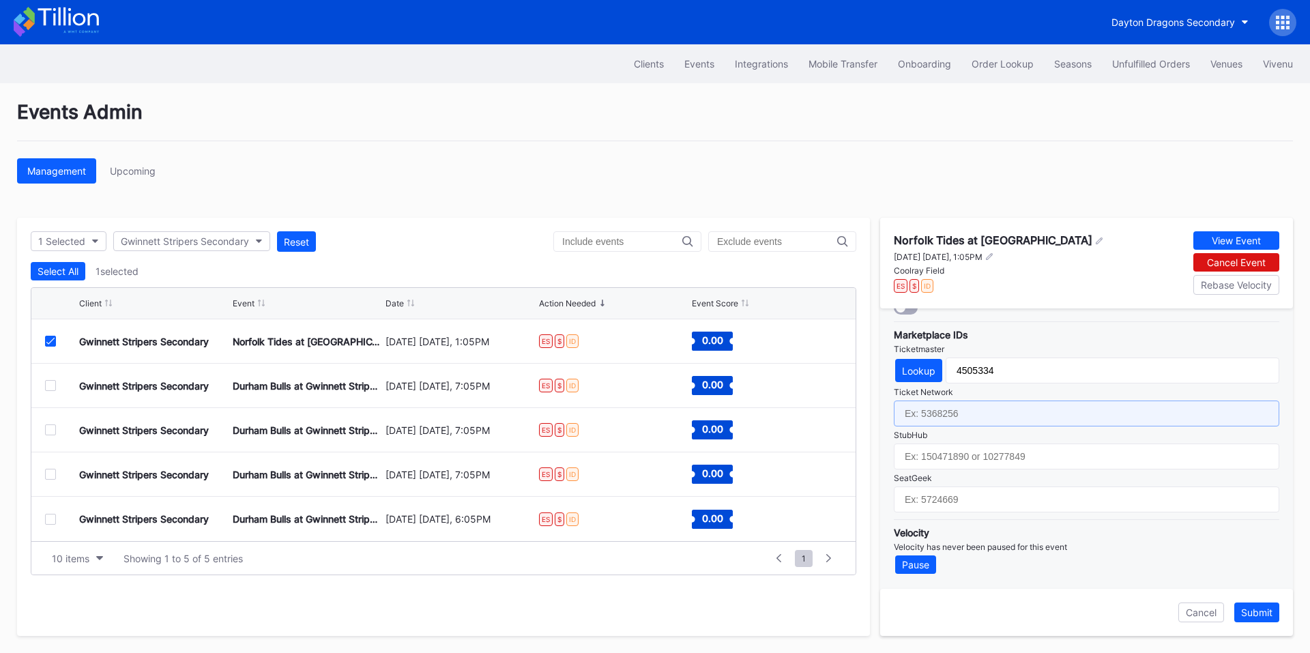
click at [936, 415] on input "text" at bounding box center [1085, 413] width 385 height 26
paste input "6605123"
type input "6605123"
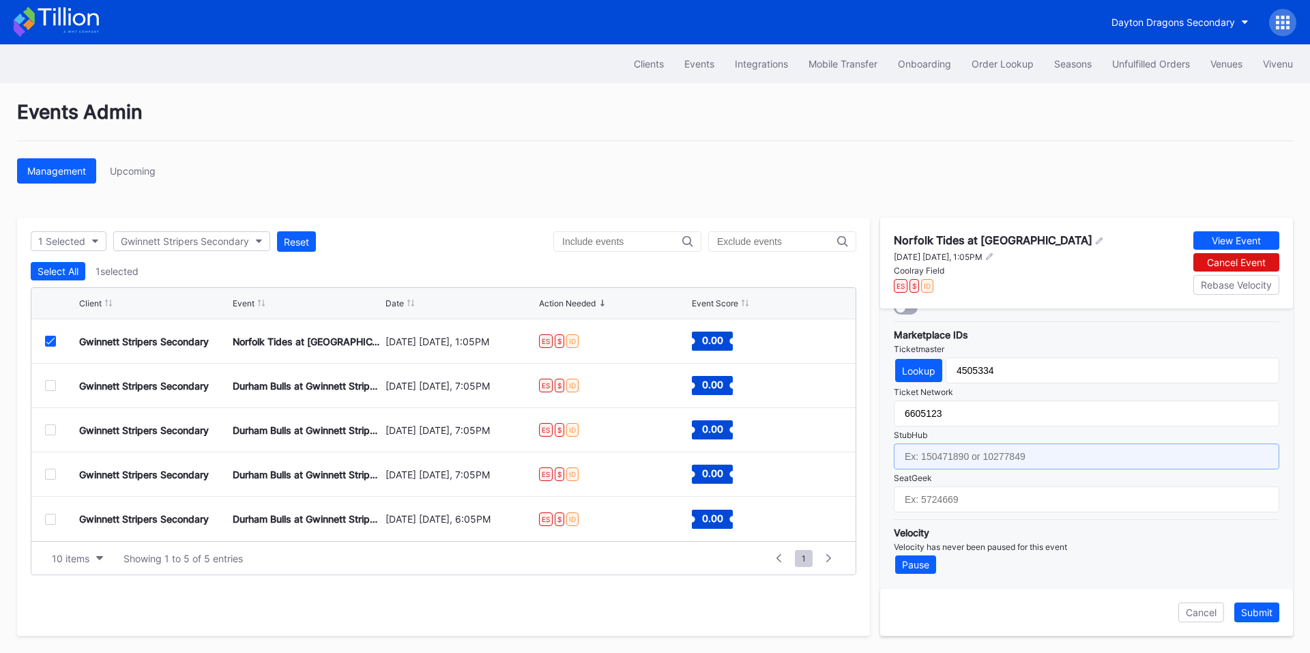
click at [957, 457] on input "text" at bounding box center [1085, 456] width 385 height 26
paste input "155232175"
type input "155232175"
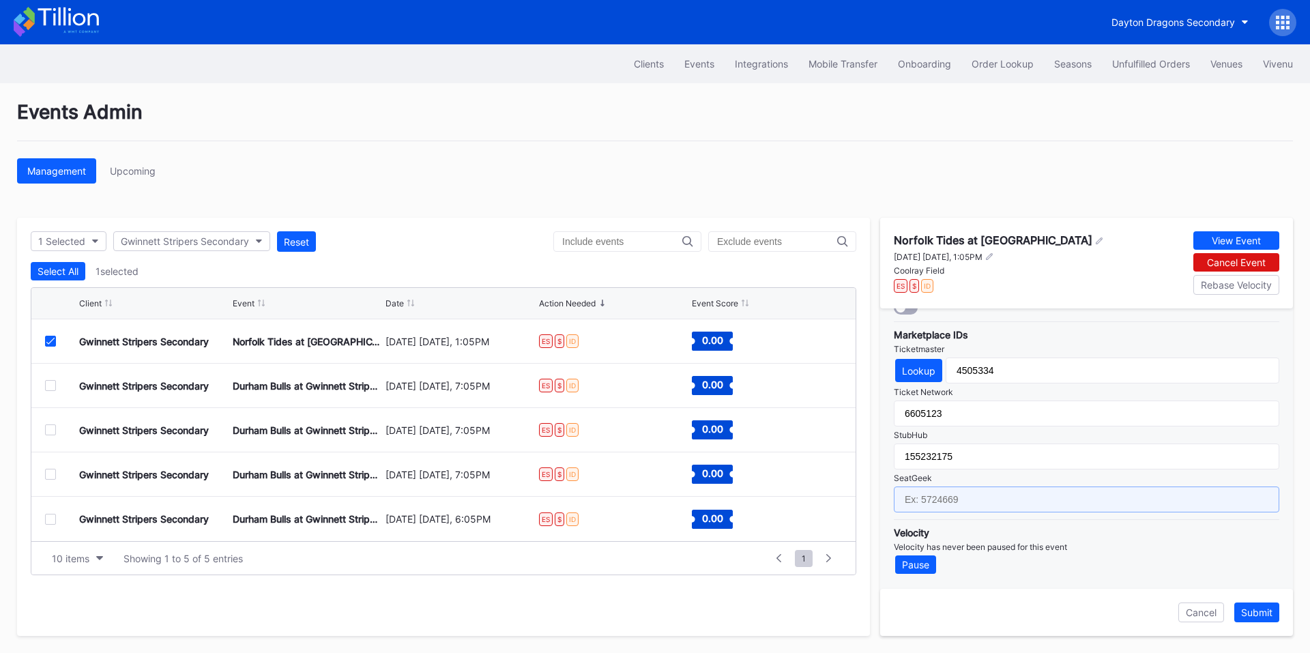
click at [935, 497] on input "text" at bounding box center [1085, 499] width 385 height 26
paste input "17181537"
type input "17181537"
click at [1256, 618] on button "Submit" at bounding box center [1256, 612] width 45 height 20
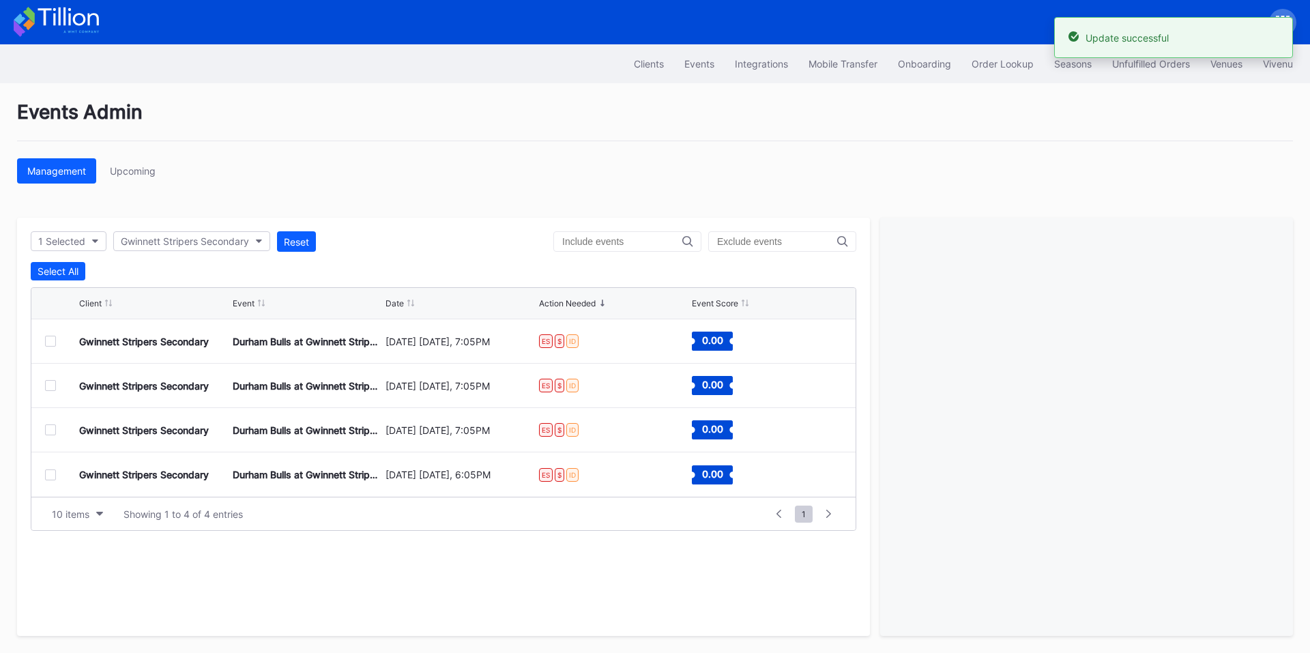
click at [50, 341] on div at bounding box center [50, 341] width 11 height 11
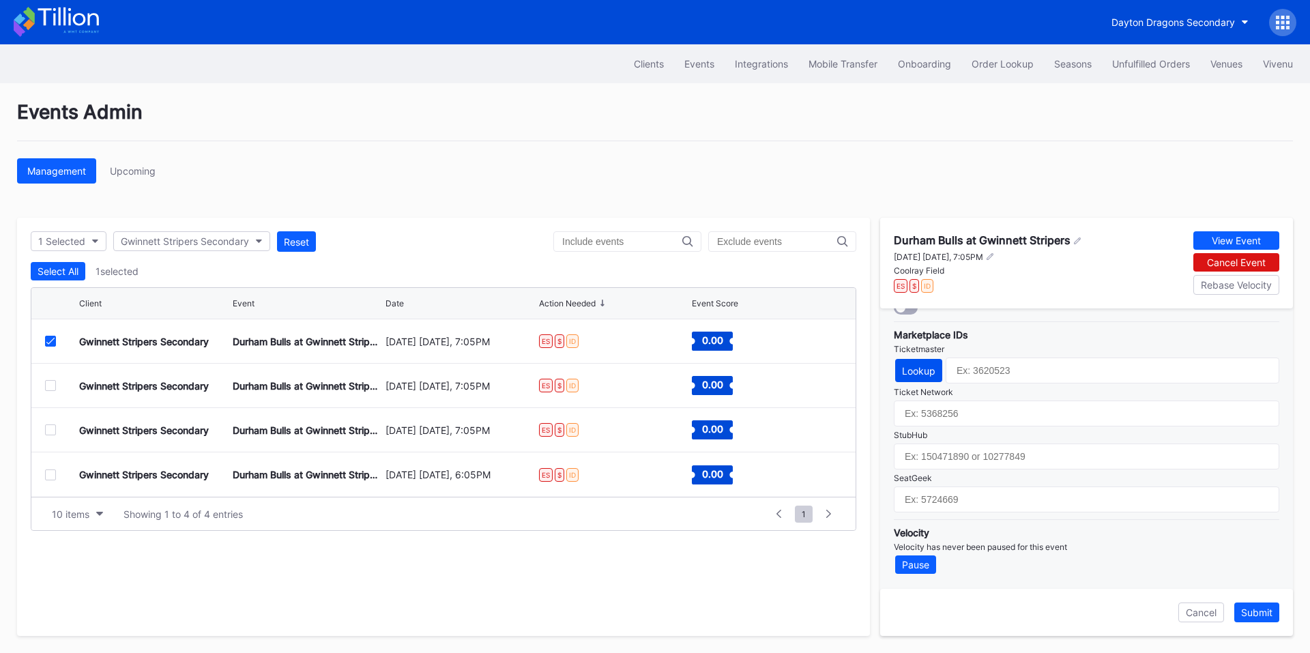
click at [914, 359] on button "Lookup" at bounding box center [918, 370] width 47 height 23
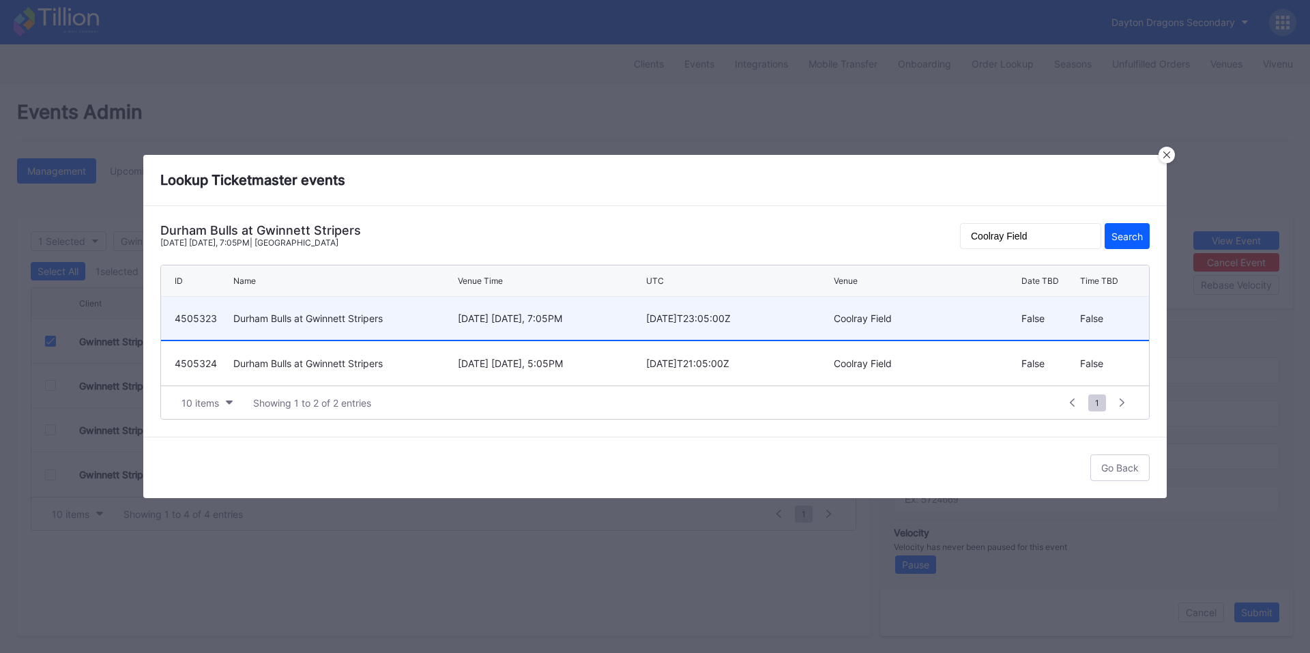
click at [602, 323] on div "[DATE] [DATE], 7:05PM" at bounding box center [550, 318] width 184 height 12
type input "4505323"
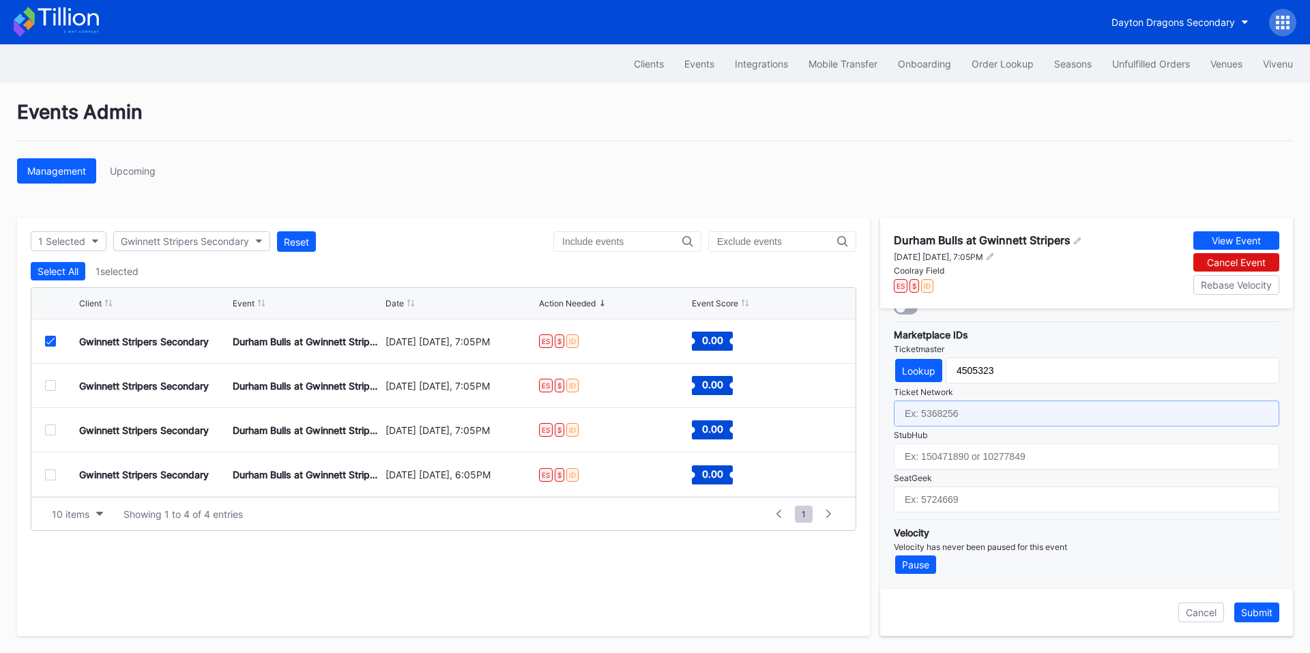
click at [1004, 421] on input "text" at bounding box center [1085, 413] width 385 height 26
paste input "6605125"
type input "6605125"
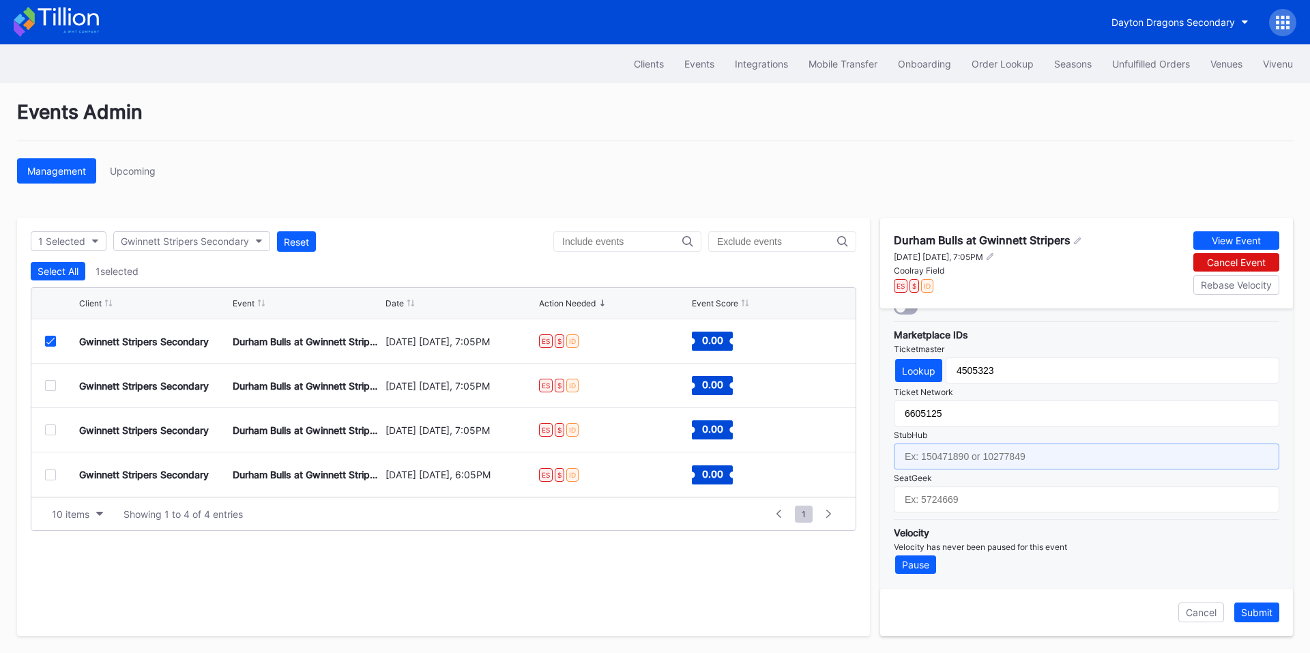
drag, startPoint x: 937, startPoint y: 452, endPoint x: 1074, endPoint y: 396, distance: 147.4
click at [937, 452] on input "text" at bounding box center [1085, 456] width 385 height 26
paste input "155232209"
type input "155232209"
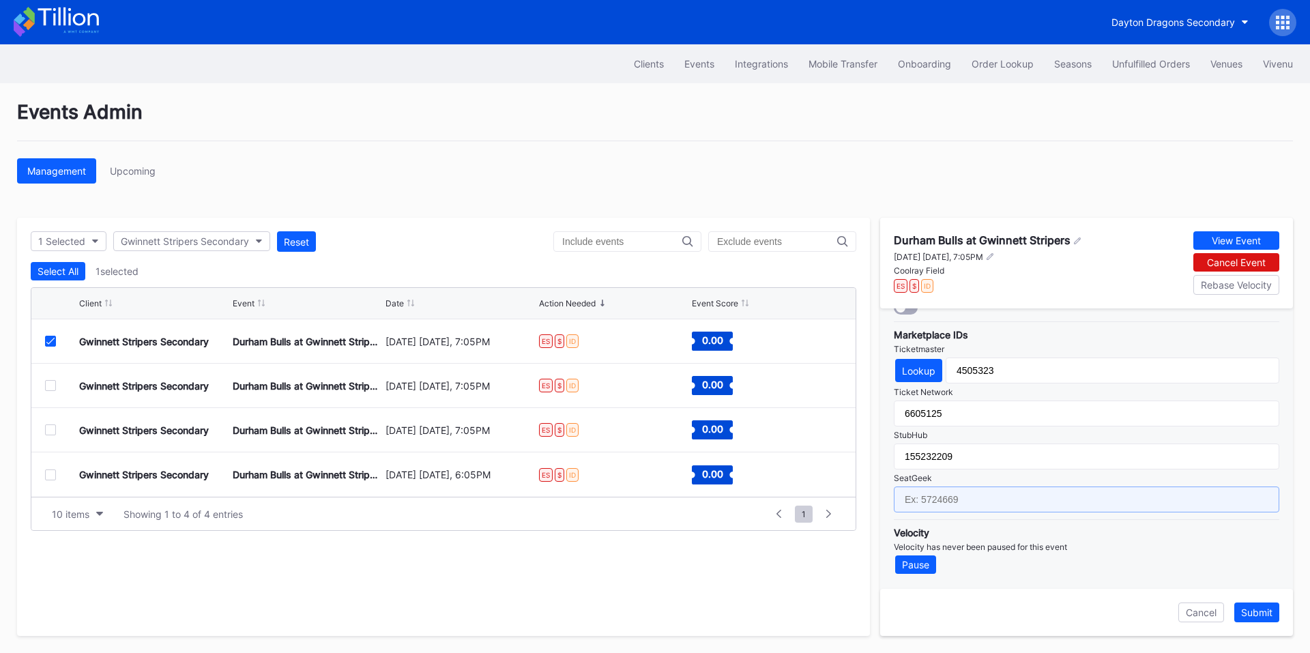
click at [939, 507] on input "text" at bounding box center [1085, 499] width 385 height 26
paste input "17181544"
type input "17181544"
click at [1248, 610] on div "Submit" at bounding box center [1256, 612] width 31 height 12
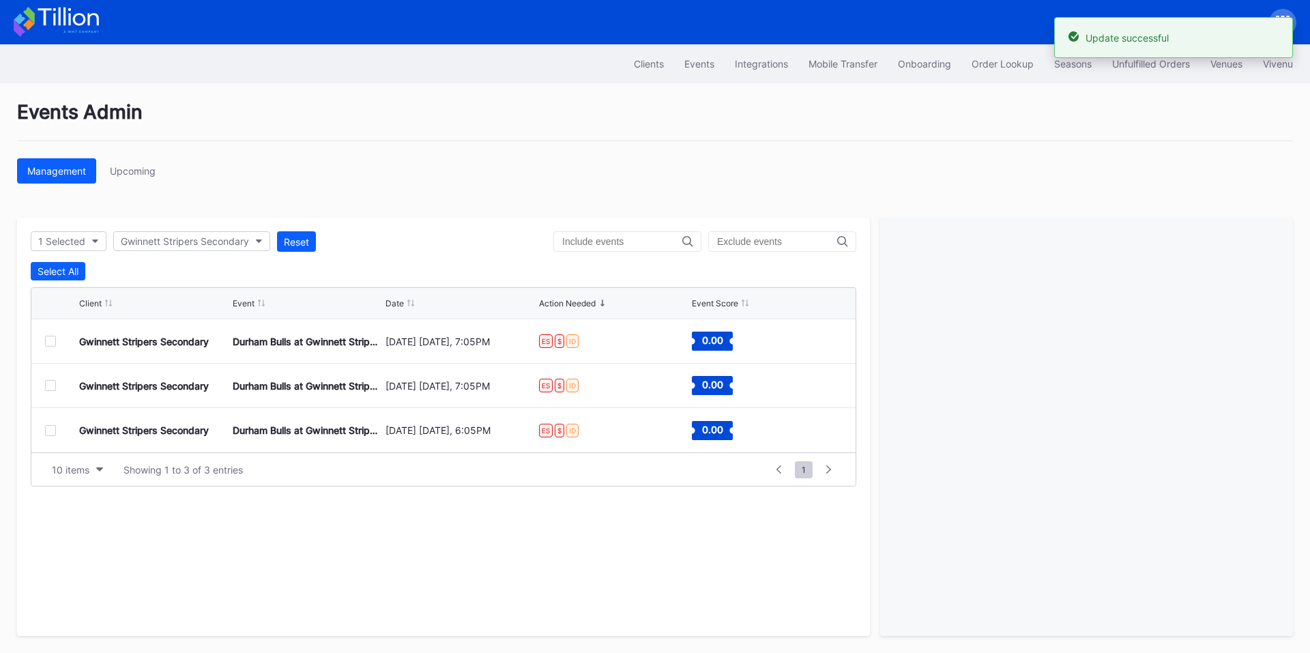
click at [55, 342] on div at bounding box center [50, 341] width 11 height 11
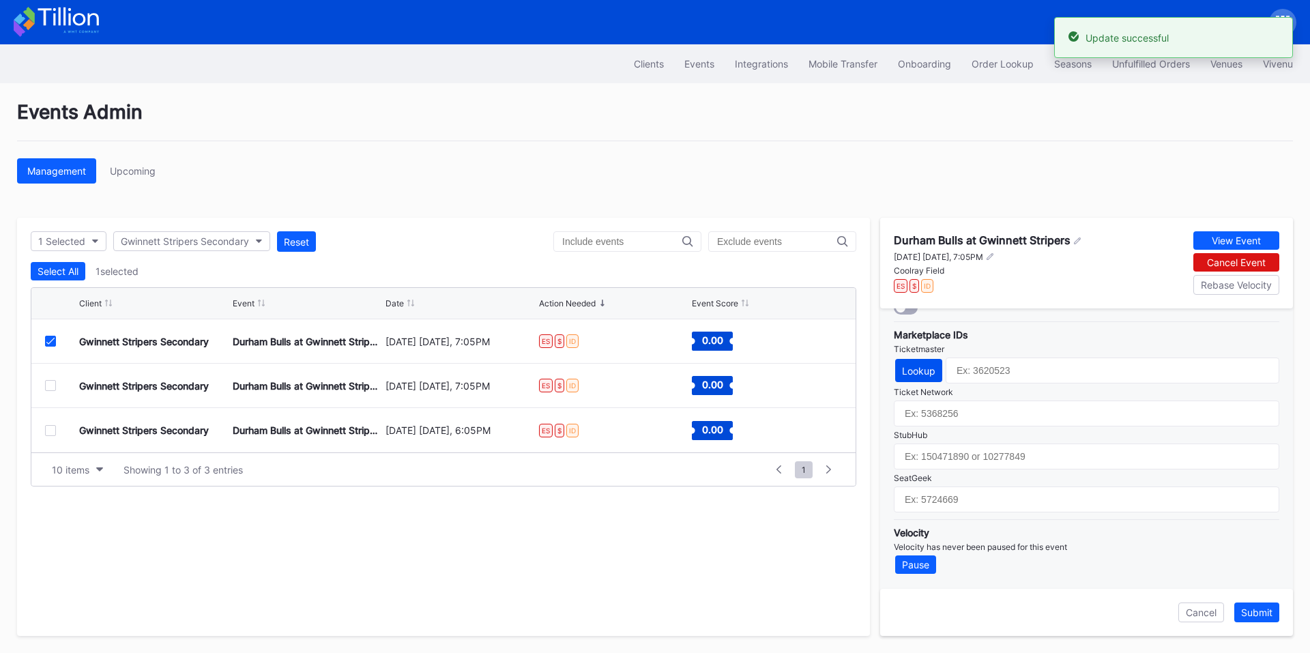
click at [921, 369] on div "Lookup" at bounding box center [918, 371] width 33 height 12
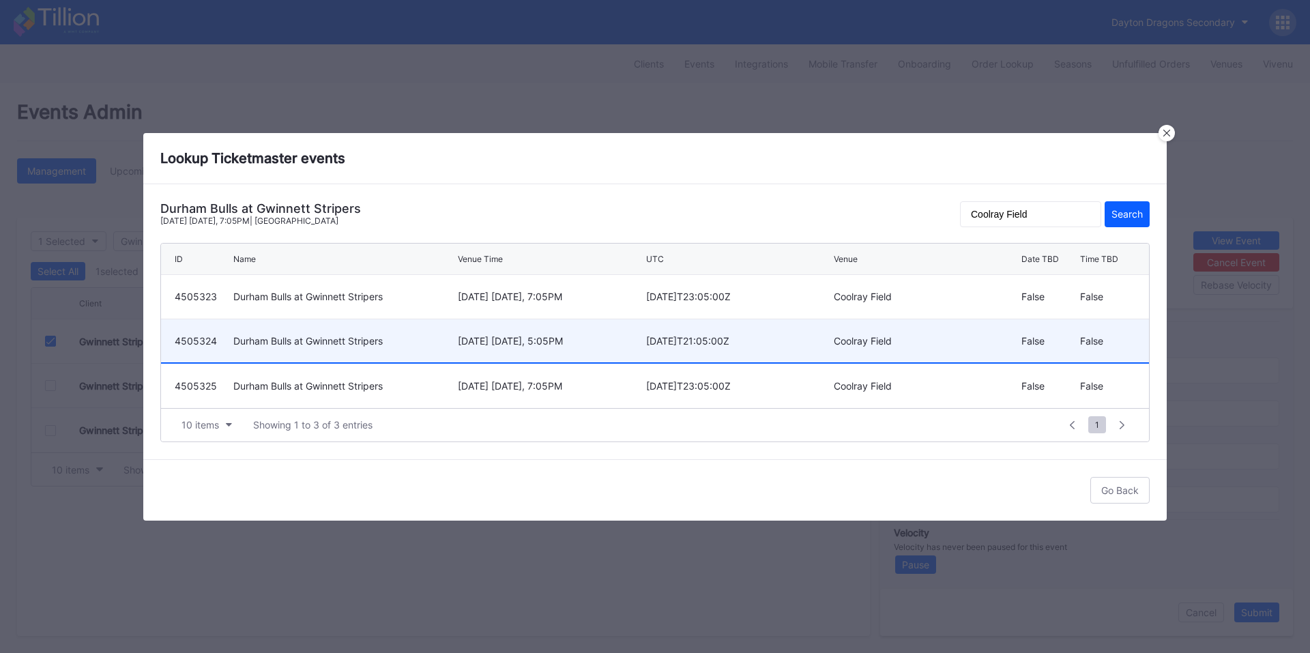
click at [602, 341] on div "[DATE] [DATE], 5:05PM" at bounding box center [550, 341] width 184 height 12
type input "4505324"
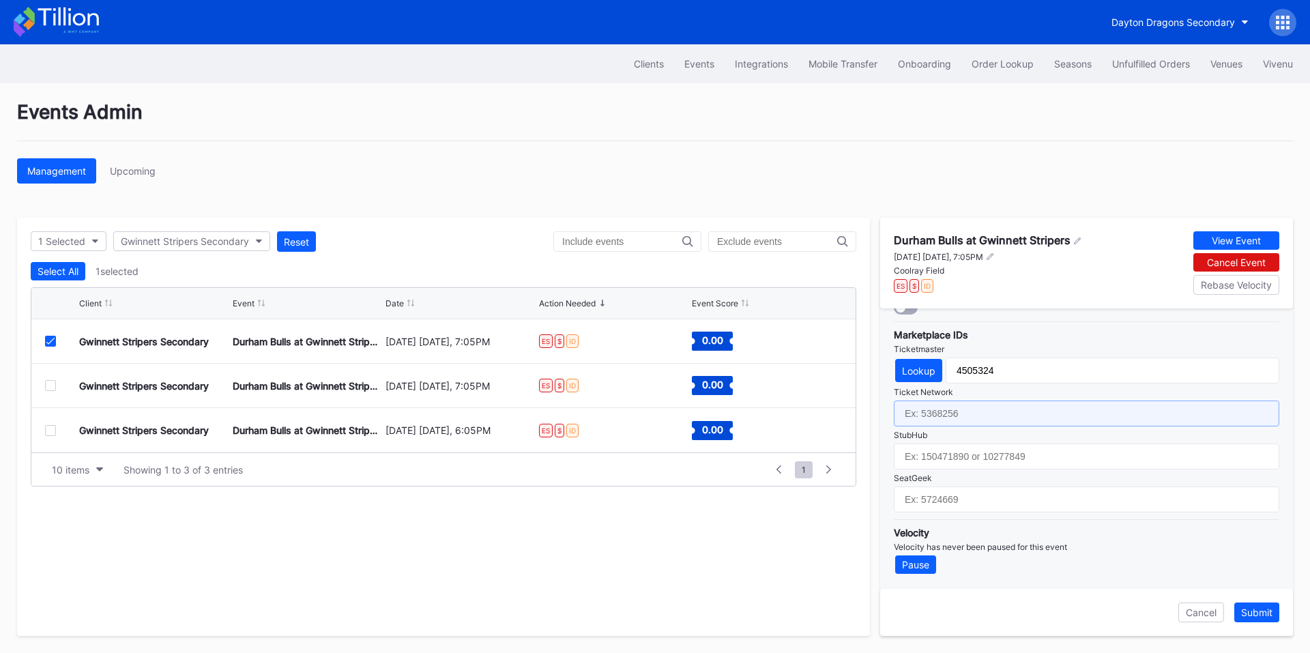
drag, startPoint x: 971, startPoint y: 408, endPoint x: 995, endPoint y: 391, distance: 29.3
click at [971, 408] on input "text" at bounding box center [1085, 413] width 385 height 26
paste input "6605126"
type input "6605126"
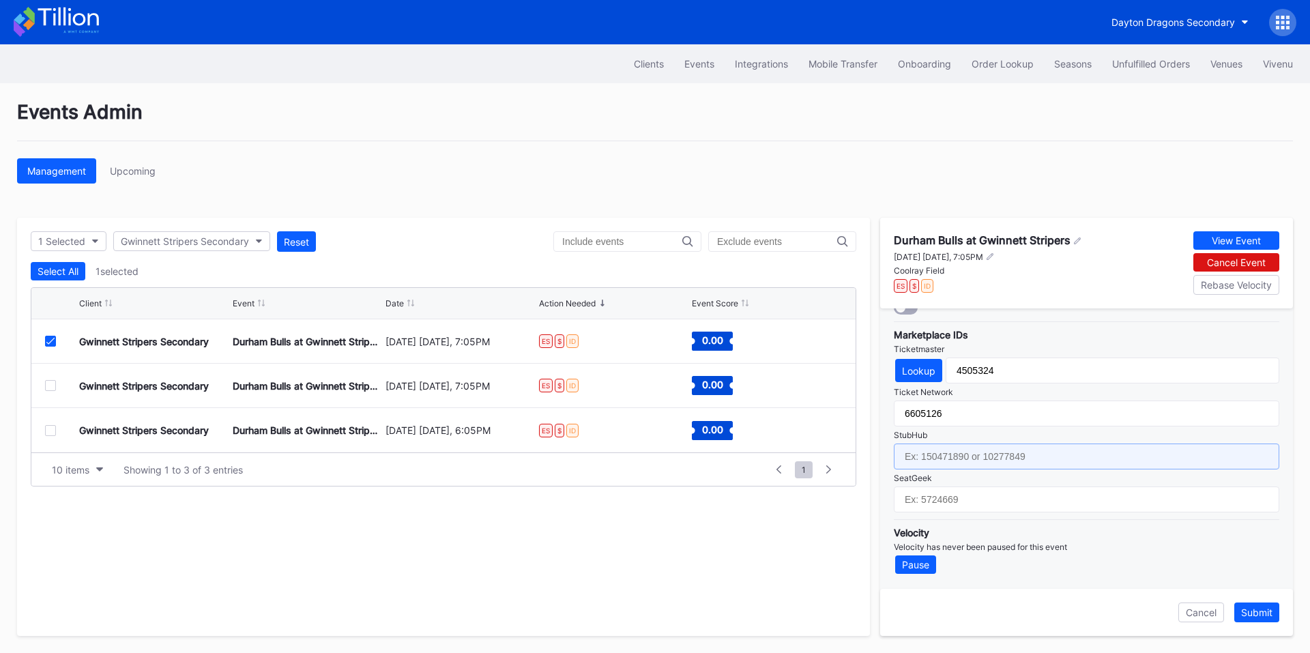
drag, startPoint x: 968, startPoint y: 452, endPoint x: 1081, endPoint y: 370, distance: 139.7
click at [968, 452] on input "text" at bounding box center [1085, 456] width 385 height 26
paste input "155232206"
type input "155232206"
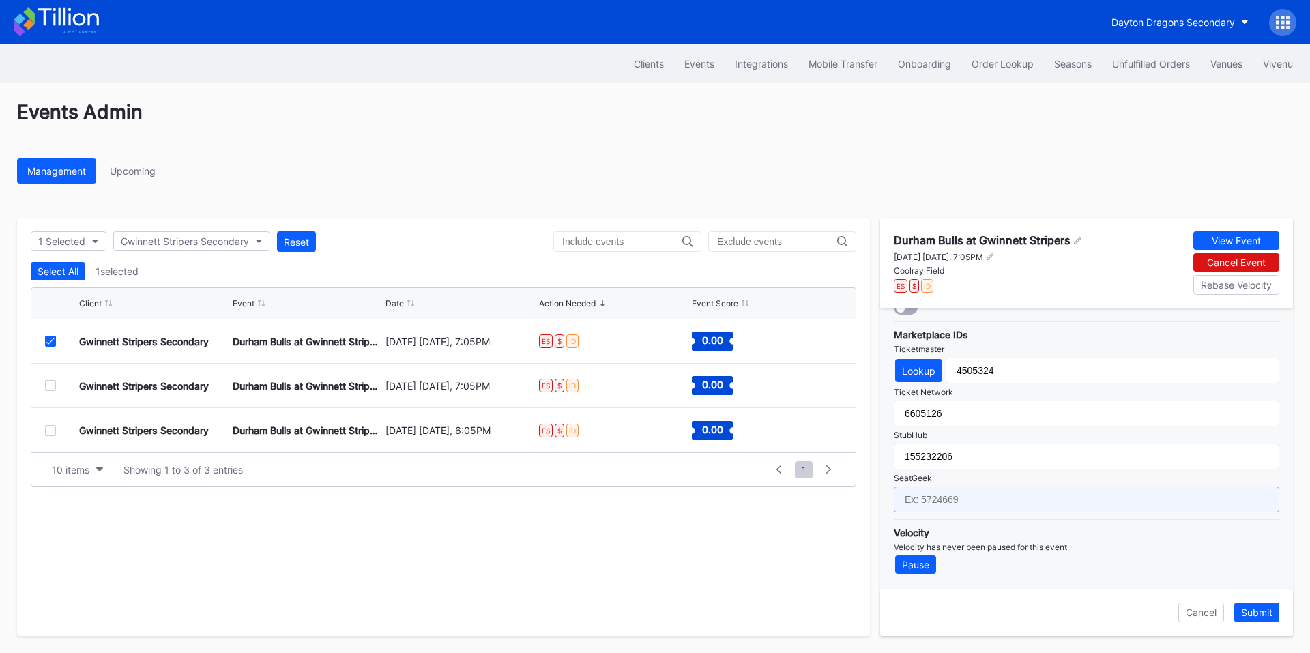
click at [946, 497] on input "text" at bounding box center [1085, 499] width 385 height 26
paste input "17181545"
type input "17181545"
click at [1249, 608] on div "Submit" at bounding box center [1256, 612] width 31 height 12
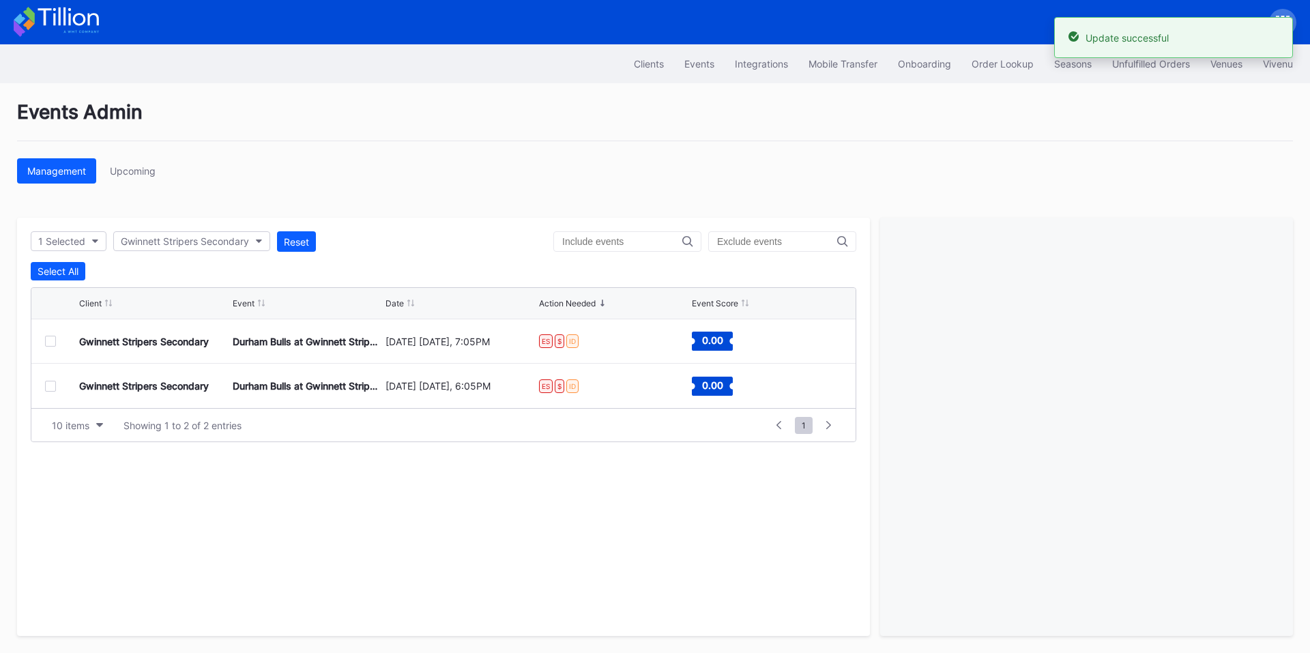
click at [47, 342] on div at bounding box center [50, 341] width 11 height 11
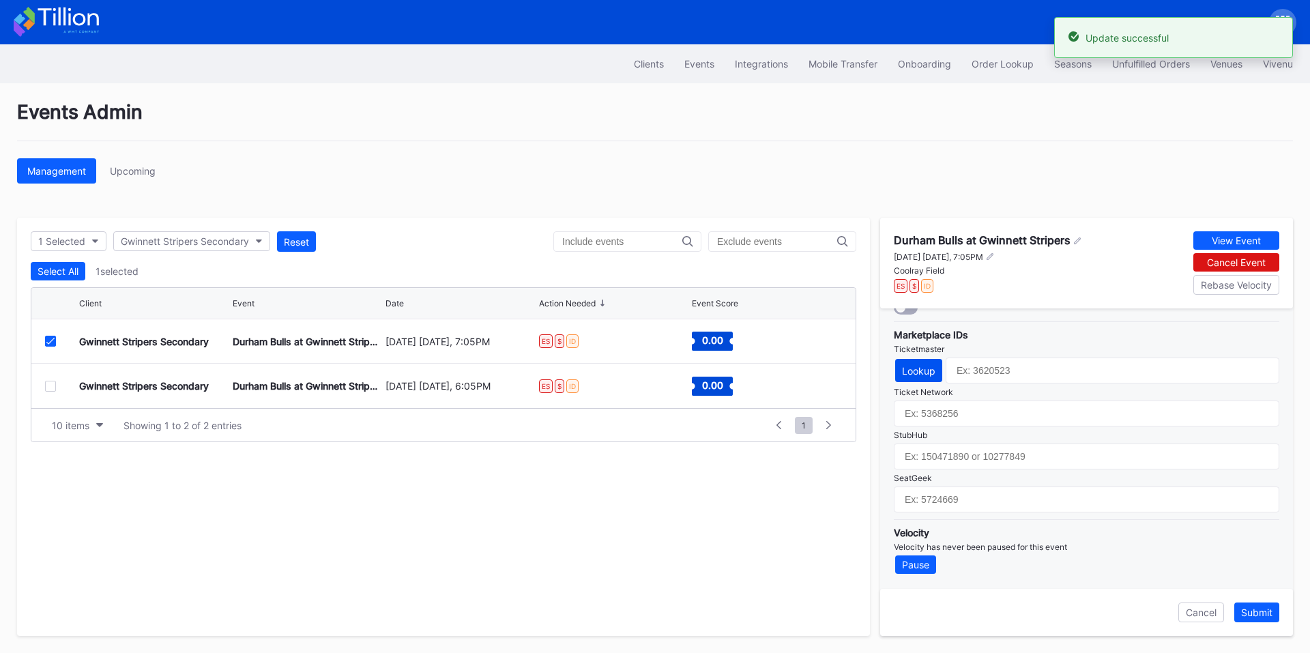
click at [910, 374] on div "Lookup" at bounding box center [918, 371] width 33 height 12
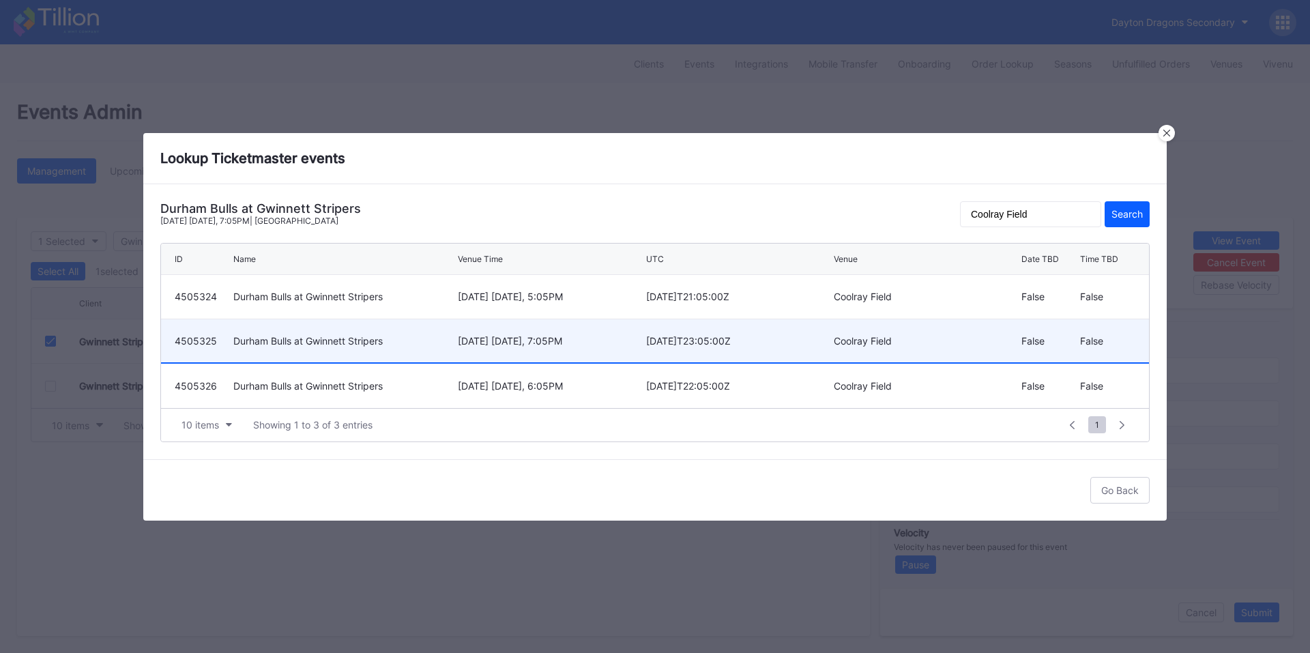
click at [523, 341] on div "[DATE] [DATE], 7:05PM" at bounding box center [550, 341] width 184 height 12
type input "4505325"
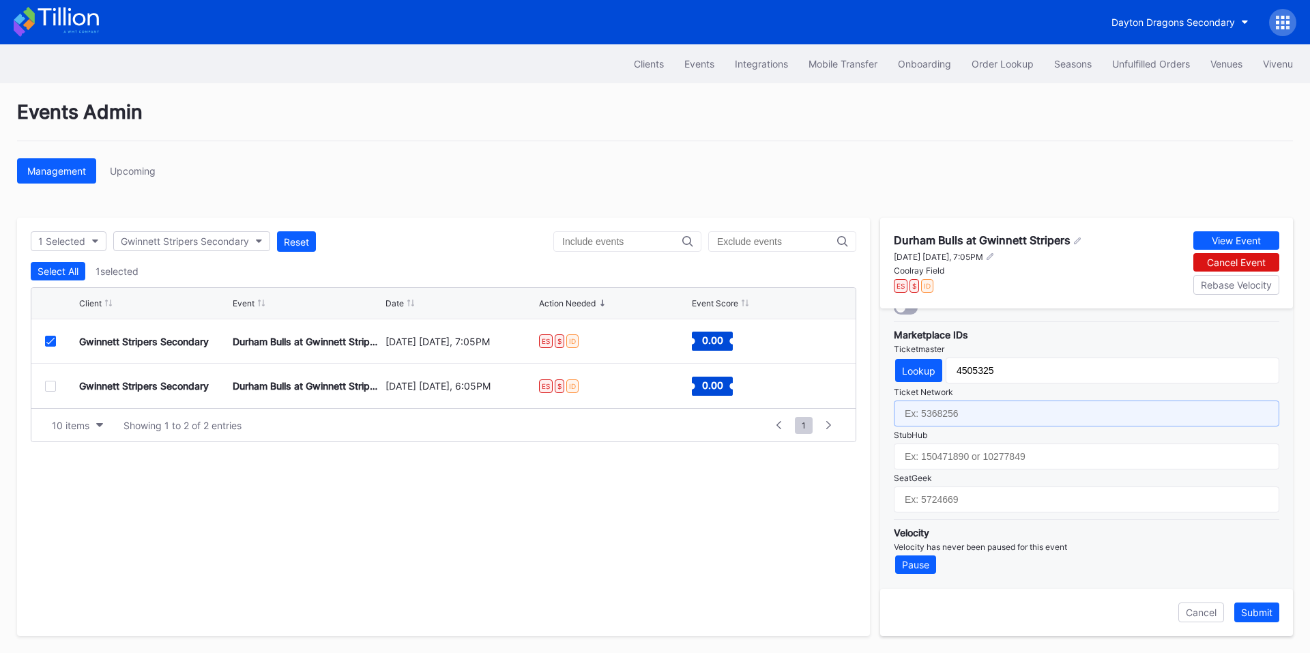
click at [958, 421] on input "text" at bounding box center [1085, 413] width 385 height 26
paste input "6605127"
type input "6605127"
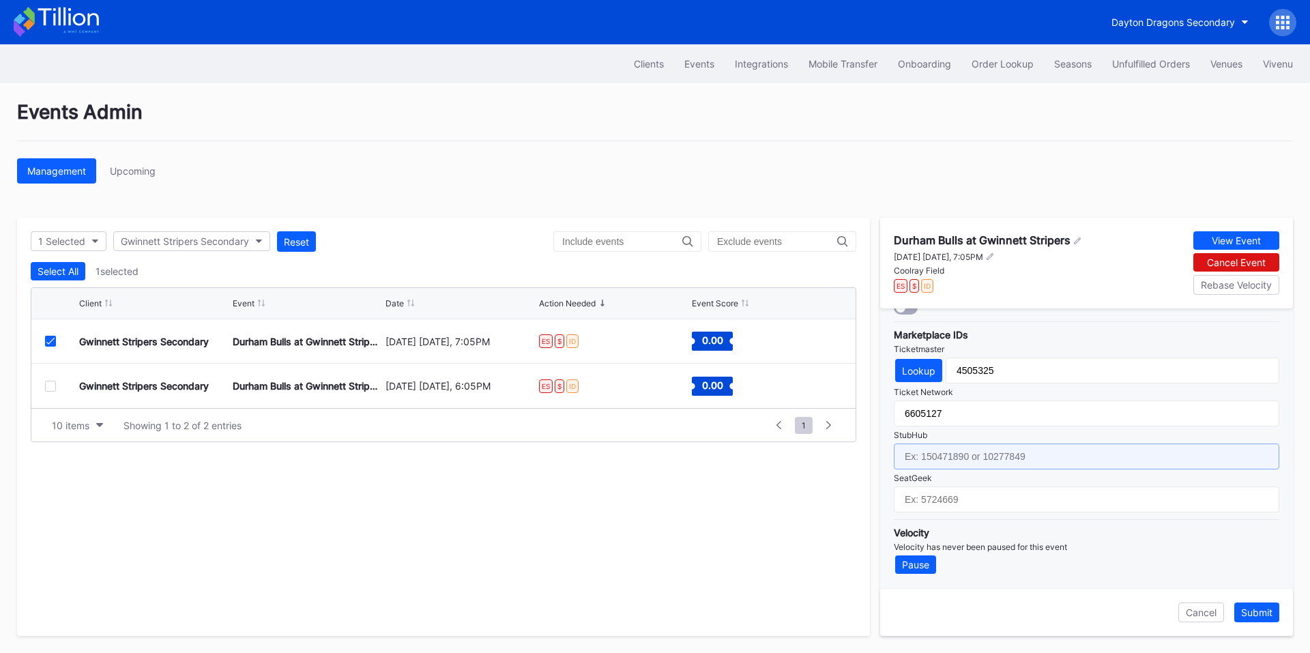
click at [906, 464] on input "text" at bounding box center [1085, 456] width 385 height 26
paste input "155232205"
type input "155232205"
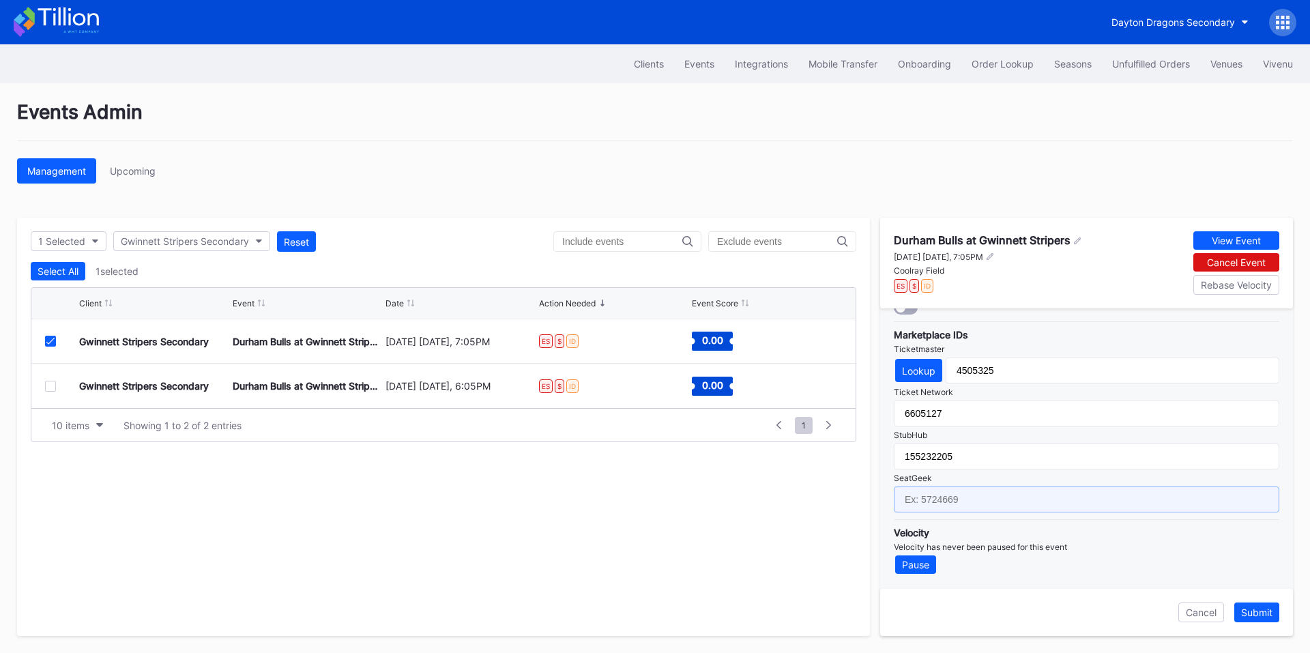
drag, startPoint x: 940, startPoint y: 494, endPoint x: 950, endPoint y: 499, distance: 11.0
click at [940, 494] on input "text" at bounding box center [1085, 499] width 385 height 26
paste input "17181548"
type input "17181548"
click at [1251, 615] on div "Submit" at bounding box center [1256, 612] width 31 height 12
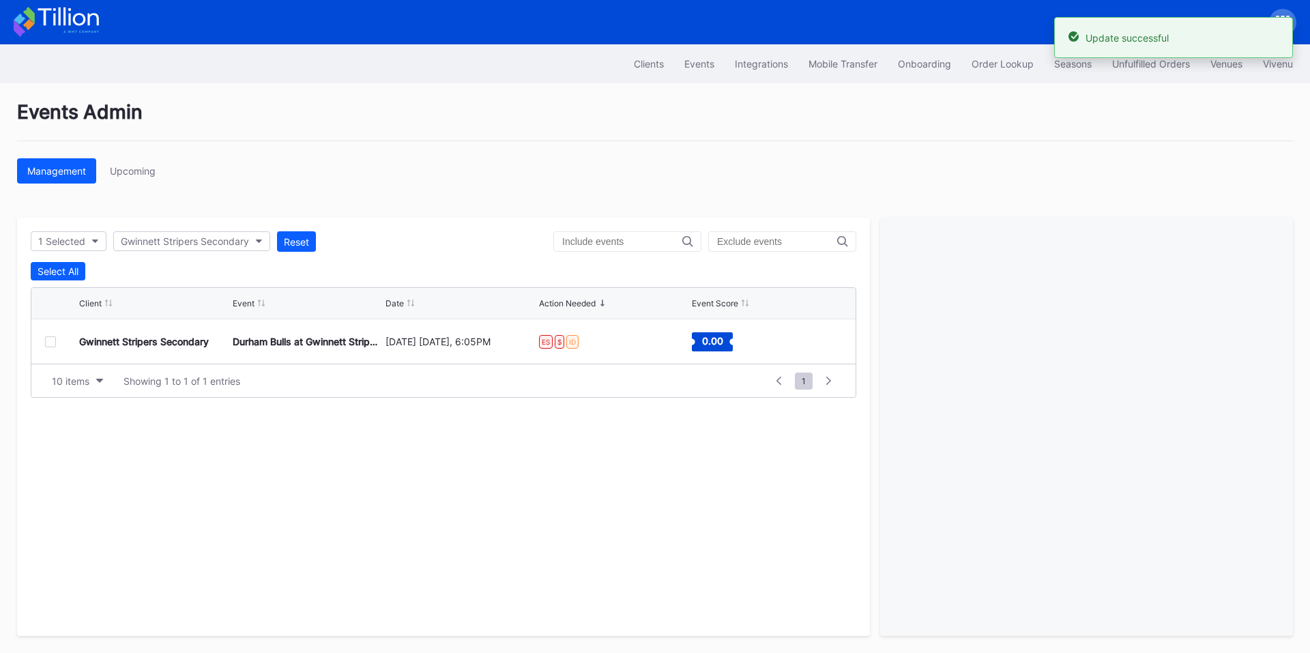
click at [44, 340] on div "Gwinnett Stripers Secondary Durham Bulls at Gwinnett Stripers [DATE] [DATE], 6:…" at bounding box center [443, 341] width 824 height 44
click at [56, 342] on div at bounding box center [62, 341] width 34 height 11
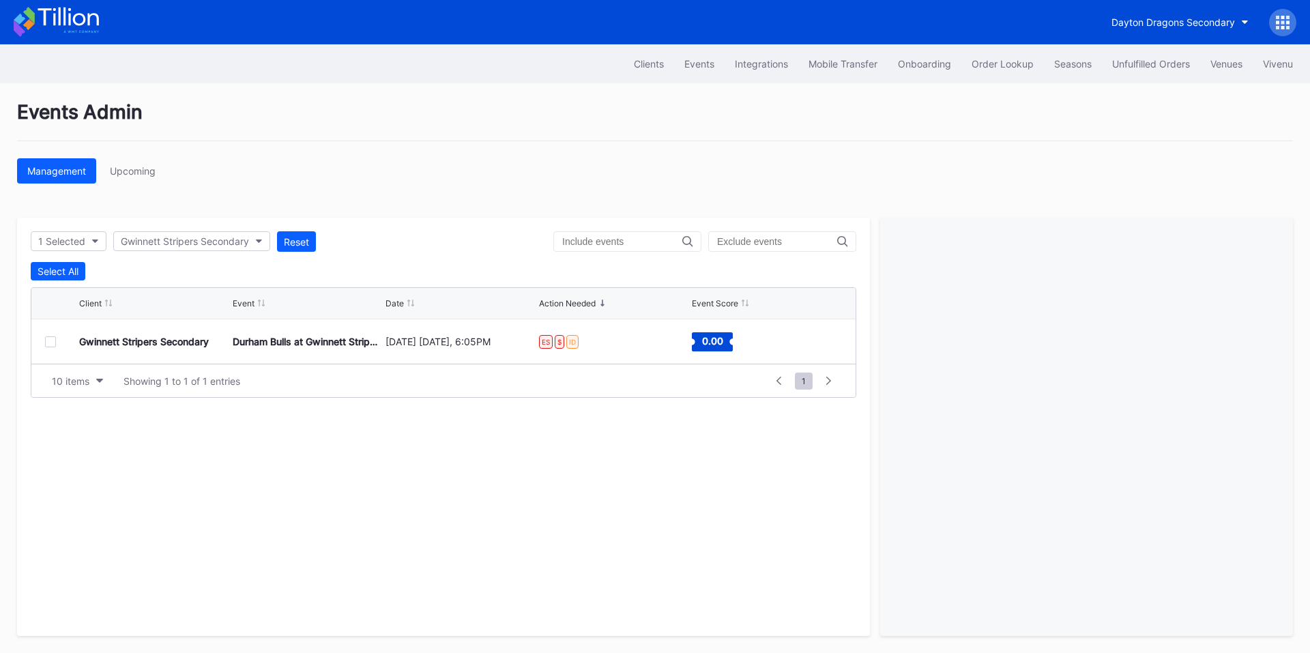
click at [50, 344] on div at bounding box center [50, 341] width 11 height 11
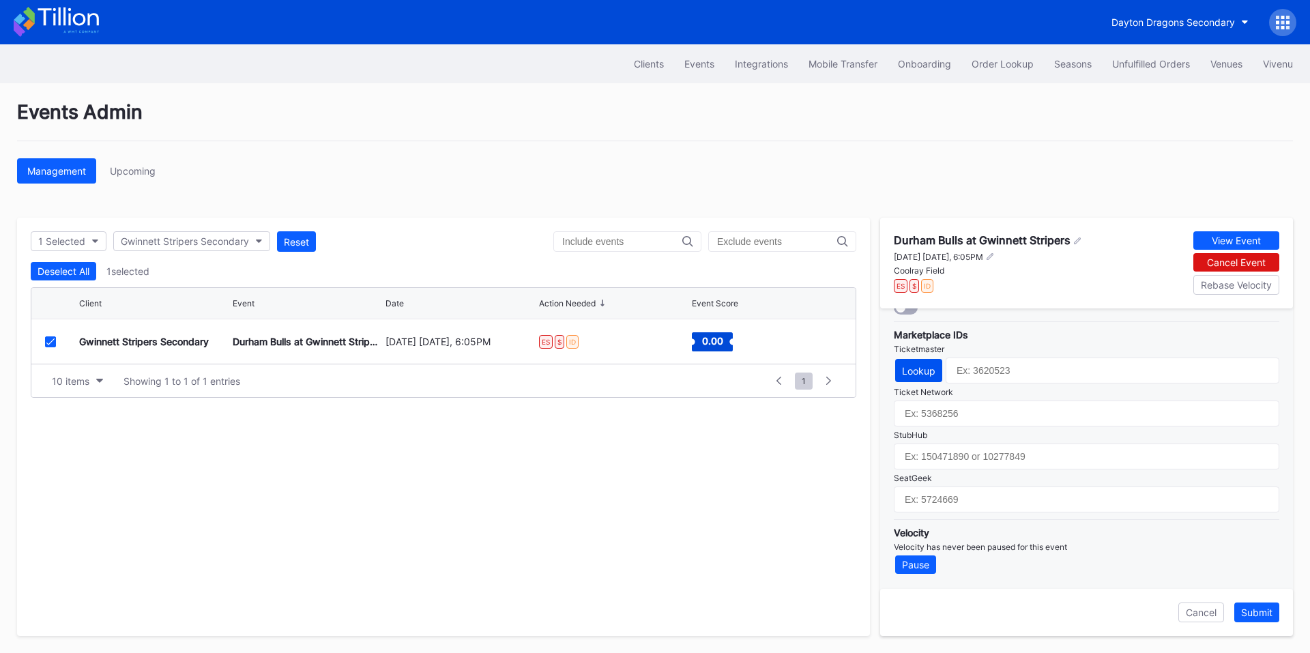
click at [930, 376] on div "Lookup" at bounding box center [918, 371] width 33 height 12
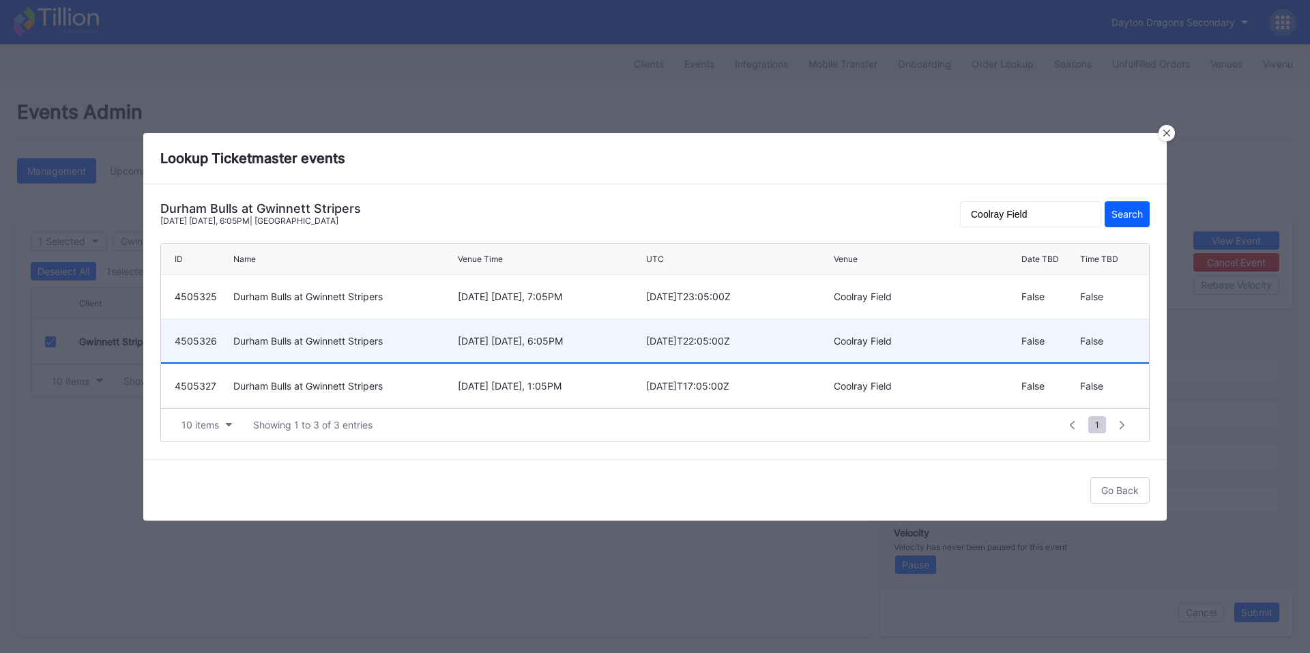
click at [563, 346] on div "[DATE] [DATE], 6:05PM" at bounding box center [550, 340] width 184 height 43
type input "4505326"
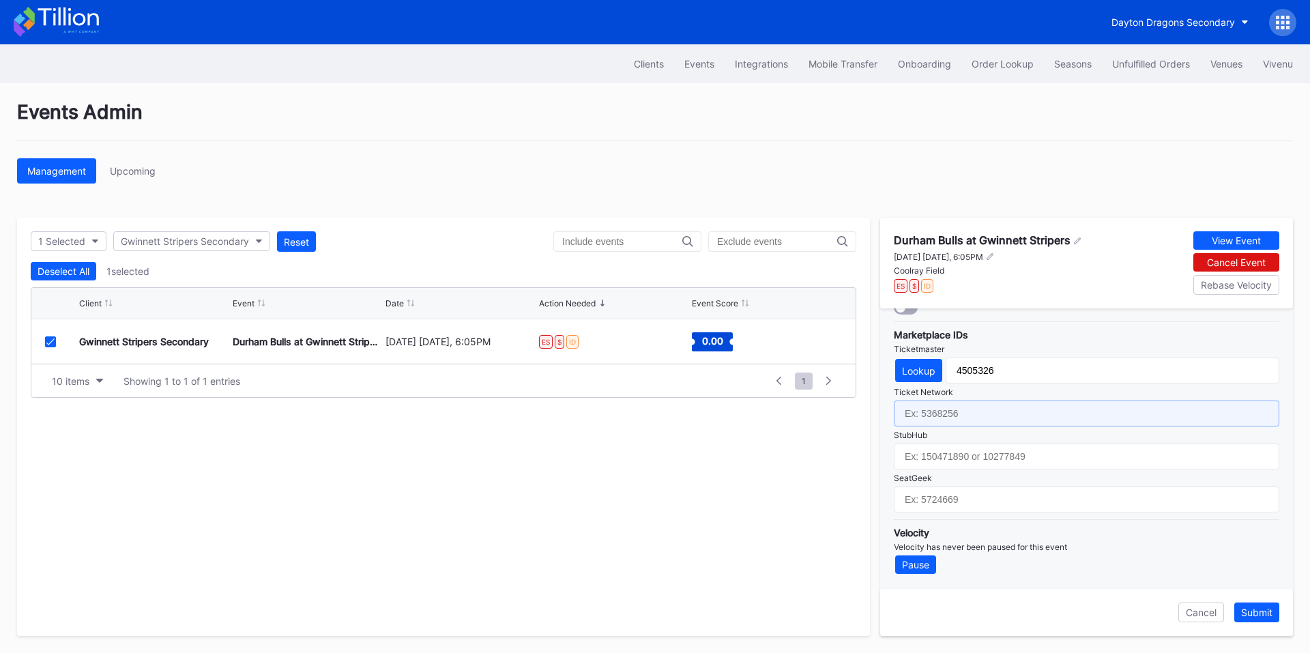
click at [962, 413] on input "text" at bounding box center [1085, 413] width 385 height 26
paste input "6605128"
type input "6605128"
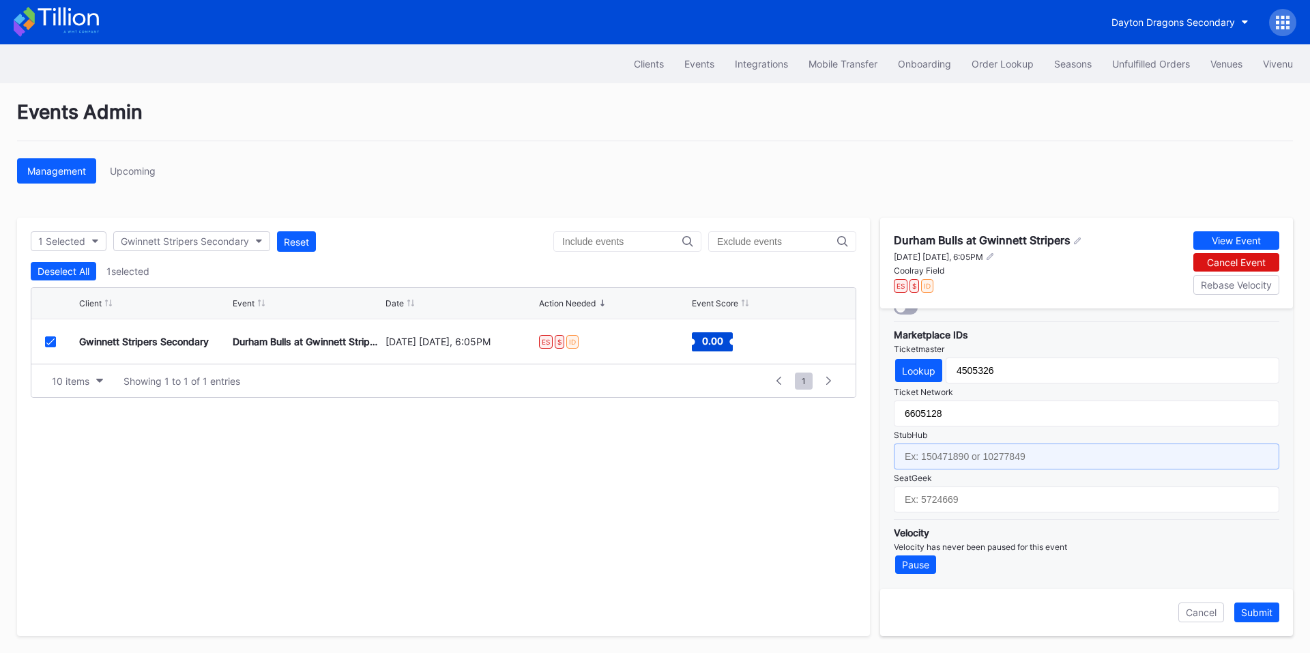
drag, startPoint x: 944, startPoint y: 461, endPoint x: 1114, endPoint y: 300, distance: 234.0
click at [944, 461] on input "text" at bounding box center [1085, 456] width 385 height 26
paste input "155232208"
type input "155232208"
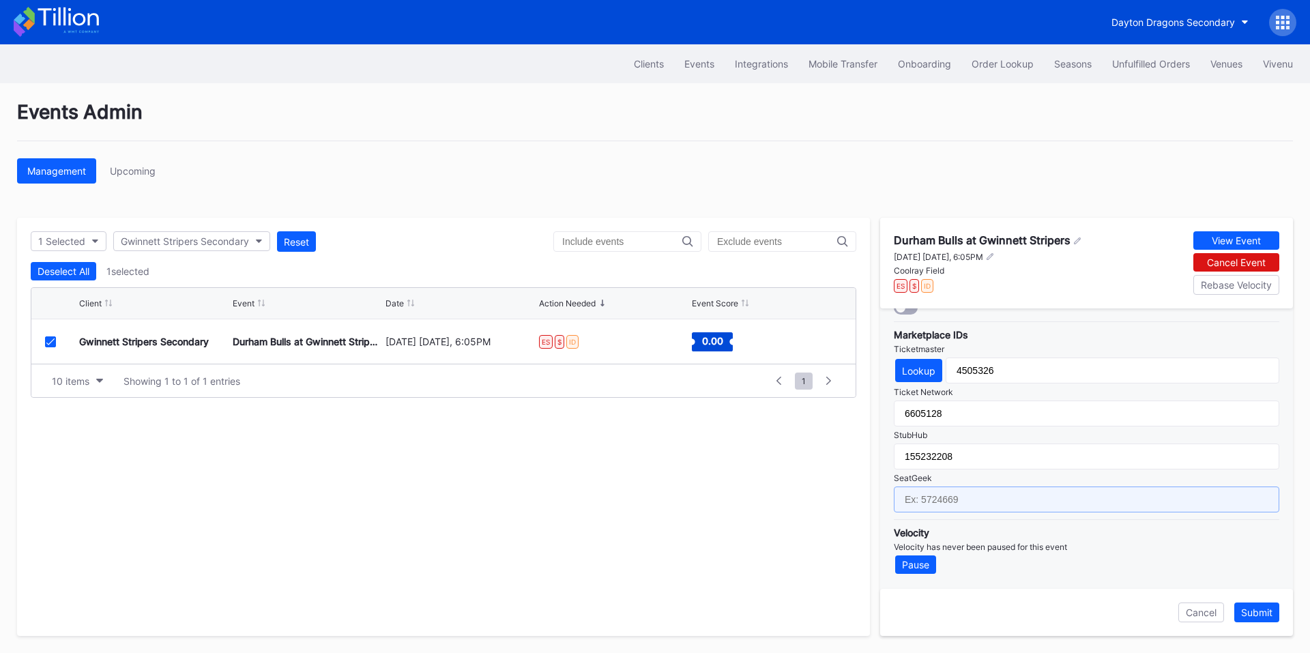
click at [940, 499] on input "text" at bounding box center [1085, 499] width 385 height 26
paste input "17181549"
type input "17181549"
click at [1248, 612] on div "Submit" at bounding box center [1256, 612] width 31 height 12
